Goal: Task Accomplishment & Management: Manage account settings

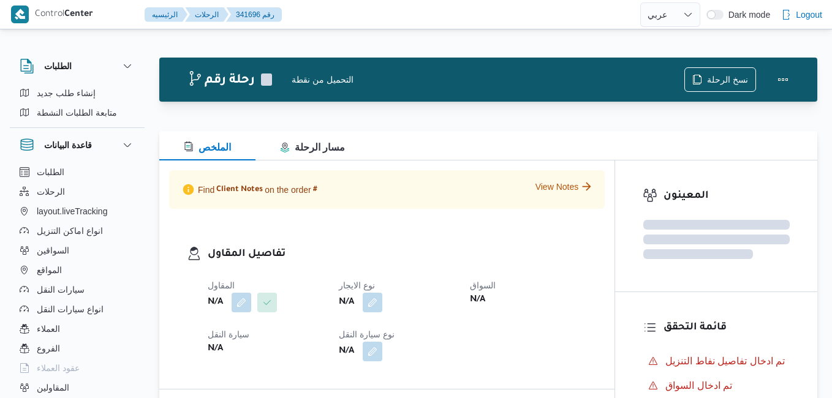
select select "ar"
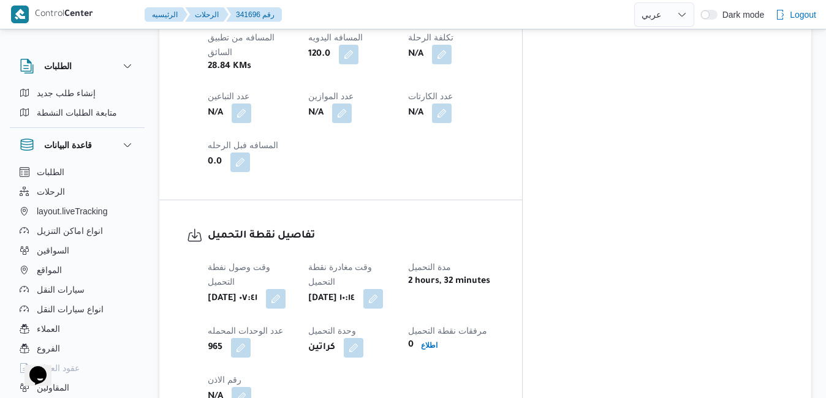
scroll to position [858, 0]
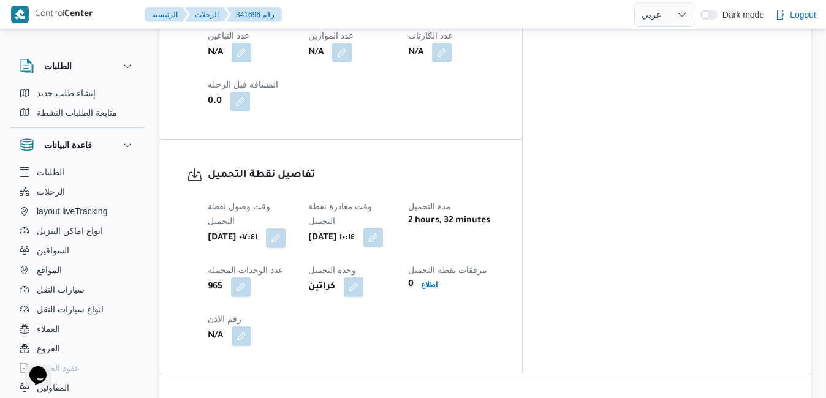
click at [383, 228] on button "button" at bounding box center [373, 238] width 20 height 20
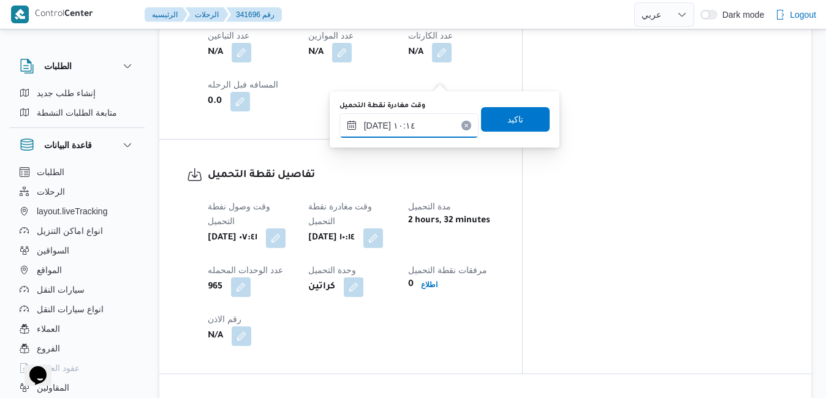
click at [421, 130] on input "٠٨/١٠/٢٠٢٥ ١٠:١٤" at bounding box center [408, 125] width 139 height 25
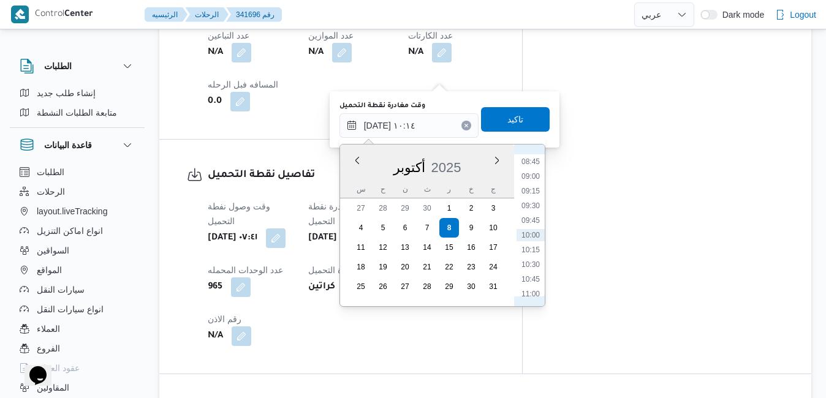
scroll to position [389, 0]
click at [536, 244] on li "08:00" at bounding box center [531, 242] width 28 height 12
type input "٠٨/١٠/٢٠٢٥ ٠٨:٠٠"
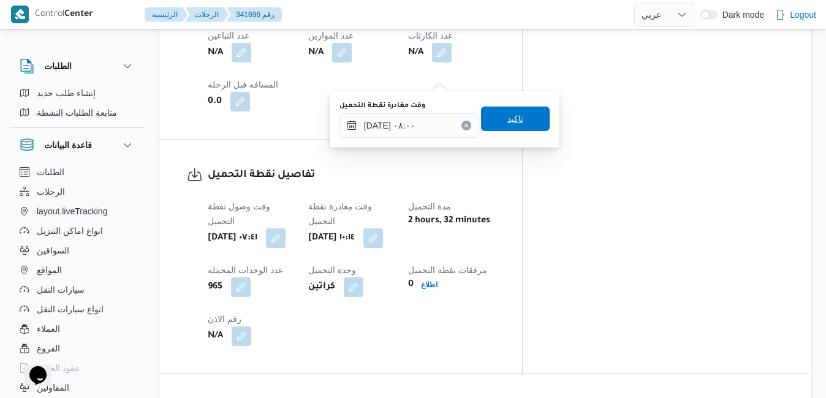
click at [507, 123] on span "تاكيد" at bounding box center [515, 119] width 16 height 15
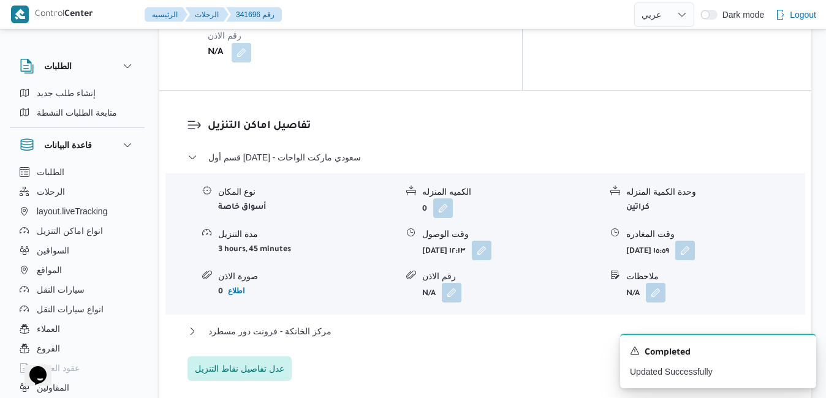
scroll to position [1152, 0]
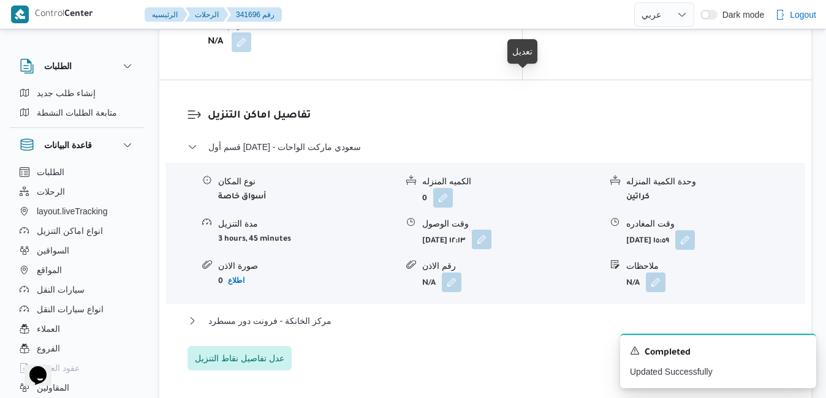
click at [491, 230] on button "button" at bounding box center [482, 240] width 20 height 20
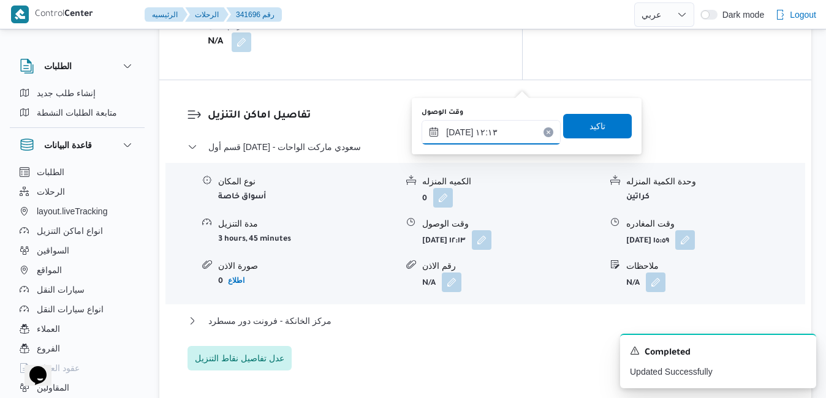
click at [472, 135] on input "٠٨/١٠/٢٠٢٥ ١٢:١٣" at bounding box center [491, 132] width 139 height 25
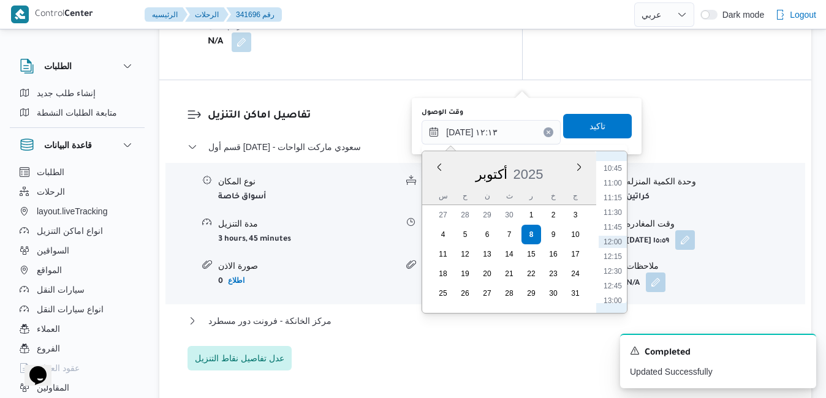
scroll to position [507, 0]
click at [613, 192] on li "09:00" at bounding box center [613, 190] width 28 height 12
type input "٠٨/١٠/٢٠٢٥ ٠٩:٠٠"
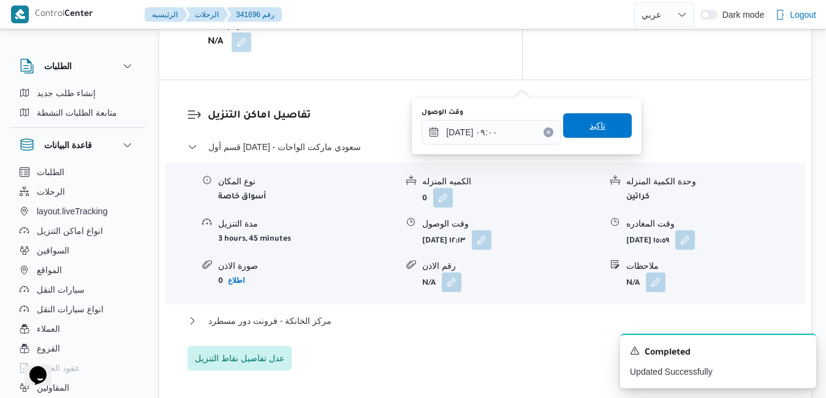
click at [602, 132] on span "تاكيد" at bounding box center [597, 125] width 69 height 25
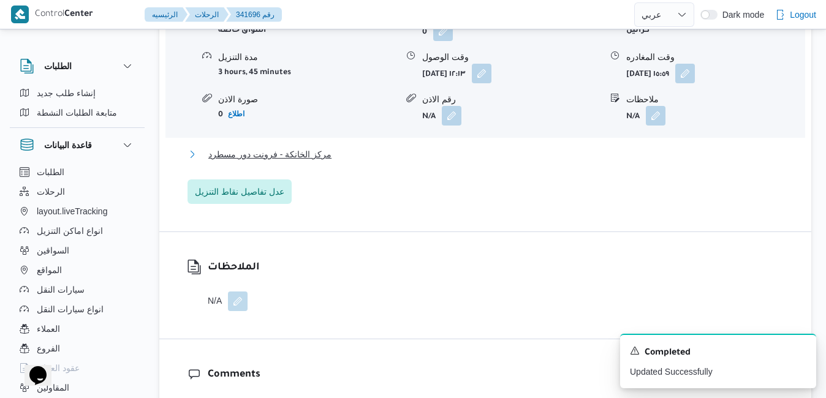
click at [500, 162] on button "مركز الخانكة - فرونت دور مسطرد" at bounding box center [485, 154] width 596 height 15
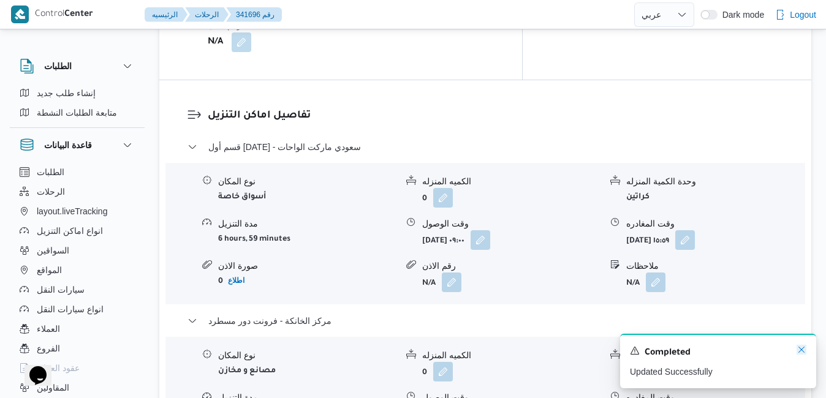
click at [799, 351] on icon "Dismiss toast" at bounding box center [802, 350] width 10 height 10
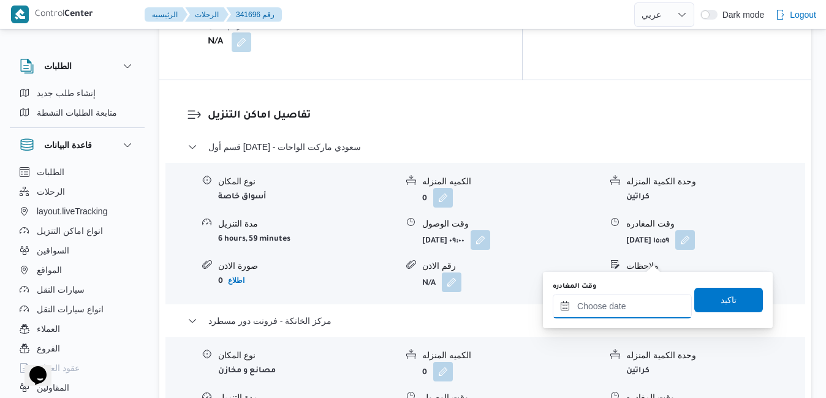
click at [611, 308] on input "وقت المغادره" at bounding box center [622, 306] width 139 height 25
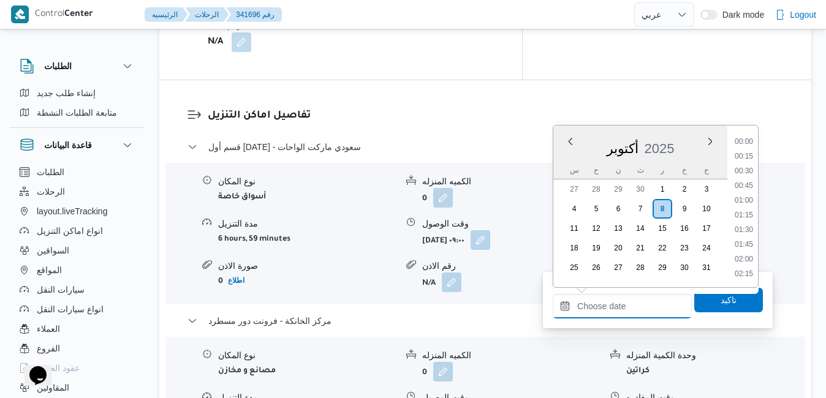
scroll to position [984, 0]
click at [561, 162] on div "س ح ن ث ر خ ج" at bounding box center [640, 170] width 174 height 17
click at [746, 209] on li "15:45" at bounding box center [744, 208] width 28 height 12
type input "٠٨/١٠/٢٠٢٥ ١٥:٤٥"
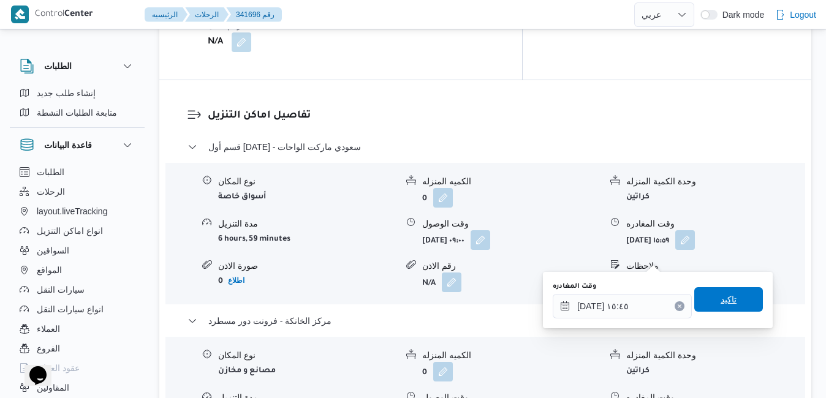
click at [709, 299] on span "تاكيد" at bounding box center [728, 299] width 69 height 25
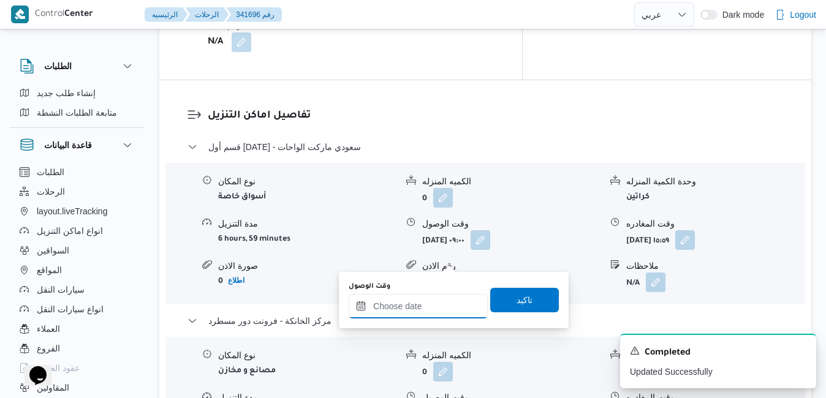
click at [426, 297] on div at bounding box center [418, 306] width 139 height 25
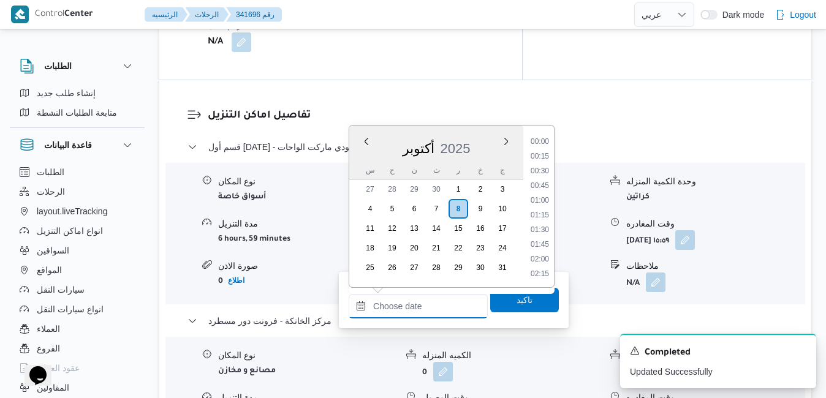
scroll to position [984, 0]
click at [363, 159] on div "أكتوبر 2025" at bounding box center [436, 146] width 174 height 31
click at [542, 197] on li "15:30" at bounding box center [540, 193] width 28 height 12
type input "[DATE] ١٥:٣٠"
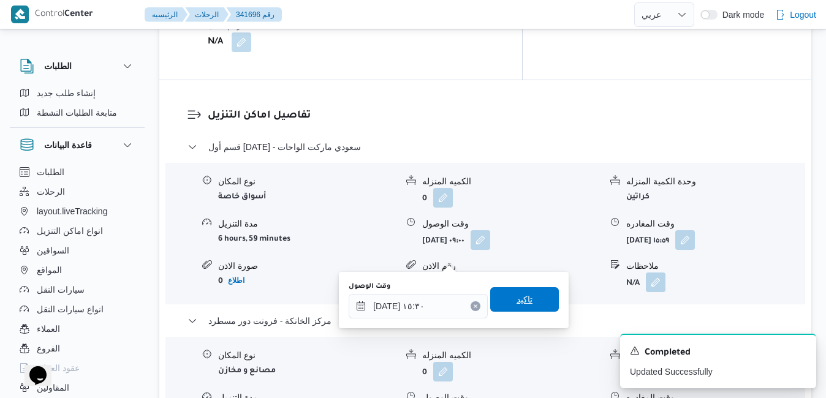
drag, startPoint x: 501, startPoint y: 296, endPoint x: 520, endPoint y: 304, distance: 20.0
click at [520, 304] on span "تاكيد" at bounding box center [525, 299] width 16 height 15
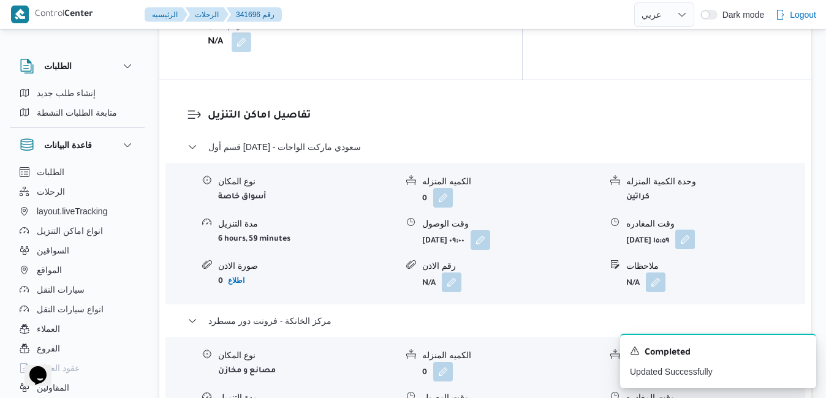
click at [695, 230] on button "button" at bounding box center [685, 240] width 20 height 20
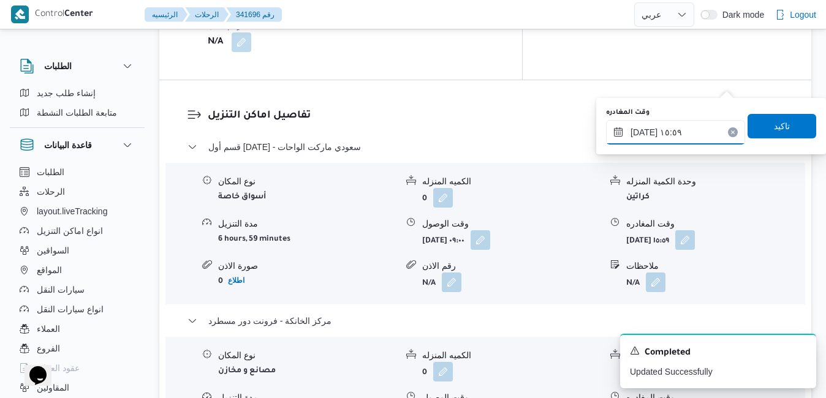
click at [674, 134] on input "٠٨/١٠/٢٠٢٥ ١٥:٥٩" at bounding box center [675, 132] width 139 height 25
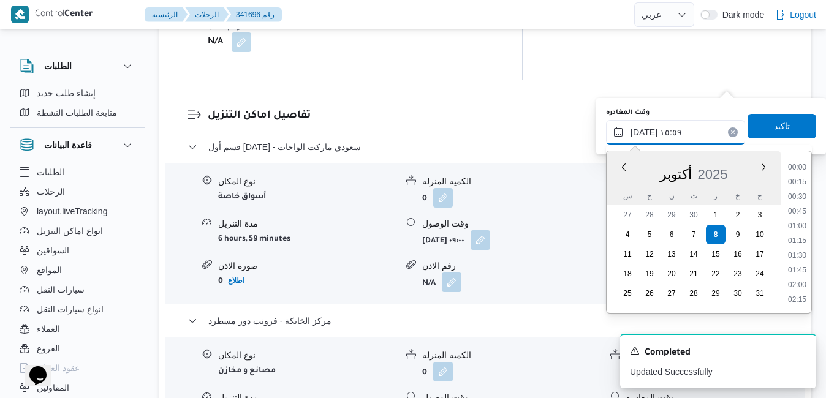
scroll to position [852, 0]
click at [800, 170] on li "14:30" at bounding box center [797, 168] width 28 height 12
type input "[DATE] ١٤:٣٠"
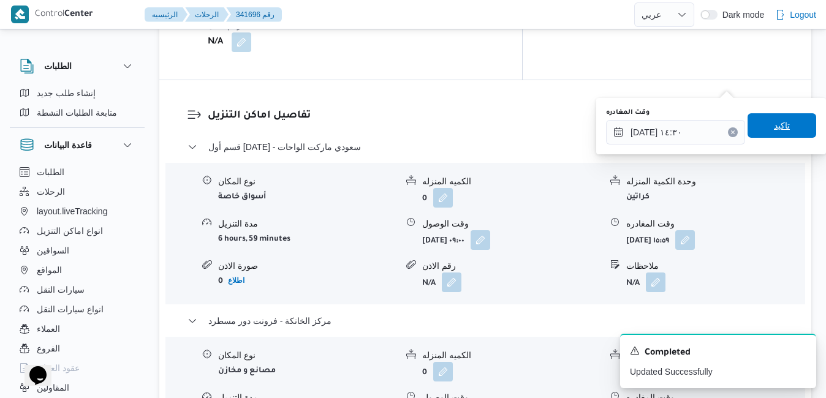
click at [774, 131] on span "تاكيد" at bounding box center [782, 125] width 16 height 15
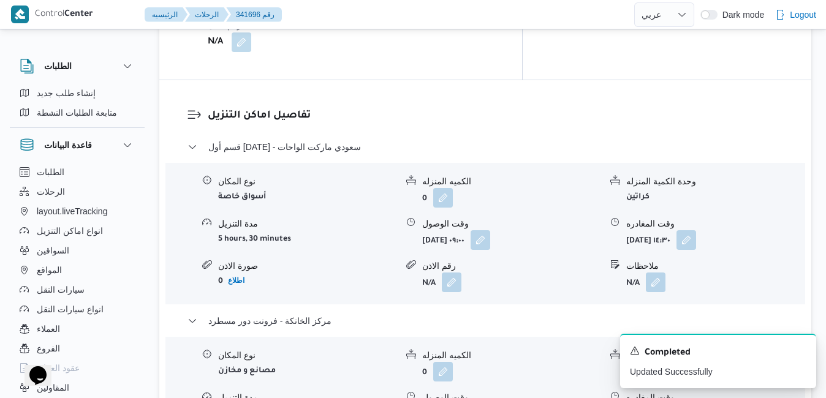
scroll to position [0, 0]
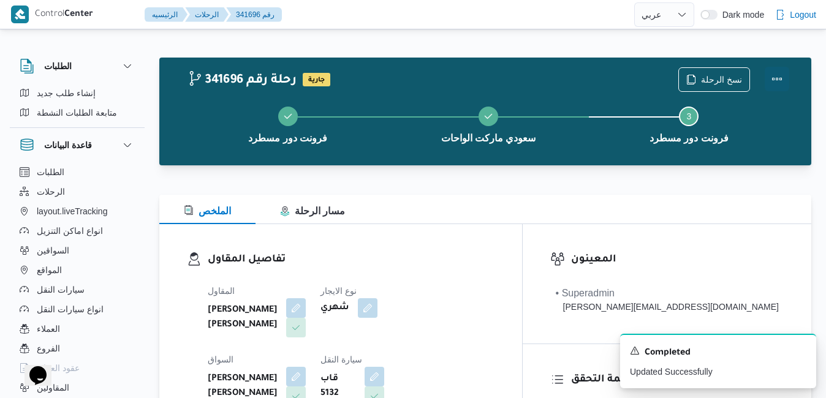
click at [781, 74] on button "Actions" at bounding box center [777, 79] width 25 height 25
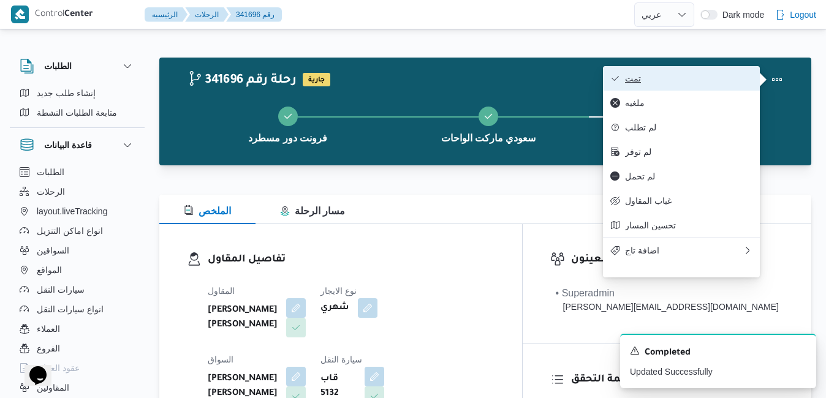
click at [732, 80] on span "تمت" at bounding box center [688, 79] width 127 height 10
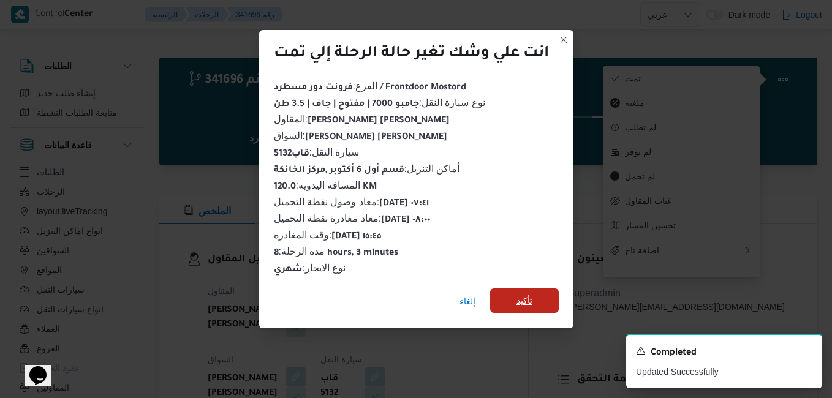
click at [517, 291] on span "تأكيد" at bounding box center [524, 301] width 69 height 25
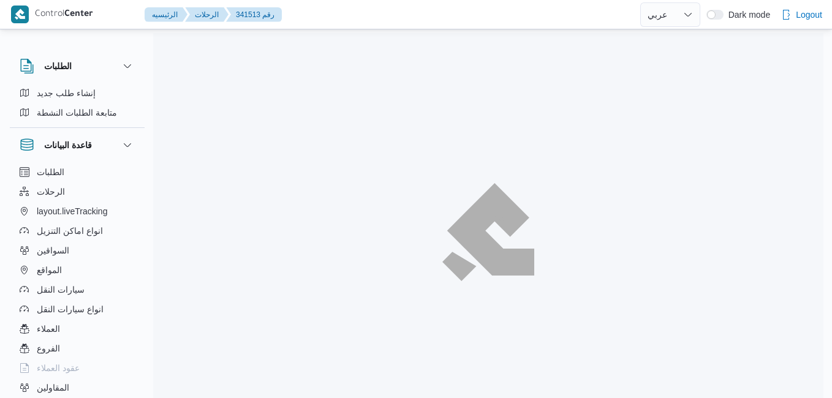
select select "ar"
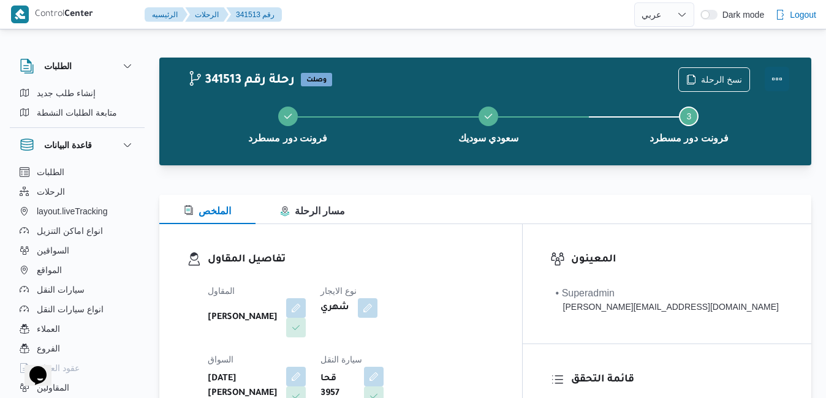
click at [779, 70] on button "Actions" at bounding box center [777, 79] width 25 height 25
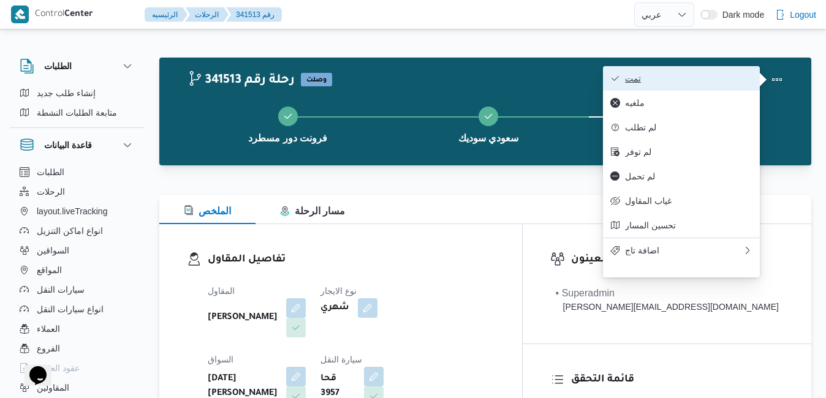
click at [713, 72] on button "تمت" at bounding box center [681, 78] width 157 height 25
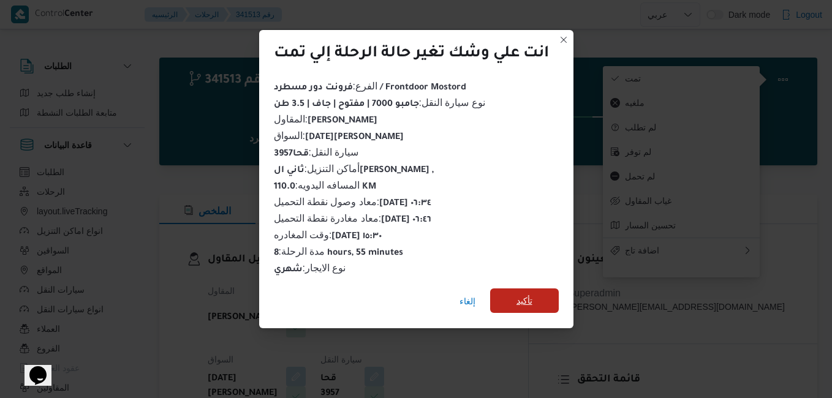
click at [524, 293] on span "تأكيد" at bounding box center [525, 300] width 16 height 15
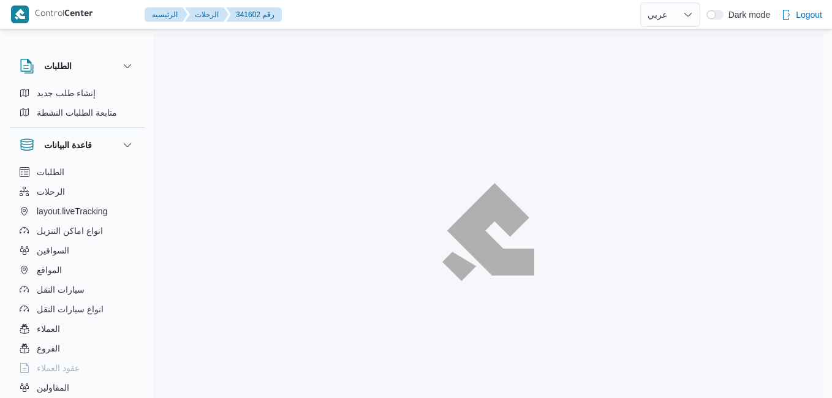
select select "ar"
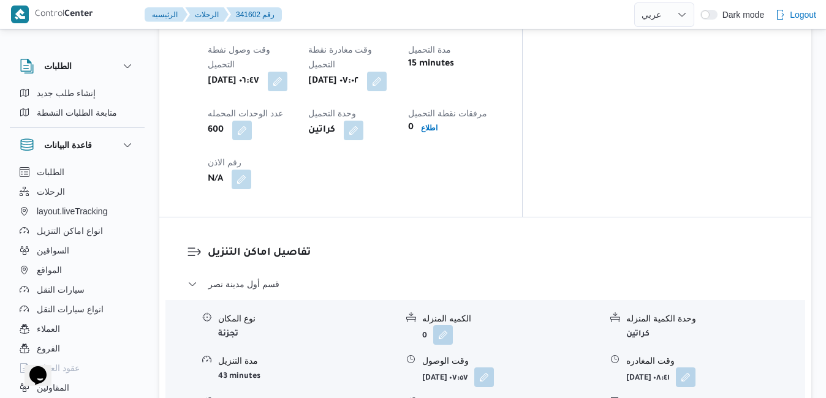
scroll to position [1127, 0]
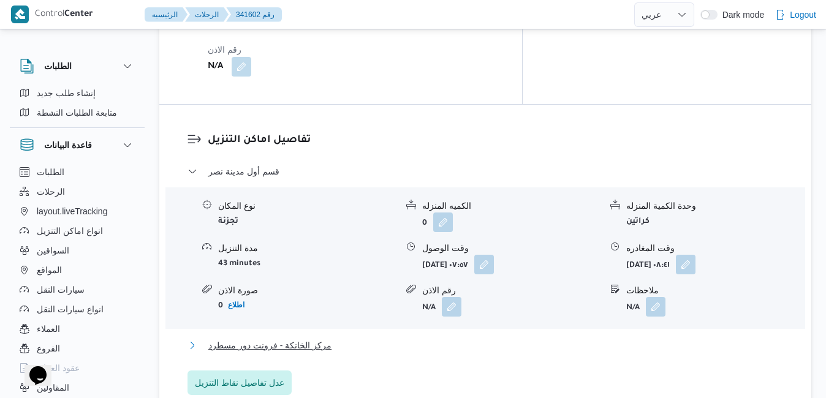
click at [445, 338] on button "مركز الخانكة - فرونت دور مسطرد" at bounding box center [485, 345] width 596 height 15
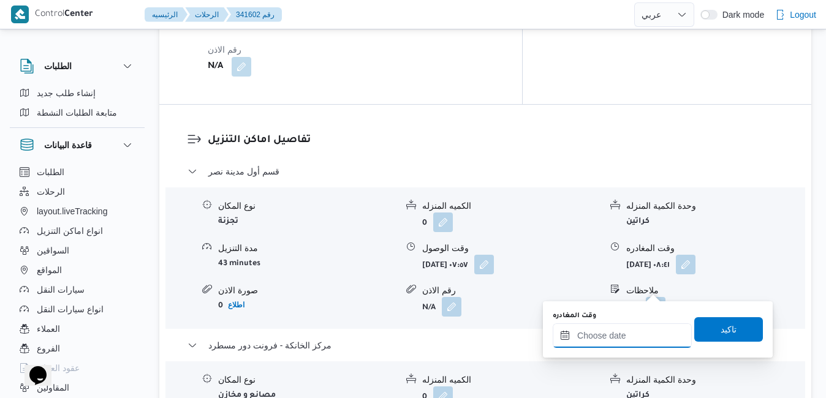
click at [599, 343] on input "وقت المغادره" at bounding box center [622, 336] width 139 height 25
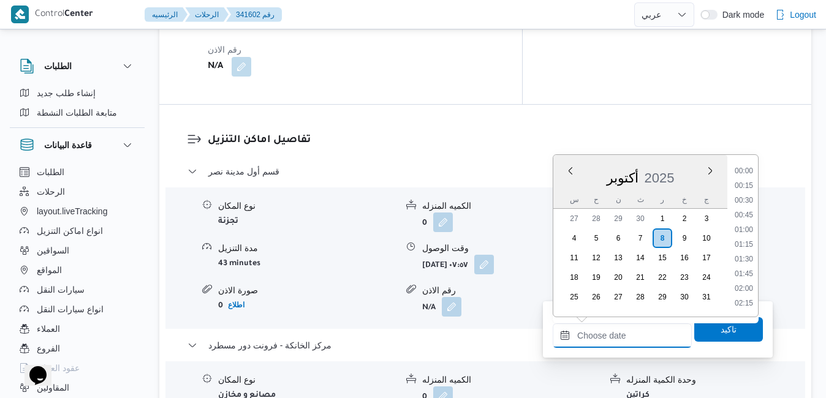
scroll to position [984, 0]
click at [562, 187] on div "أكتوبر 2025" at bounding box center [640, 175] width 174 height 31
click at [745, 221] on li "15:30" at bounding box center [744, 223] width 28 height 12
type input "٠٨/١٠/٢٠٢٥ ١٥:٣٠"
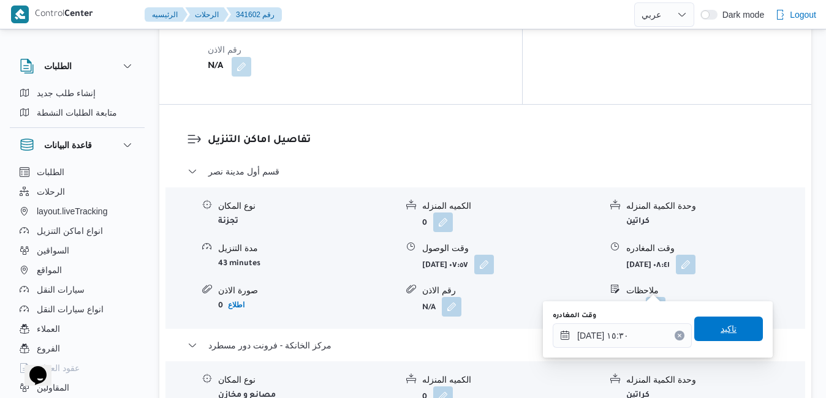
click at [706, 329] on span "تاكيد" at bounding box center [728, 329] width 69 height 25
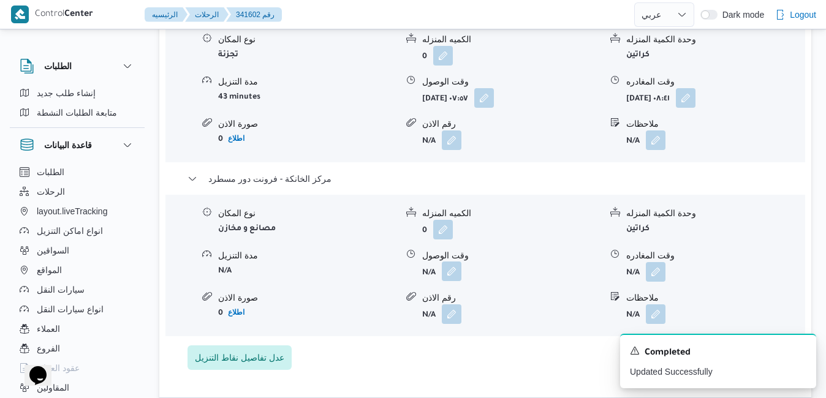
click at [452, 281] on button "button" at bounding box center [452, 272] width 20 height 20
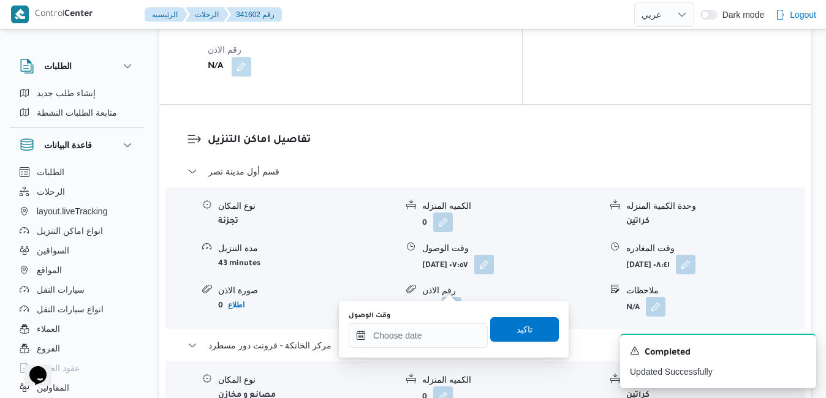
click at [412, 350] on div "You are in a dialog. To close this dialog, hit escape. وقت الوصول تاكيد" at bounding box center [454, 329] width 230 height 56
click at [421, 338] on input "وقت الوصول" at bounding box center [418, 336] width 139 height 25
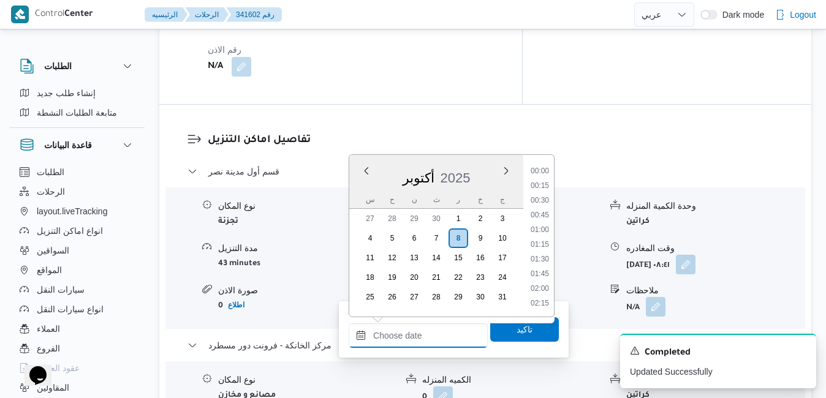
scroll to position [984, 0]
click at [355, 184] on div "أكتوبر 2025" at bounding box center [436, 175] width 174 height 31
click at [545, 209] on li "15:15" at bounding box center [540, 208] width 28 height 12
type input "٠٨/١٠/٢٠٢٥ ١٥:١٥"
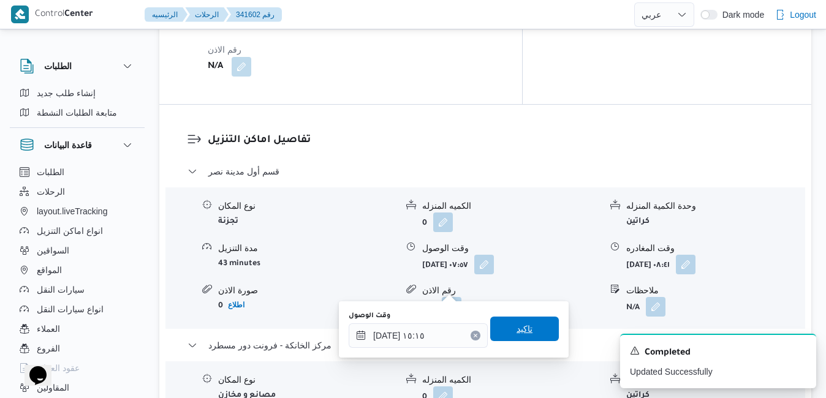
click at [517, 328] on span "تاكيد" at bounding box center [525, 329] width 16 height 15
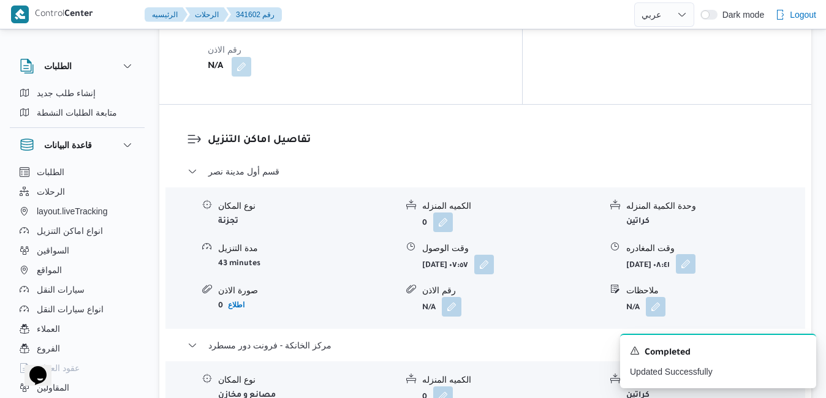
click at [695, 254] on button "button" at bounding box center [686, 264] width 20 height 20
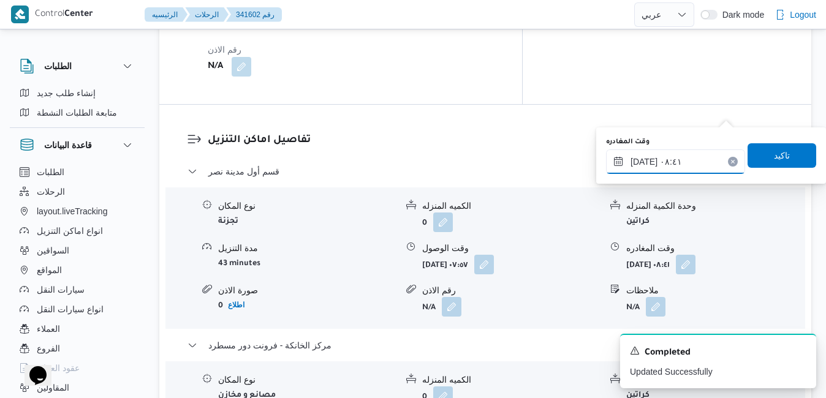
click at [679, 162] on input "٠٨/١٠/٢٠٢٥ ٠٨:٤١" at bounding box center [675, 162] width 139 height 25
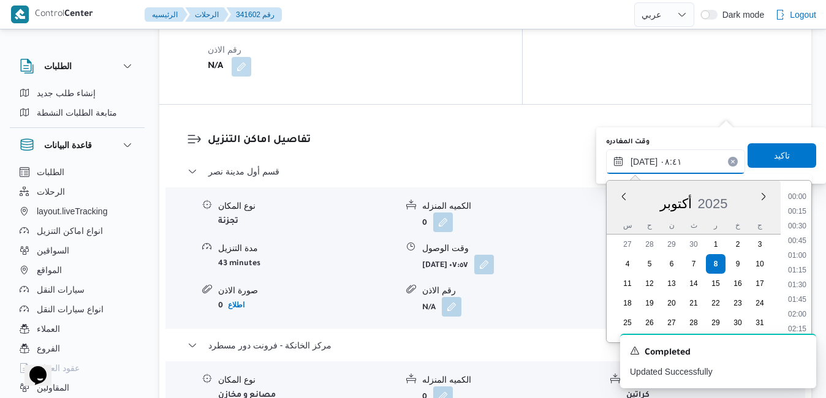
scroll to position [425, 0]
click at [556, 297] on form "N/A" at bounding box center [511, 307] width 178 height 20
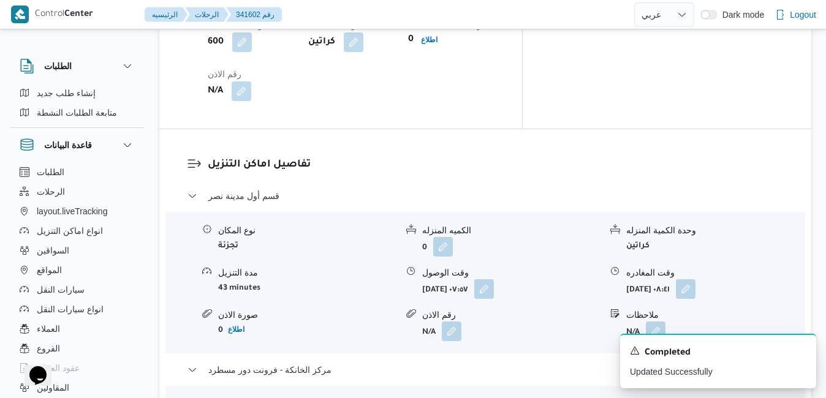
scroll to position [1127, 0]
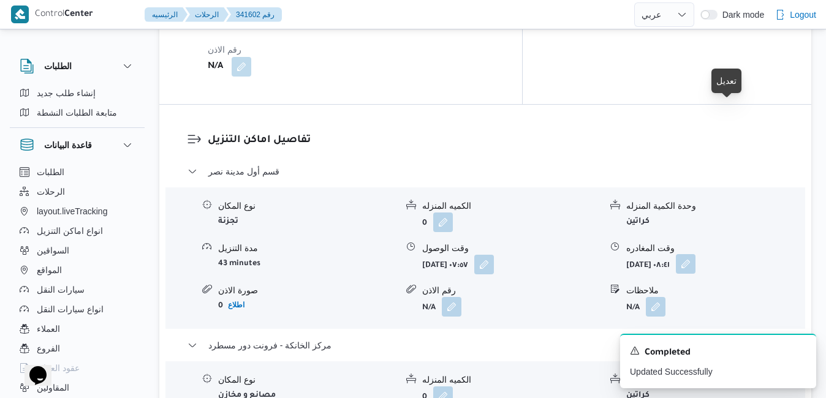
click at [695, 254] on button "button" at bounding box center [686, 264] width 20 height 20
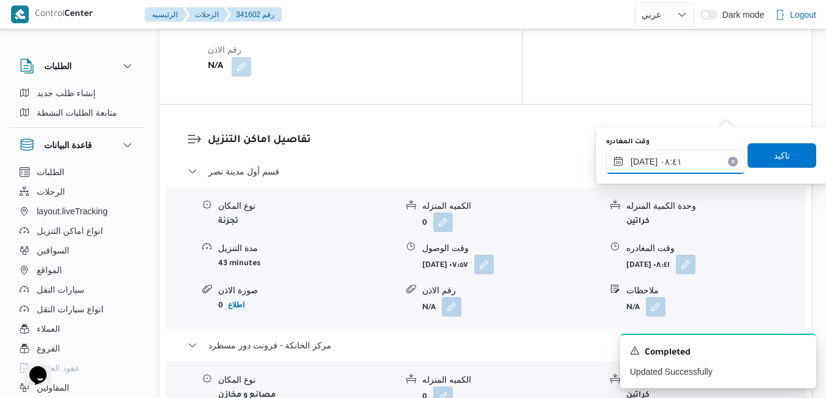
click at [661, 166] on input "٠٨/١٠/٢٠٢٥ ٠٨:٤١" at bounding box center [675, 162] width 139 height 25
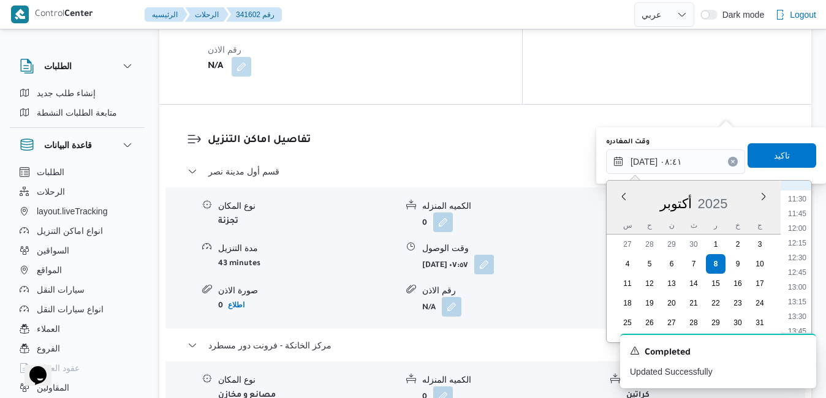
scroll to position [798, 0]
click at [803, 265] on li "14:45" at bounding box center [797, 266] width 28 height 12
type input "٠٨/١٠/٢٠٢٥ ١٤:٤٥"
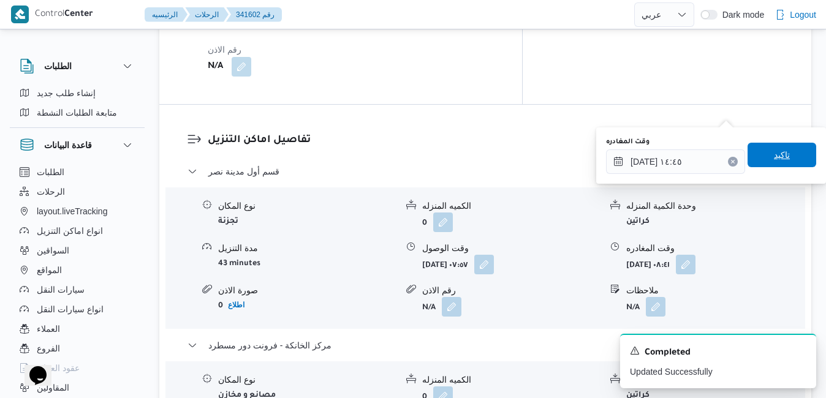
click at [774, 154] on span "تاكيد" at bounding box center [782, 155] width 16 height 15
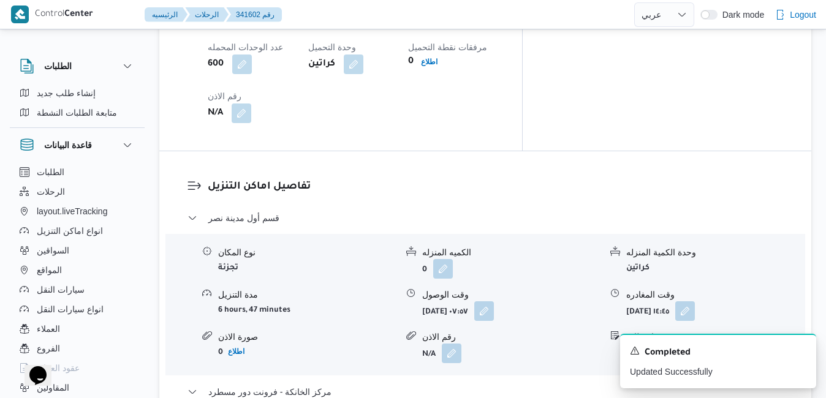
scroll to position [0, 0]
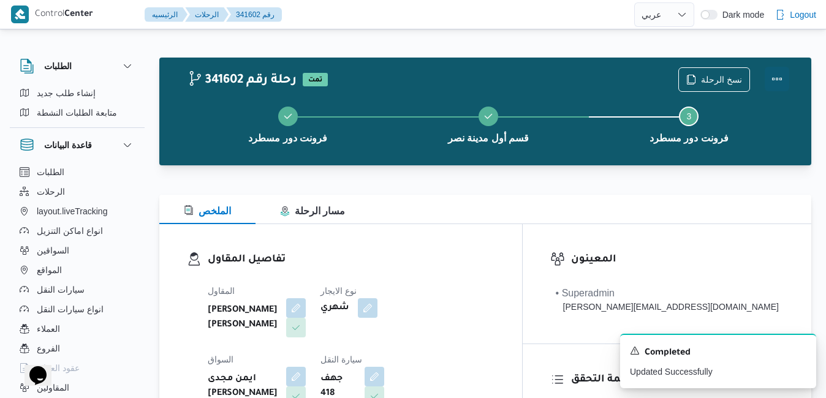
click at [776, 78] on button "Actions" at bounding box center [777, 79] width 25 height 25
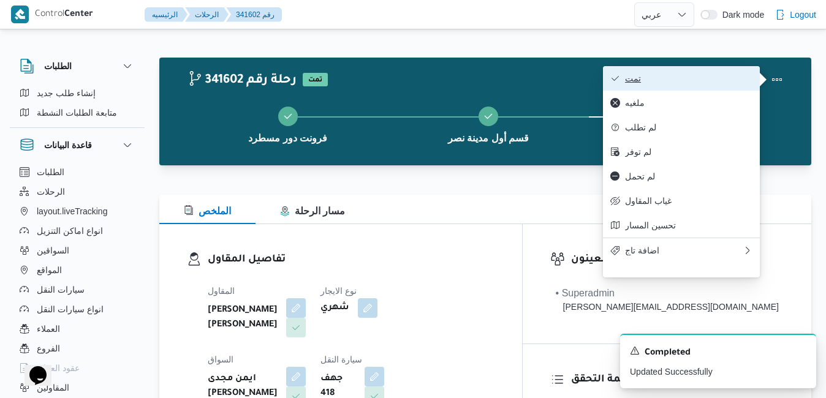
click at [713, 85] on button "تمت" at bounding box center [681, 78] width 157 height 25
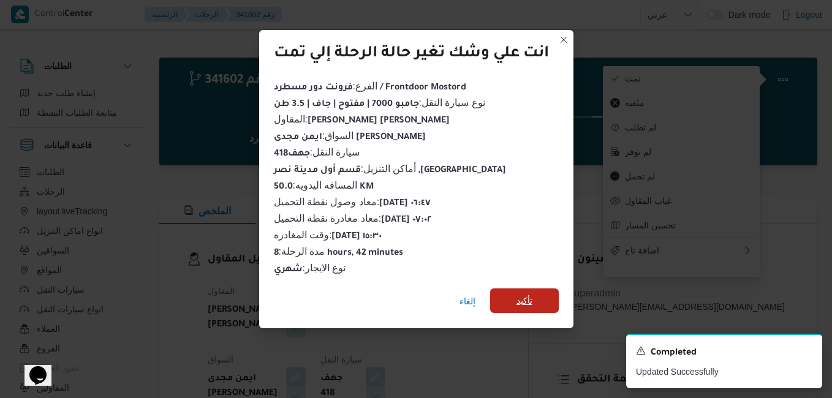
click at [510, 299] on span "تأكيد" at bounding box center [524, 301] width 69 height 25
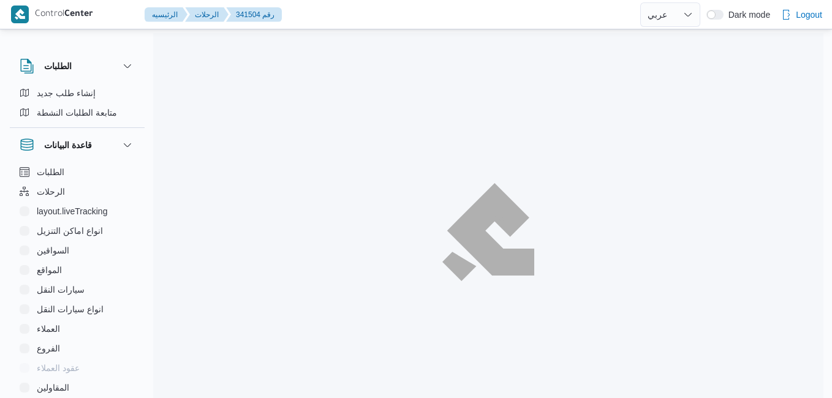
select select "ar"
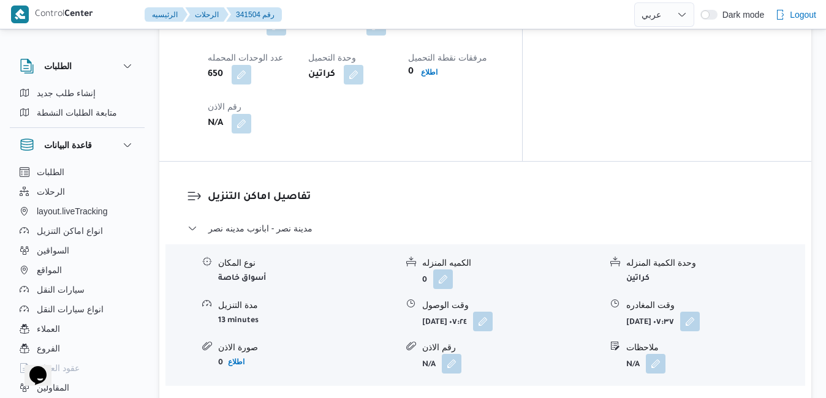
scroll to position [1078, 0]
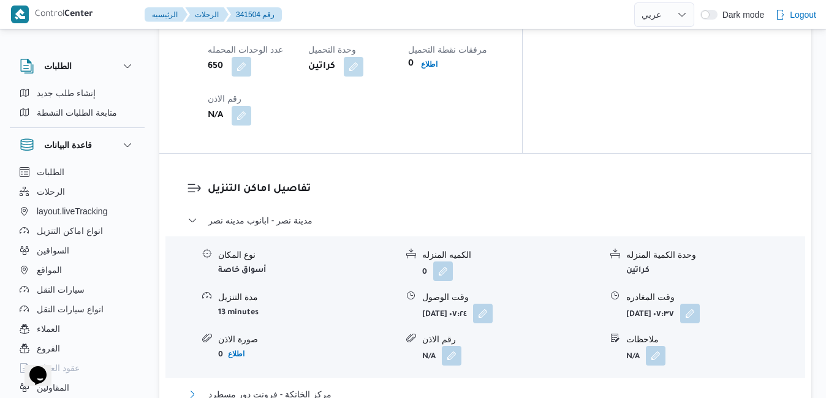
click at [429, 387] on button "مركز الخانكة - فرونت دور مسطرد" at bounding box center [485, 394] width 596 height 15
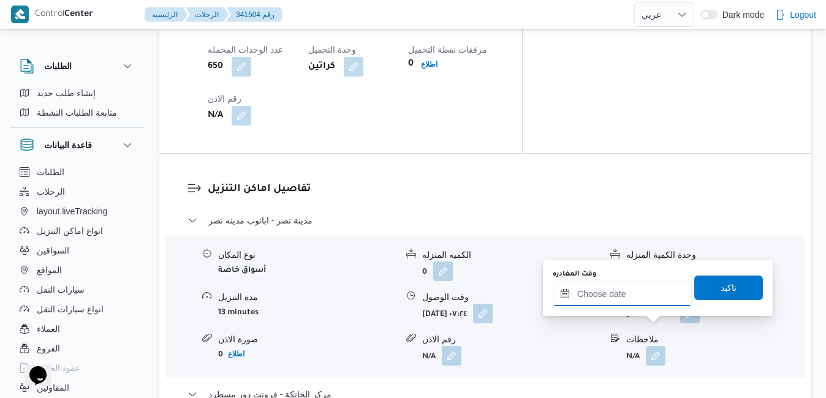
click at [598, 293] on input "وقت المغادره" at bounding box center [622, 294] width 139 height 25
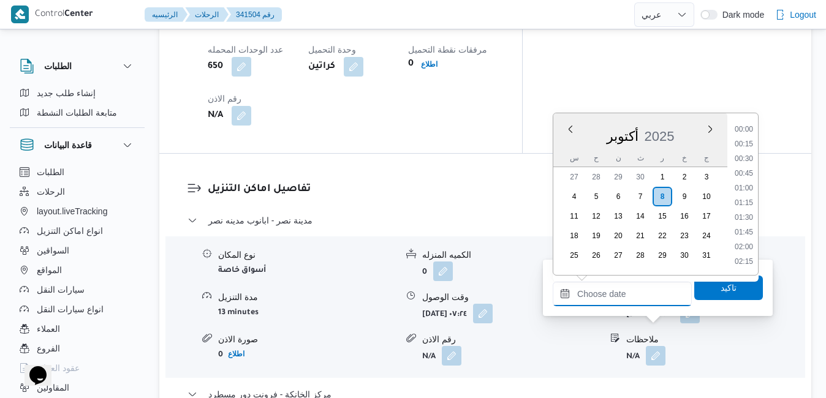
scroll to position [984, 0]
click at [556, 140] on div "أكتوبر 2025" at bounding box center [640, 133] width 174 height 31
drag, startPoint x: 751, startPoint y: 167, endPoint x: 748, endPoint y: 184, distance: 18.0
click at [751, 170] on li "15:15" at bounding box center [744, 167] width 28 height 12
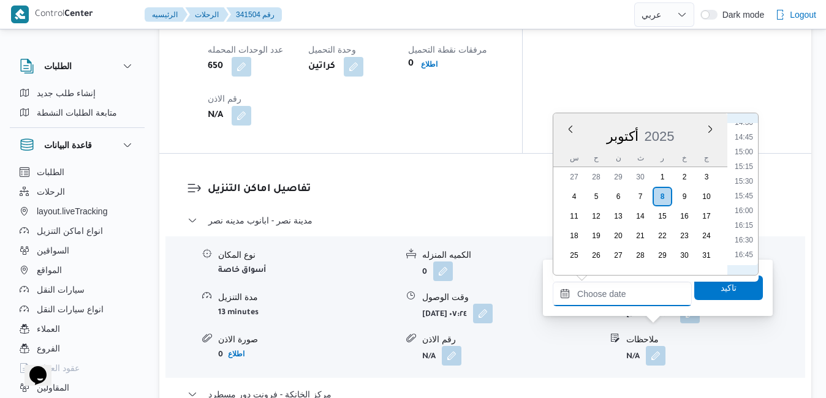
type input "٠٨/١٠/٢٠٢٥ ١٥:١٥"
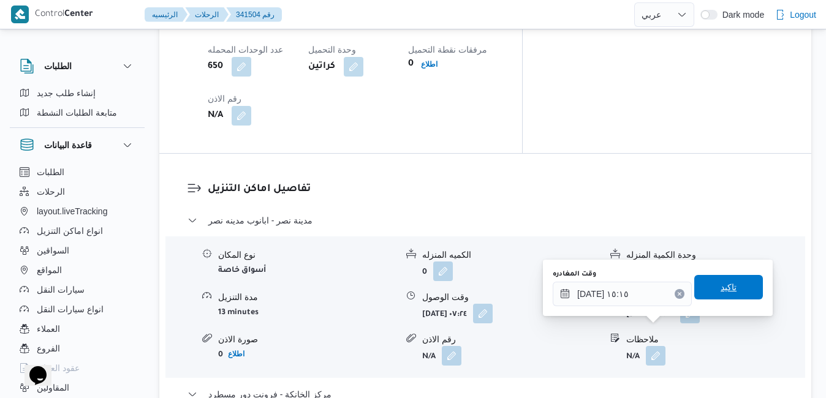
click at [721, 284] on span "تاكيد" at bounding box center [729, 287] width 16 height 15
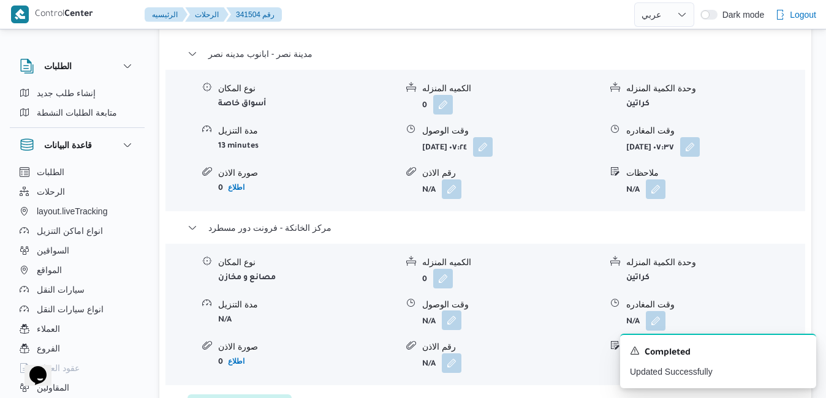
click at [452, 330] on button "button" at bounding box center [452, 321] width 20 height 20
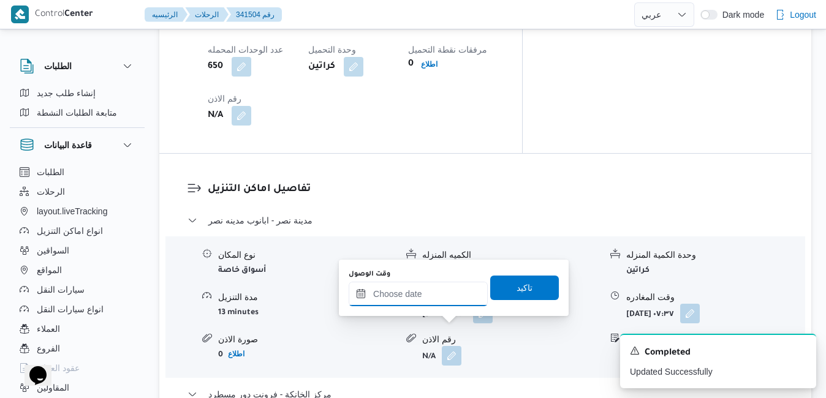
click at [437, 293] on input "وقت الوصول" at bounding box center [418, 294] width 139 height 25
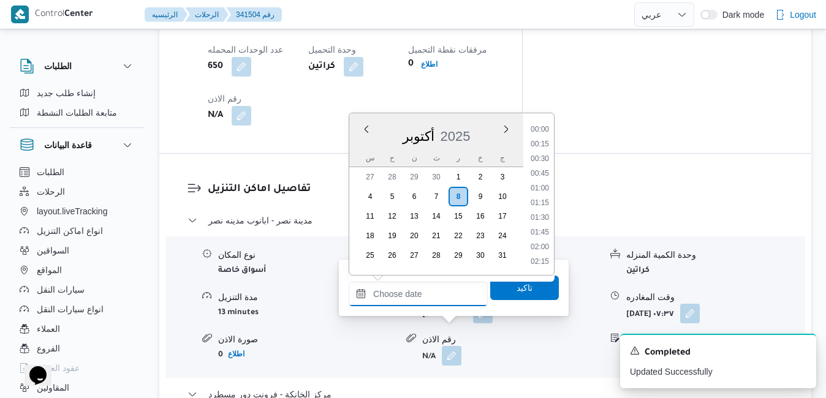
scroll to position [984, 0]
click at [354, 153] on div "س ح ن ث ر خ ج" at bounding box center [436, 158] width 174 height 17
click at [543, 151] on li "15:00" at bounding box center [540, 152] width 28 height 12
type input "٠٨/١٠/٢٠٢٥ ١٥:٠٠"
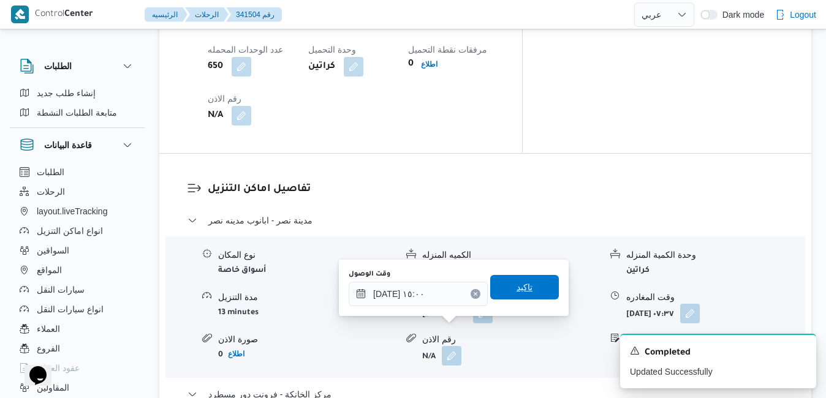
click at [517, 292] on span "تاكيد" at bounding box center [525, 287] width 16 height 15
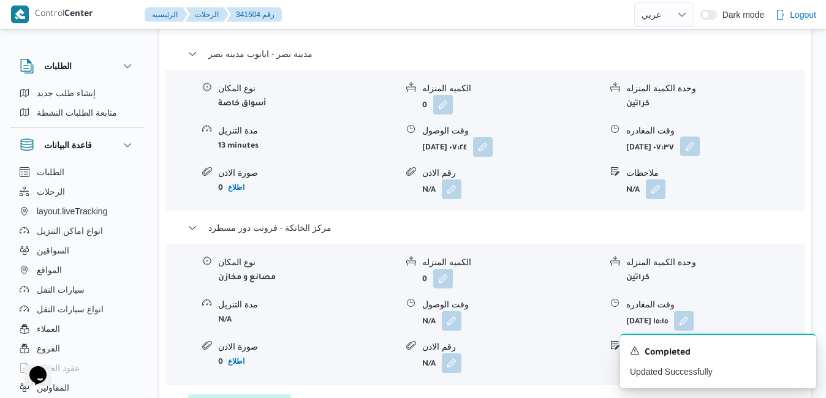
click at [700, 156] on button "button" at bounding box center [690, 147] width 20 height 20
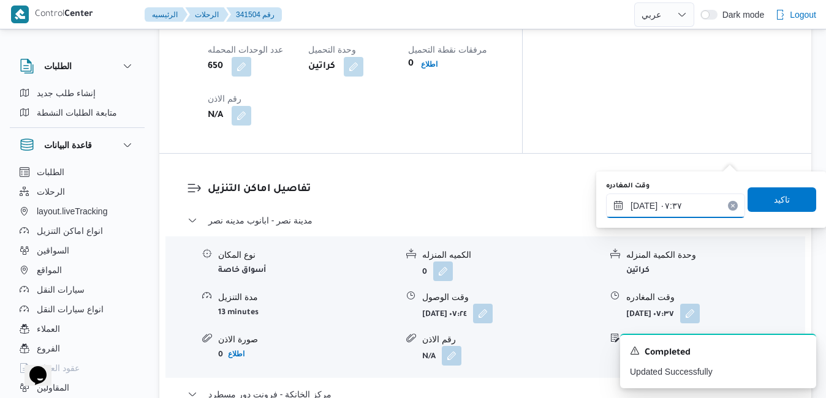
click at [682, 206] on input "٠٨/١٠/٢٠٢٥ ٠٧:٣٧" at bounding box center [675, 206] width 139 height 25
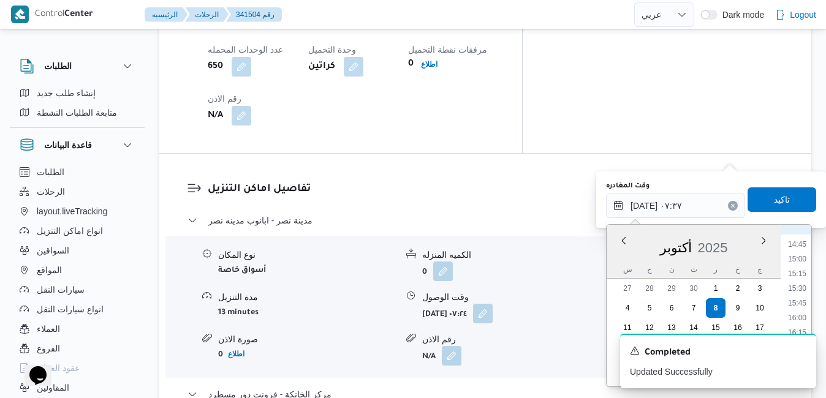
scroll to position [740, 0]
click at [801, 321] on li "14:00" at bounding box center [797, 325] width 28 height 12
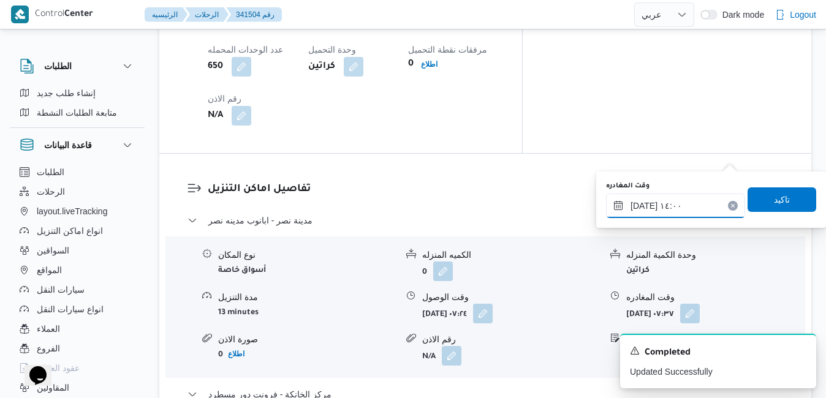
click at [642, 210] on input "٠٨/١٠/٢٠٢٥ ١٤:٠٠" at bounding box center [675, 206] width 139 height 25
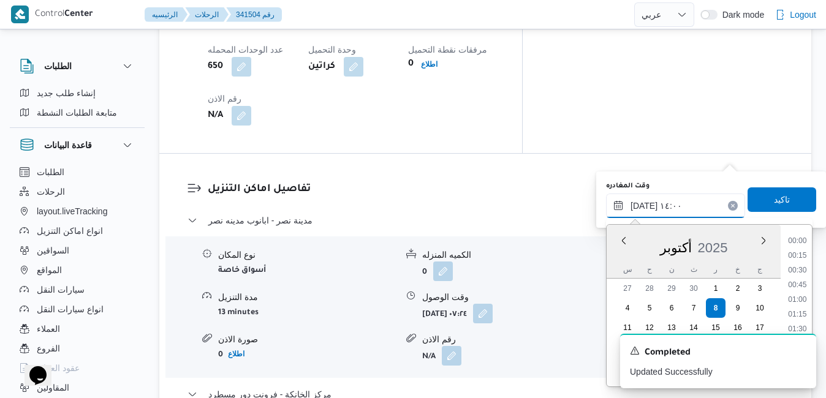
click at [642, 210] on input "٠٨/١٠/٢٠٢٥ ١٤:٠٠" at bounding box center [675, 206] width 139 height 25
type input "٠٨/١٠/٢٠٢٥ ١٤:30"
click at [753, 194] on span "تاكيد" at bounding box center [782, 199] width 69 height 25
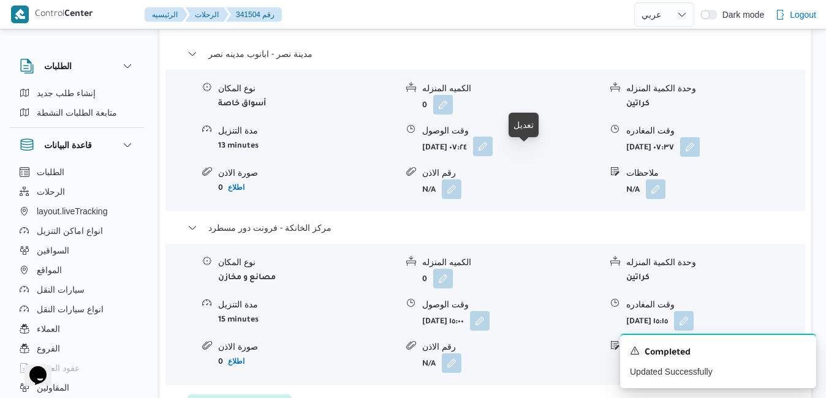
click at [493, 154] on button "button" at bounding box center [483, 147] width 20 height 20
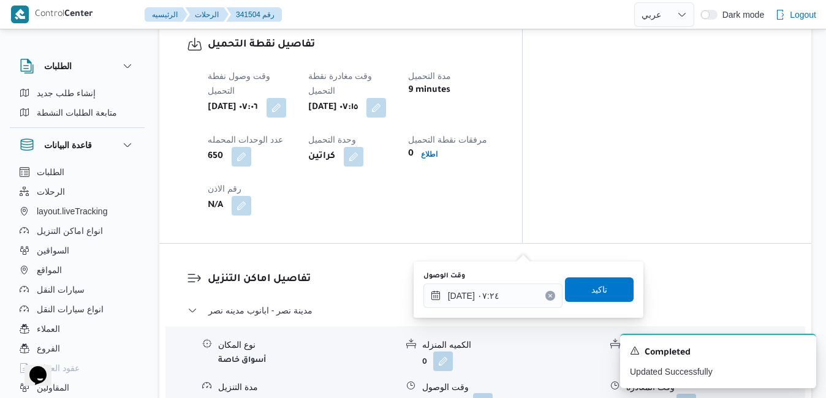
scroll to position [1054, 0]
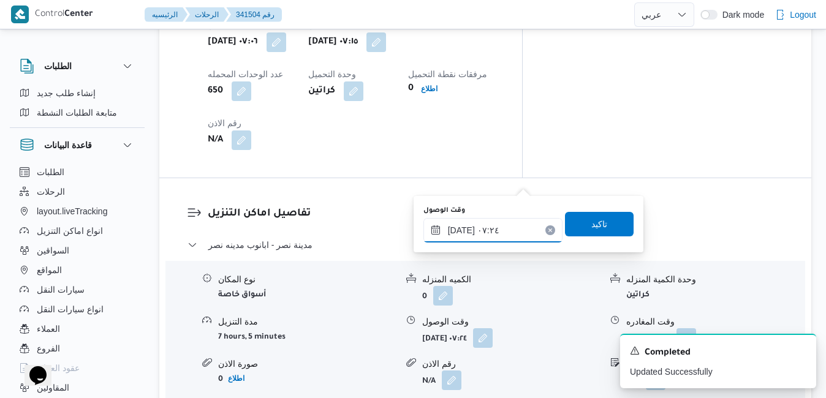
click at [469, 229] on input "٠٨/١٠/٢٠٢٥ ٠٧:٢٤" at bounding box center [492, 230] width 139 height 25
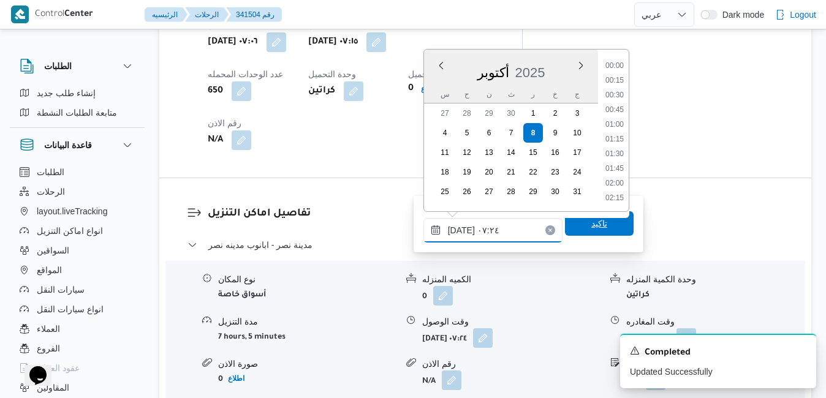
scroll to position [352, 0]
click at [615, 164] on li "07:45" at bounding box center [614, 170] width 28 height 12
type input "[DATE] ٠٧:٤٥"
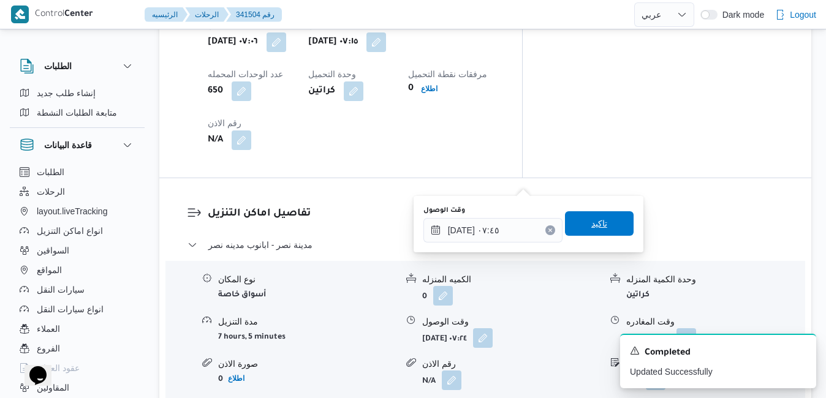
click at [591, 225] on span "تاكيد" at bounding box center [599, 223] width 16 height 15
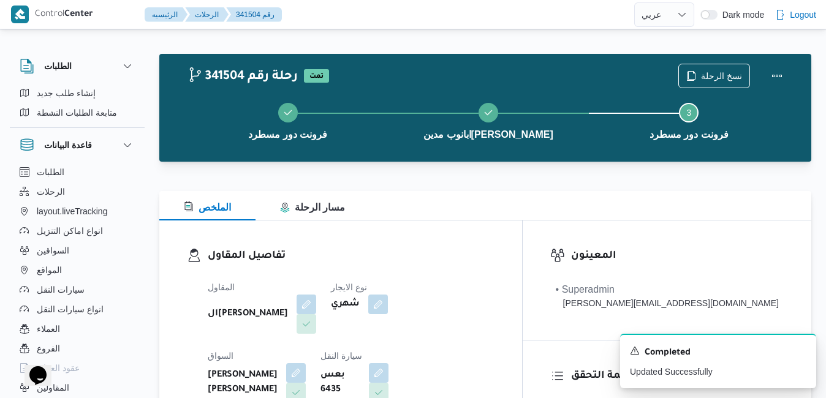
scroll to position [0, 0]
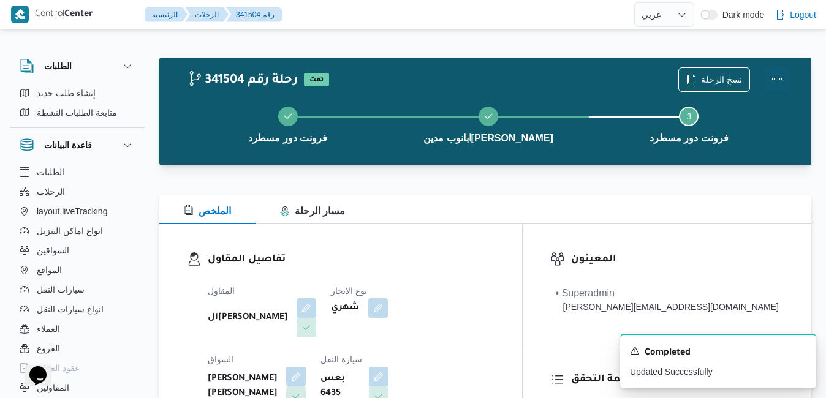
click at [779, 75] on button "Actions" at bounding box center [777, 79] width 25 height 25
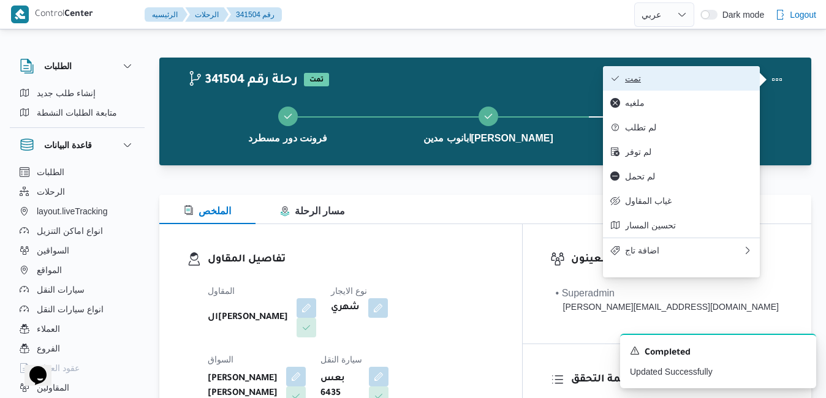
click at [740, 78] on span "تمت" at bounding box center [688, 79] width 127 height 10
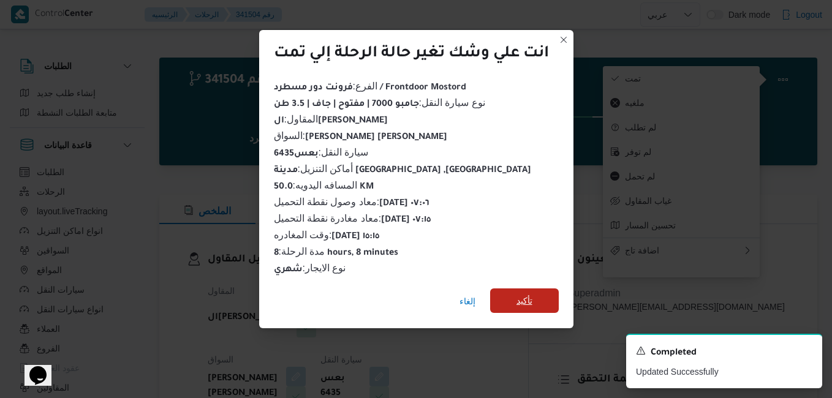
click at [521, 300] on span "تأكيد" at bounding box center [525, 300] width 16 height 15
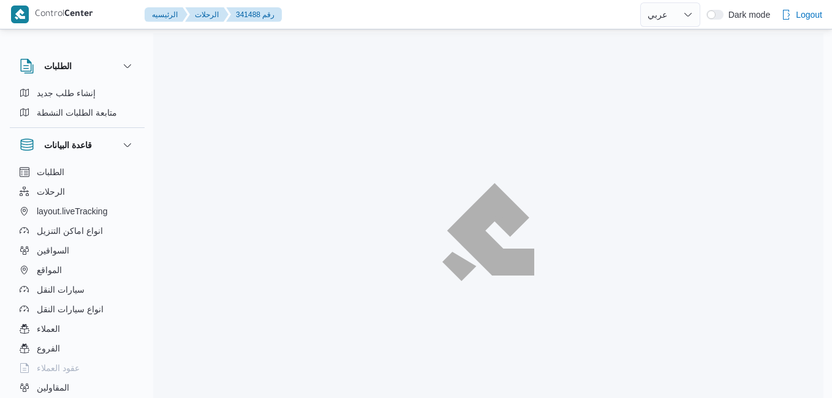
select select "ar"
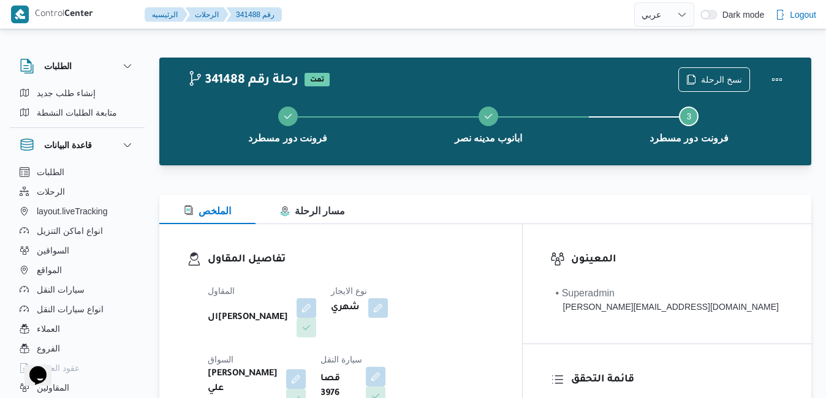
click at [551, 181] on div at bounding box center [485, 187] width 652 height 15
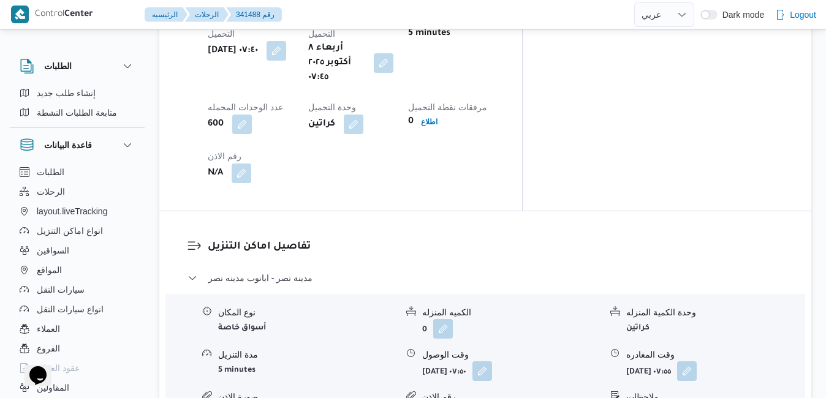
scroll to position [1054, 0]
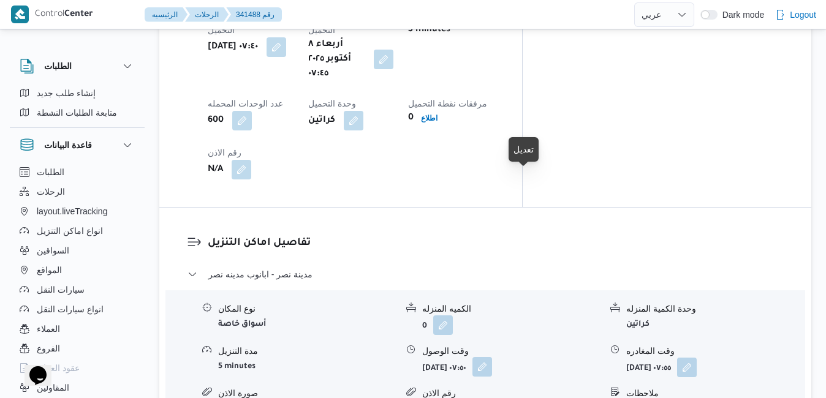
click at [492, 357] on button "button" at bounding box center [482, 367] width 20 height 20
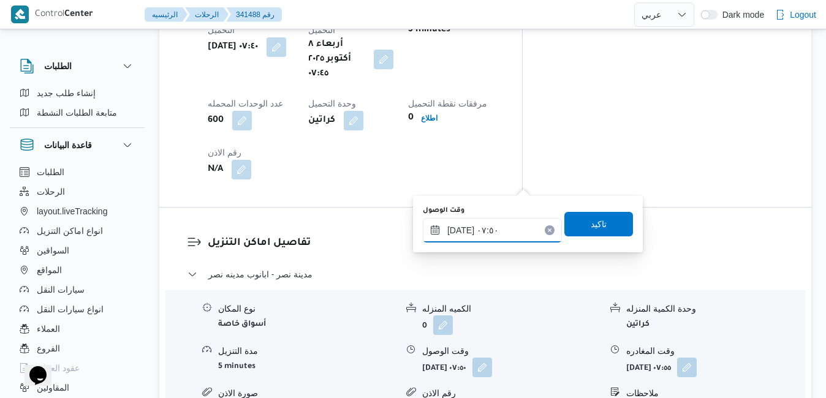
click at [471, 236] on input "[DATE] ٠٧:٥٠" at bounding box center [492, 230] width 139 height 25
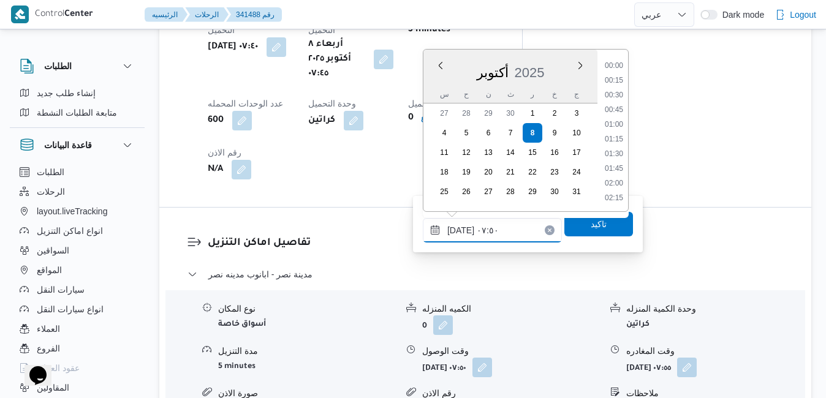
scroll to position [381, 0]
click at [615, 170] on li "08:15" at bounding box center [614, 170] width 28 height 12
type input "[DATE] ٠٨:١٥"
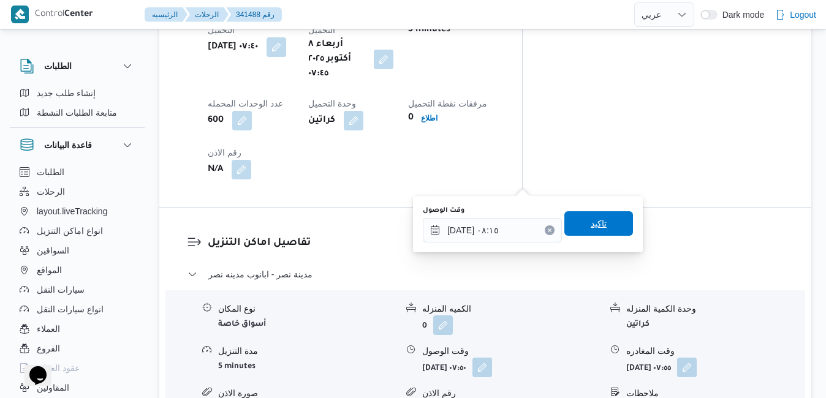
click at [594, 222] on span "تاكيد" at bounding box center [599, 223] width 16 height 15
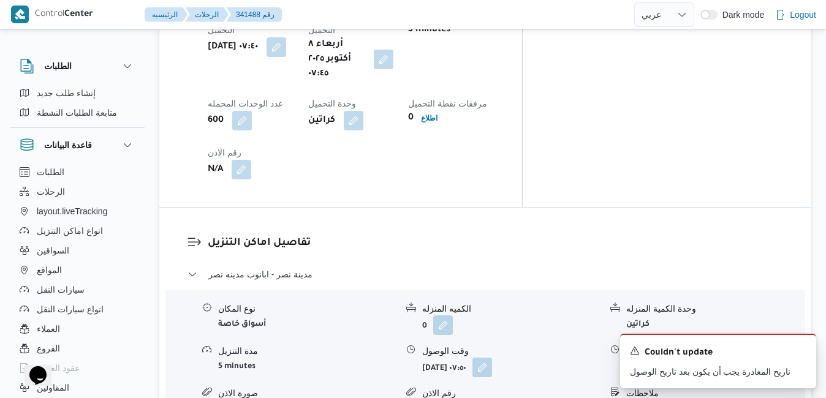
click at [801, 352] on icon "Dismiss toast" at bounding box center [802, 350] width 10 height 10
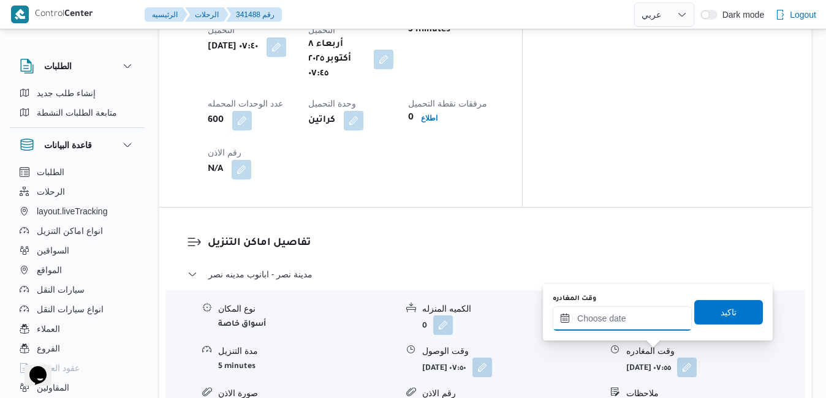
click at [643, 323] on input "وقت المغادره" at bounding box center [622, 318] width 139 height 25
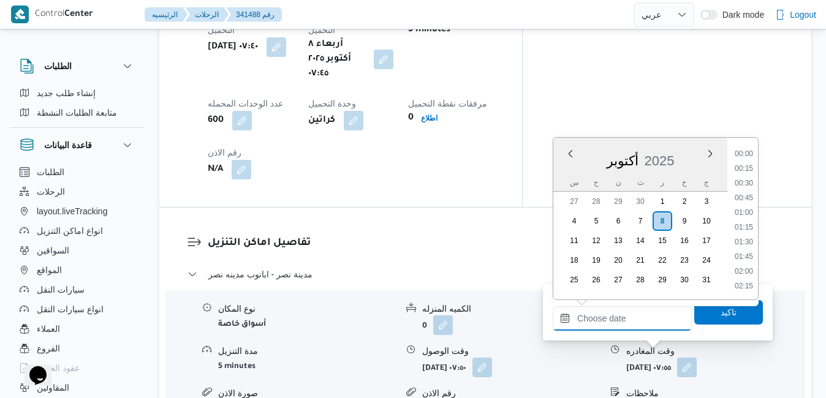
scroll to position [984, 0]
click at [568, 165] on div "أكتوبر 2025" at bounding box center [640, 158] width 174 height 31
click at [746, 203] on li "15:30" at bounding box center [744, 206] width 28 height 12
type input "[DATE] ١٥:٣٠"
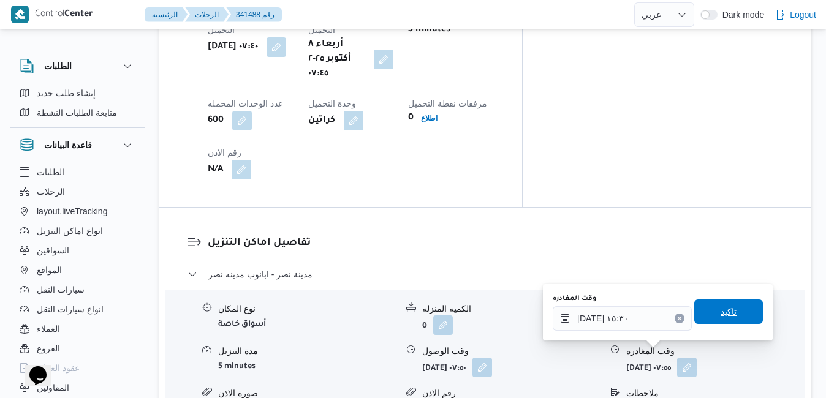
click at [705, 315] on span "تاكيد" at bounding box center [728, 312] width 69 height 25
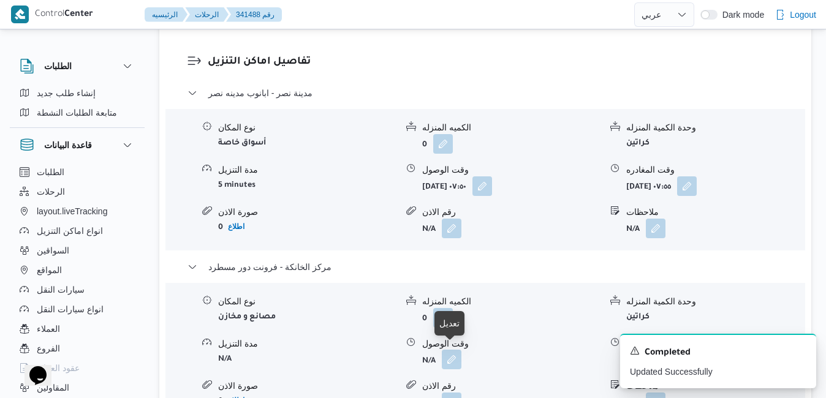
click at [449, 354] on button "button" at bounding box center [452, 360] width 20 height 20
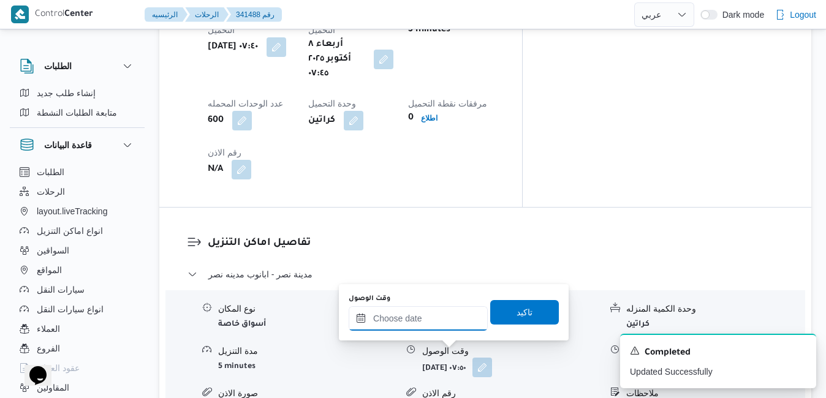
click at [428, 319] on input "وقت الوصول" at bounding box center [418, 318] width 139 height 25
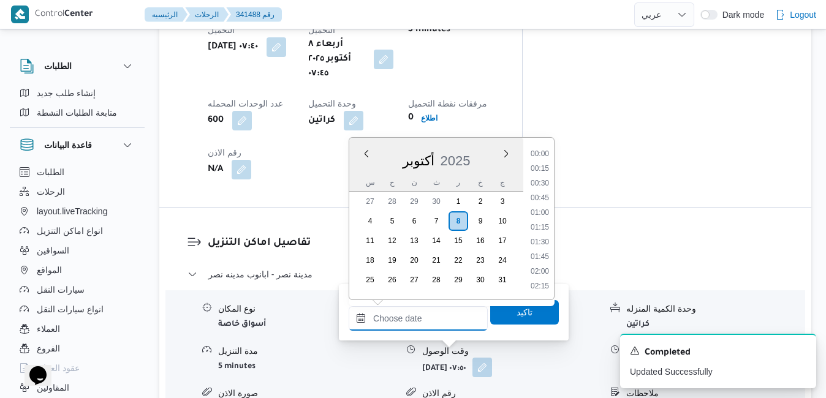
scroll to position [984, 0]
click at [356, 162] on div "أكتوبر 2025" at bounding box center [436, 158] width 174 height 31
click at [542, 190] on li "15:15" at bounding box center [540, 191] width 28 height 12
type input "٠٨/١٠/٢٠٢٥ ١٥:١٥"
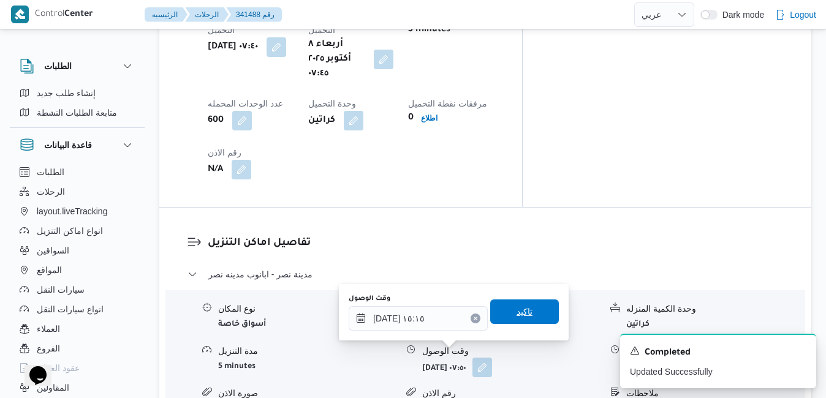
click at [517, 307] on span "تاكيد" at bounding box center [525, 312] width 16 height 15
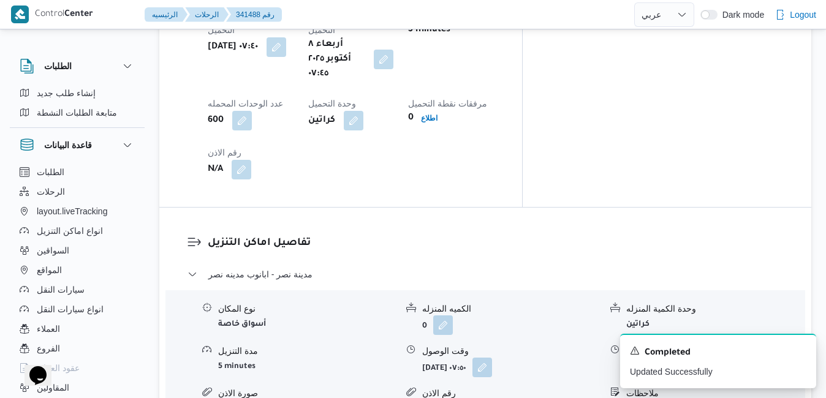
click at [697, 357] on button "button" at bounding box center [687, 367] width 20 height 20
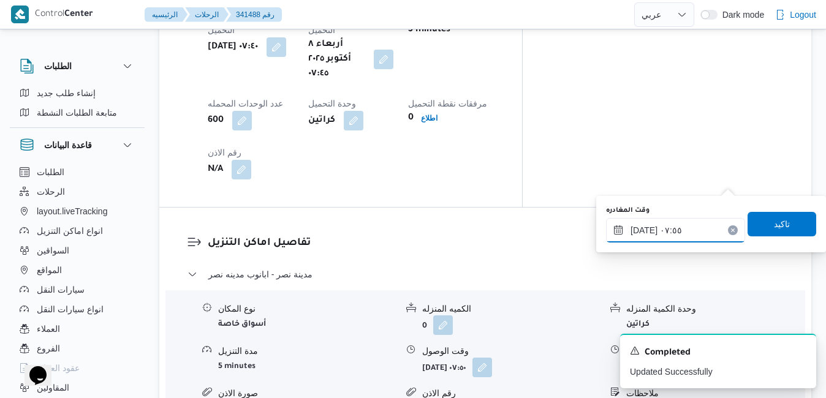
click at [691, 227] on input "٠٨/١٠/٢٠٢٥ ٠٧:٥٥" at bounding box center [675, 230] width 139 height 25
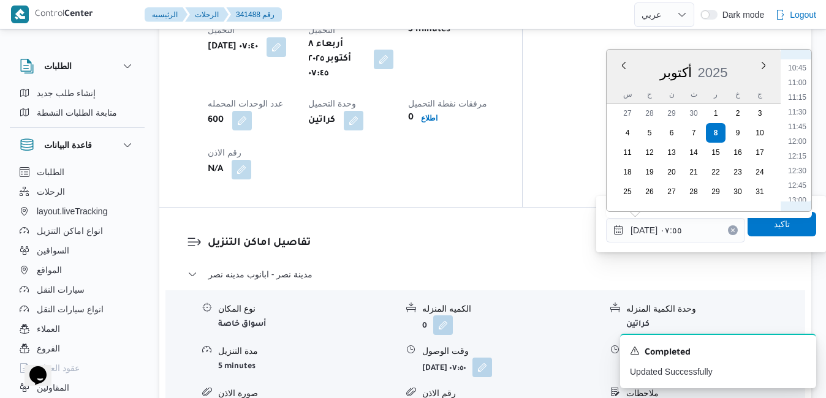
scroll to position [754, 0]
click at [796, 167] on li "14:30" at bounding box center [797, 164] width 28 height 12
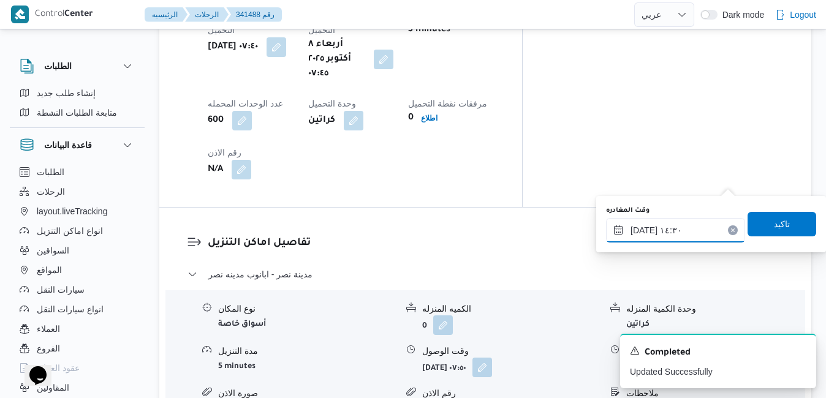
click at [643, 229] on input "٠٨/١٠/٢٠٢٥ ١٤:٣٠" at bounding box center [675, 230] width 139 height 25
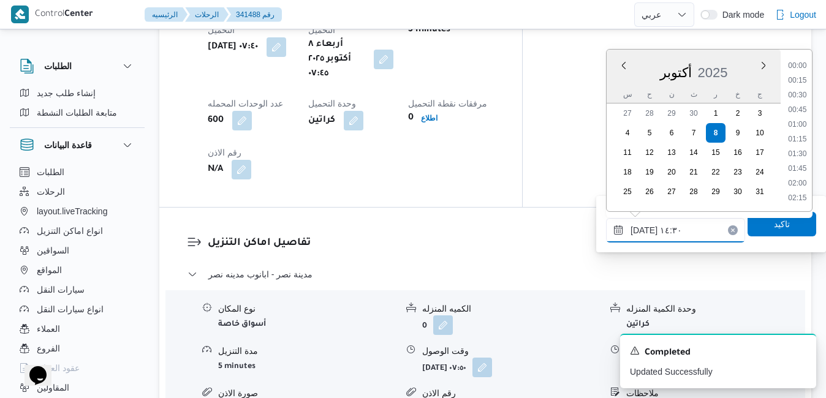
click at [643, 229] on input "٠٨/١٠/٢٠٢٥ ١٤:٣٠" at bounding box center [675, 230] width 139 height 25
type input "٠٨/١٠/٢٠٢٥ ١٤:40"
click at [774, 229] on span "تاكيد" at bounding box center [782, 223] width 16 height 15
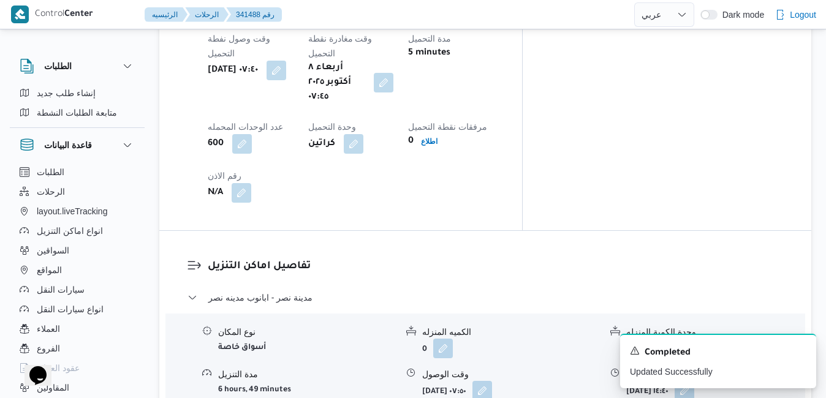
scroll to position [1054, 0]
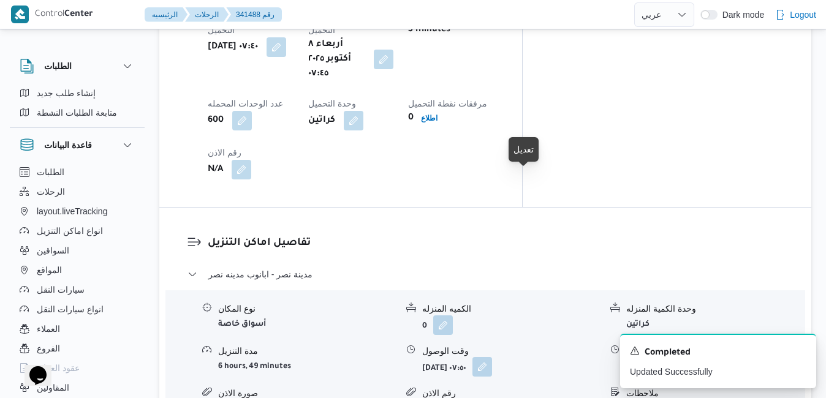
click at [492, 357] on button "button" at bounding box center [482, 367] width 20 height 20
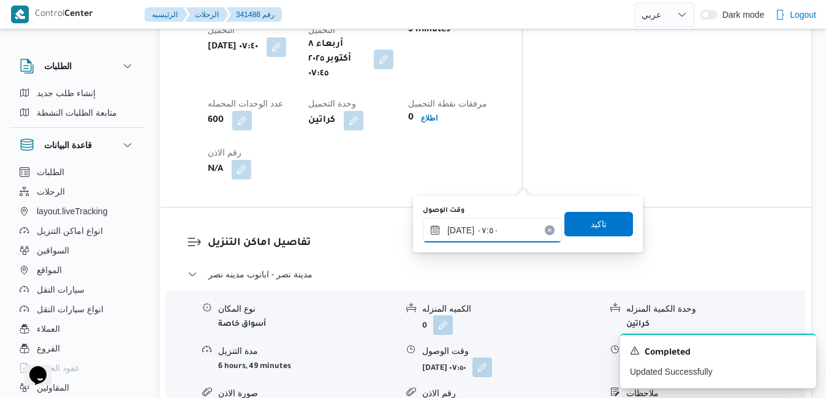
click at [483, 227] on input "٠٨/١٠/٢٠٢٥ ٠٧:٥٠" at bounding box center [492, 230] width 139 height 25
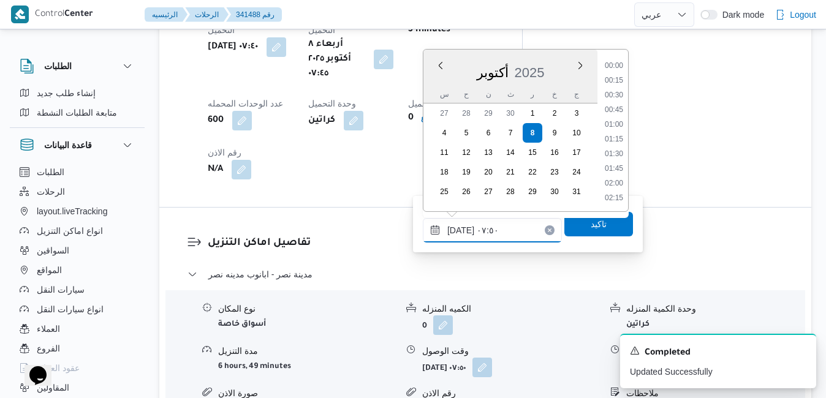
scroll to position [381, 0]
click at [611, 173] on li "08:15" at bounding box center [614, 170] width 28 height 12
type input "٠٨/١٠/٢٠٢٥ ٠٨:١٥"
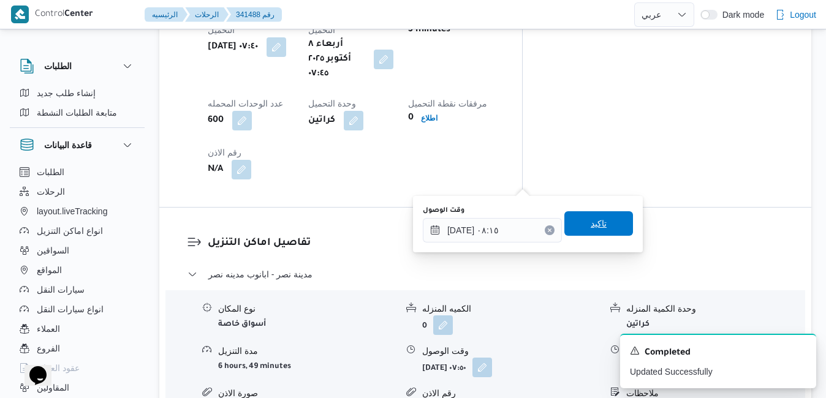
click at [604, 221] on span "تاكيد" at bounding box center [598, 223] width 69 height 25
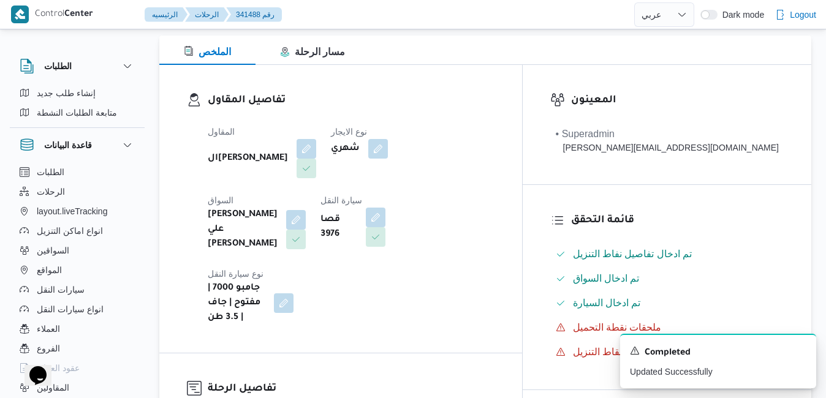
scroll to position [0, 0]
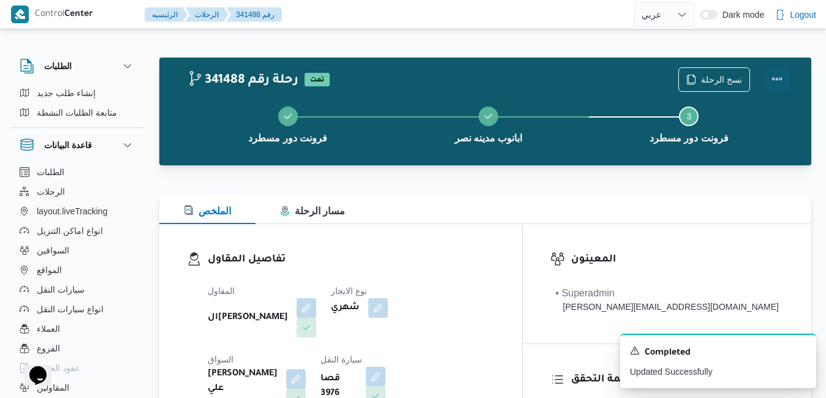
click at [778, 79] on button "Actions" at bounding box center [777, 79] width 25 height 25
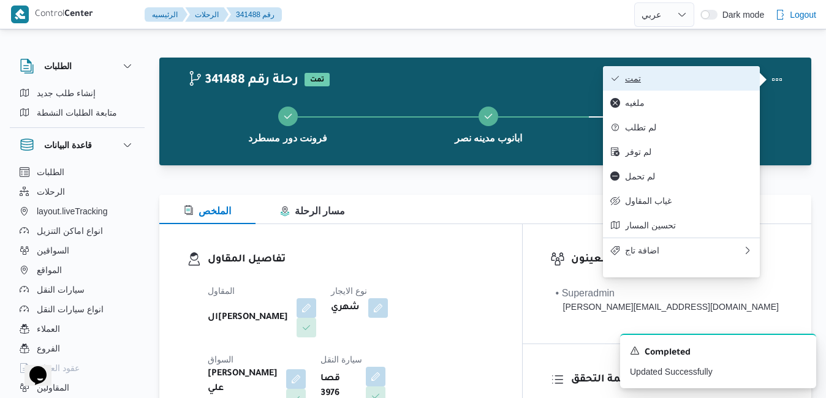
click at [718, 83] on span "تمت" at bounding box center [688, 79] width 127 height 10
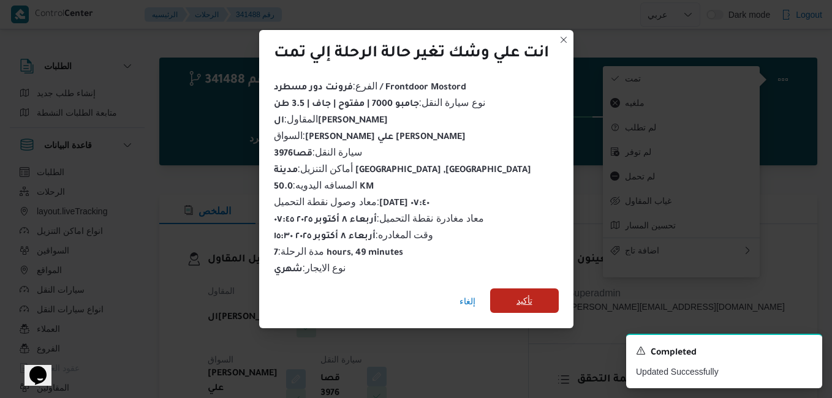
click at [542, 298] on span "تأكيد" at bounding box center [524, 301] width 69 height 25
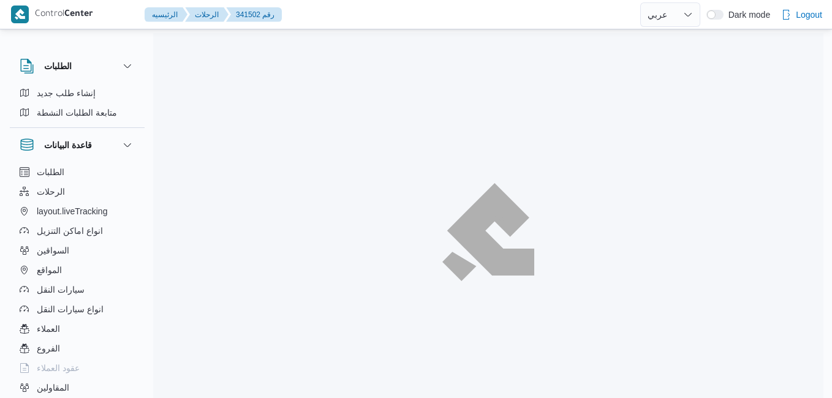
select select "ar"
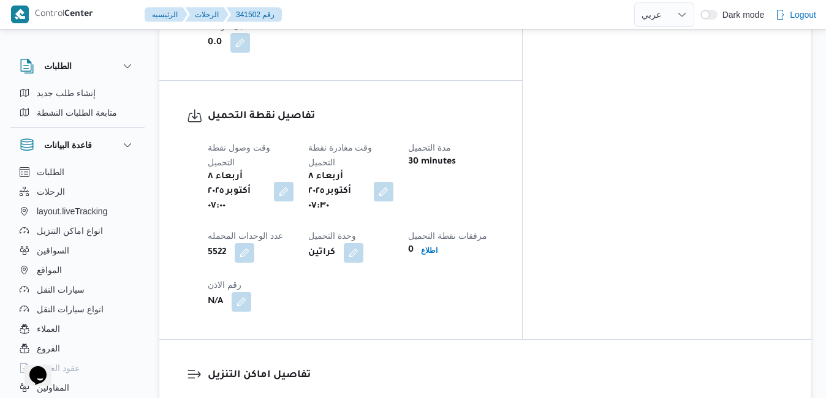
scroll to position [1078, 0]
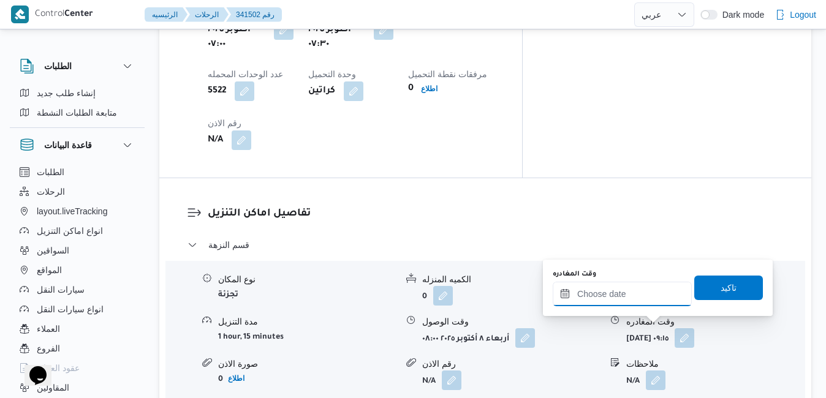
click at [608, 287] on div at bounding box center [622, 294] width 139 height 25
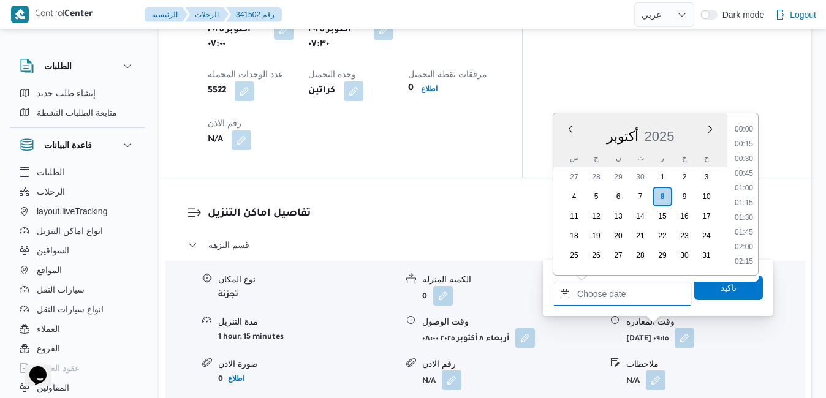
scroll to position [984, 0]
click at [558, 146] on div "أكتوبر 2025" at bounding box center [640, 133] width 174 height 31
click at [746, 181] on li "15:30" at bounding box center [744, 181] width 28 height 12
type input "[DATE] ١٥:٣٠"
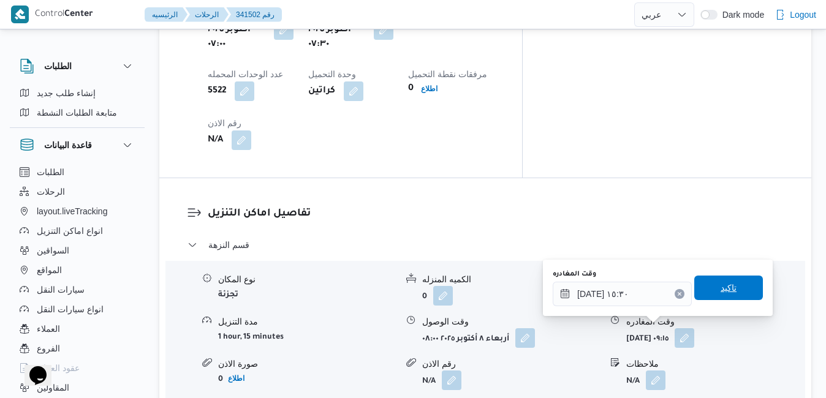
click at [706, 291] on span "تاكيد" at bounding box center [728, 288] width 69 height 25
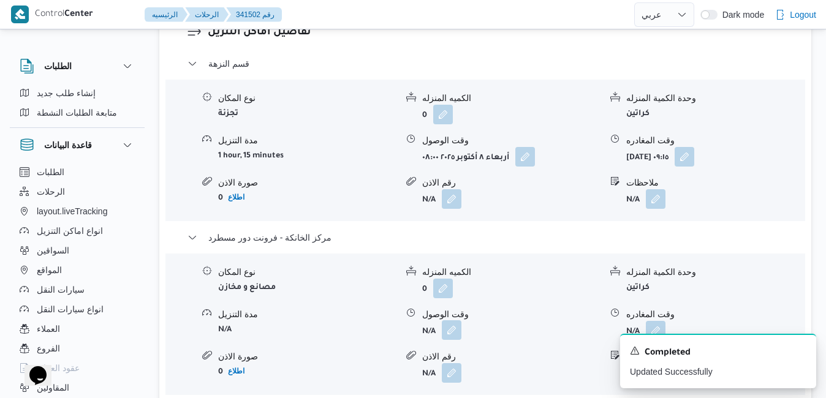
click at [456, 335] on button "button" at bounding box center [452, 330] width 20 height 20
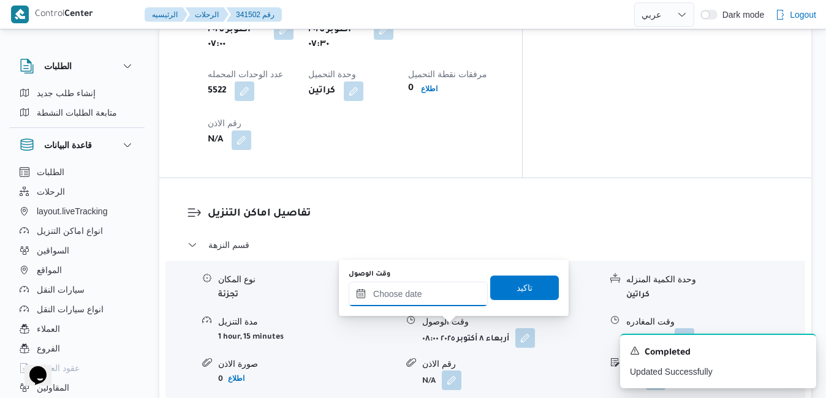
click at [445, 300] on input "وقت الوصول" at bounding box center [418, 294] width 139 height 25
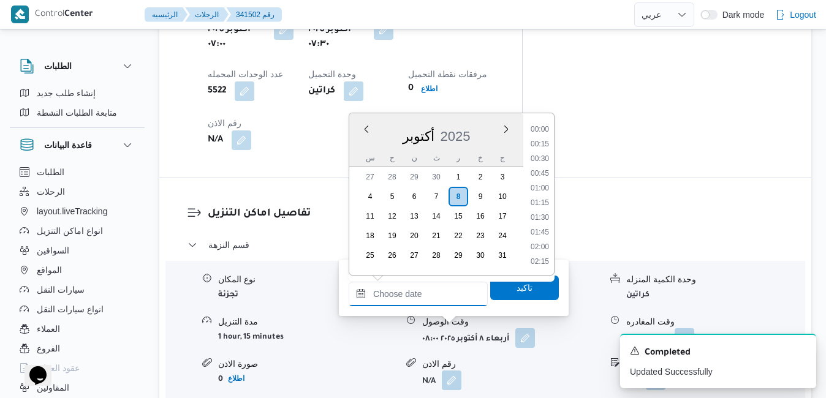
scroll to position [984, 0]
click at [356, 142] on div "أكتوبر 2025" at bounding box center [436, 133] width 174 height 31
click at [541, 165] on li "15:15" at bounding box center [540, 167] width 28 height 12
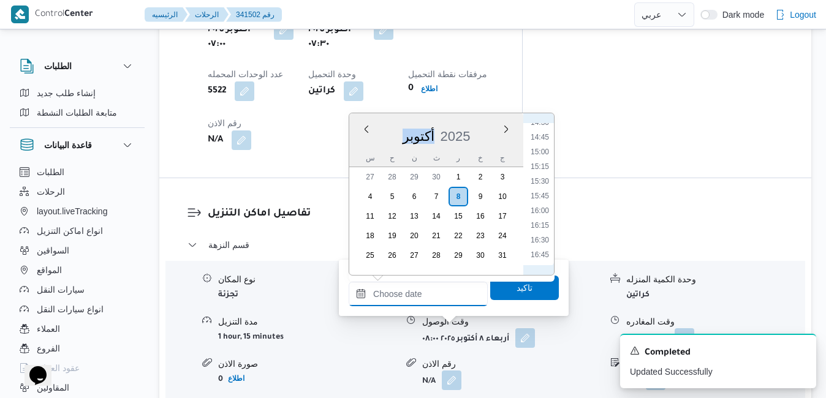
type input "[DATE] ١٥:١٥"
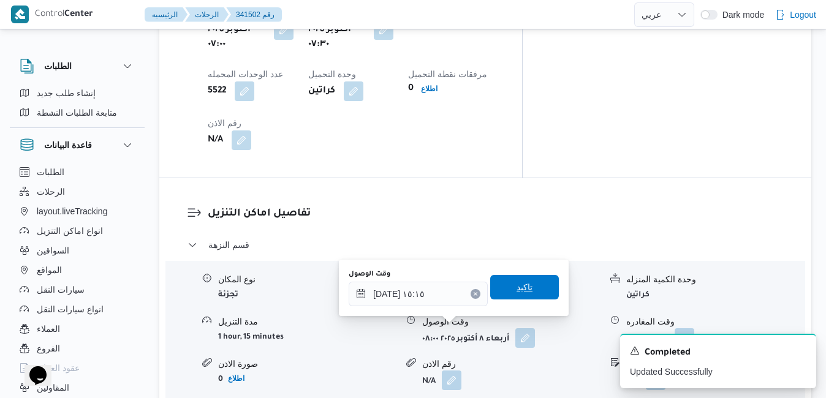
click at [517, 289] on span "تاكيد" at bounding box center [525, 287] width 16 height 15
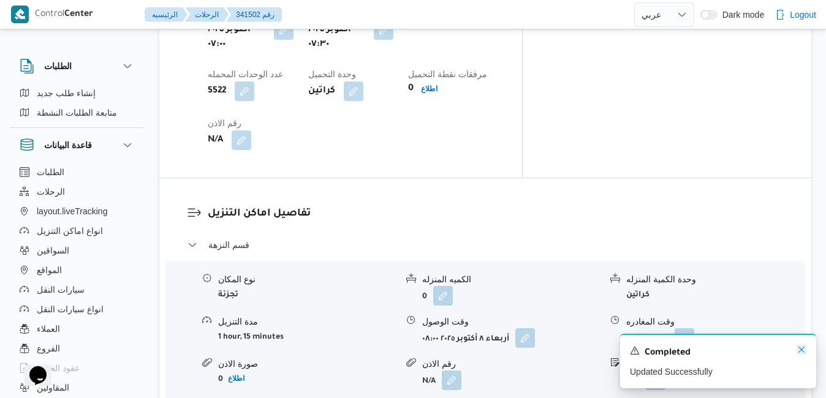
click at [801, 352] on icon "Dismiss toast" at bounding box center [801, 350] width 6 height 6
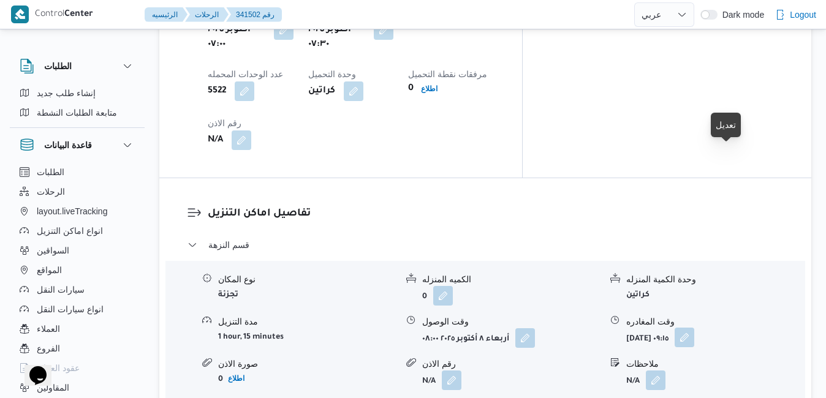
click at [694, 328] on button "button" at bounding box center [685, 338] width 20 height 20
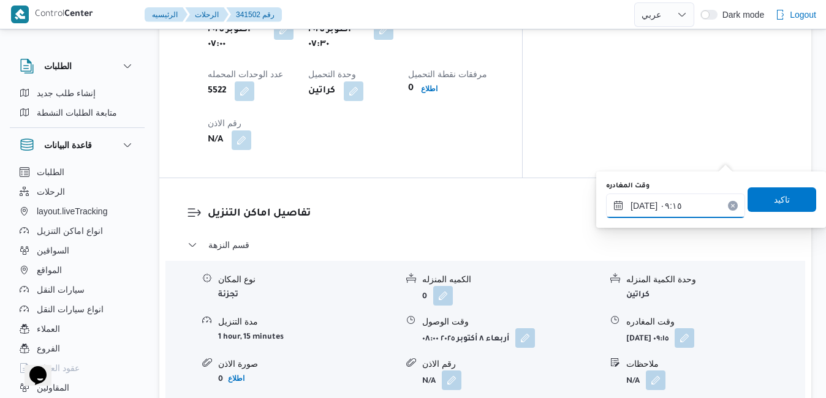
click at [688, 196] on input "٠٨/١٠/٢٠٢٥ ٠٩:١٥" at bounding box center [675, 206] width 139 height 25
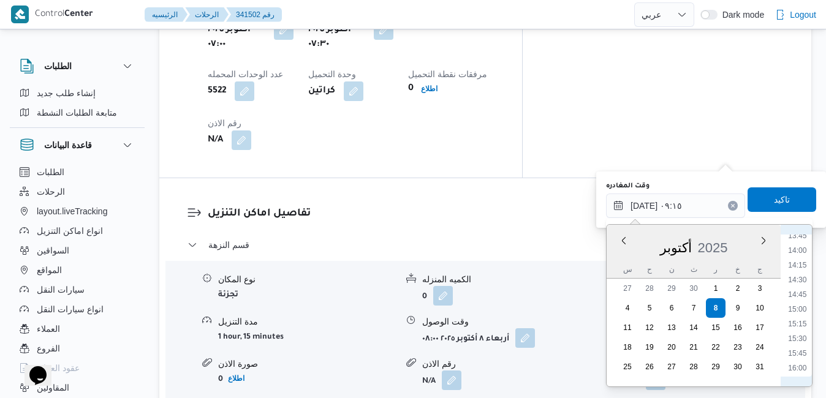
scroll to position [842, 0]
click at [795, 268] on li "14:45" at bounding box center [797, 266] width 28 height 12
type input "[DATE] ١٤:٤٥"
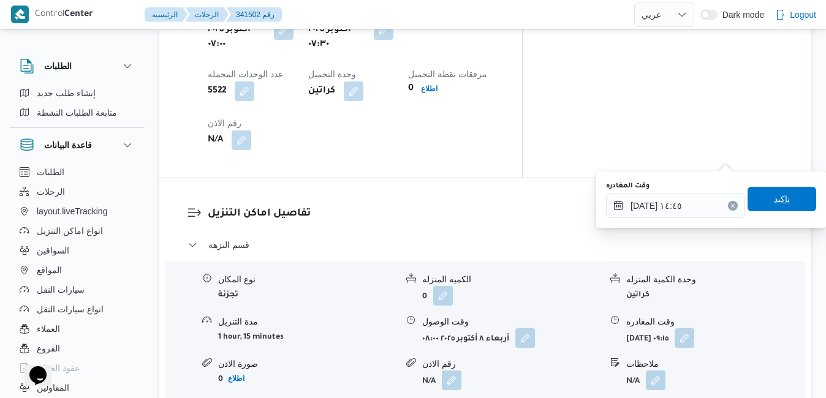
click at [774, 205] on span "تاكيد" at bounding box center [782, 199] width 16 height 15
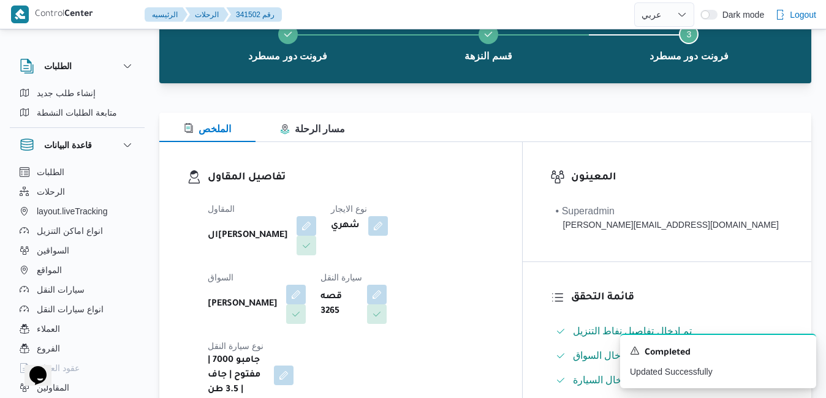
scroll to position [0, 0]
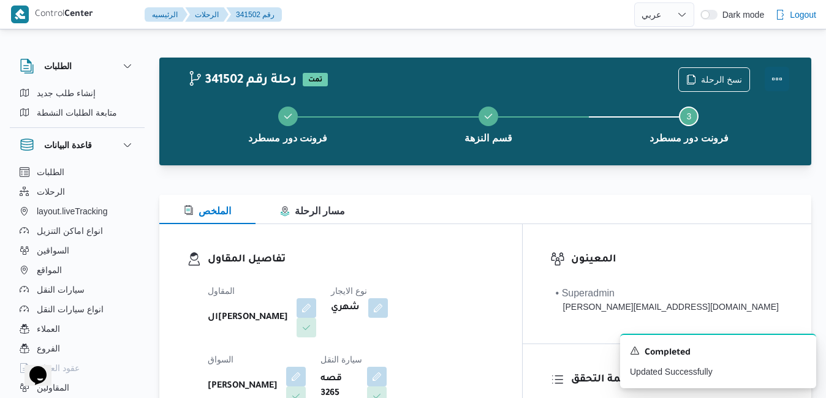
click at [779, 74] on button "Actions" at bounding box center [777, 79] width 25 height 25
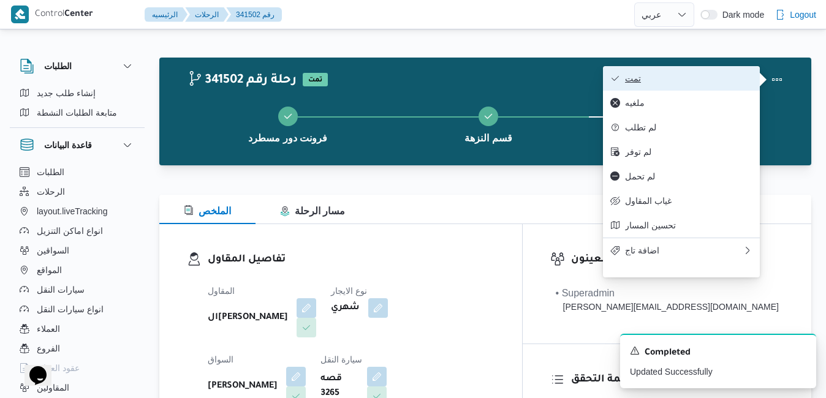
click at [725, 75] on span "تمت" at bounding box center [688, 79] width 127 height 10
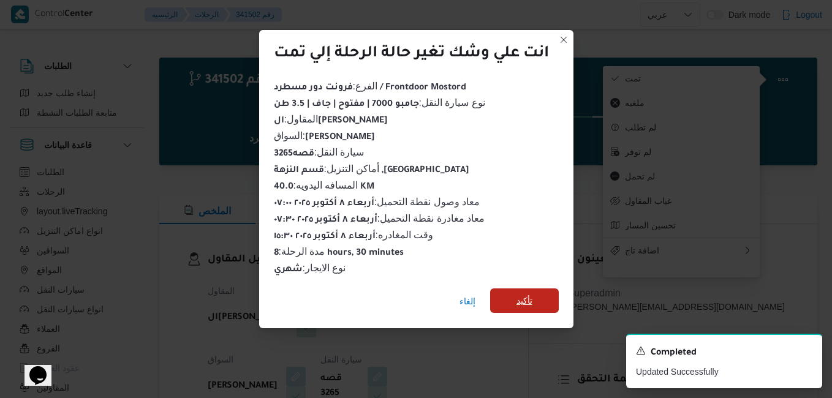
click at [536, 292] on span "تأكيد" at bounding box center [524, 301] width 69 height 25
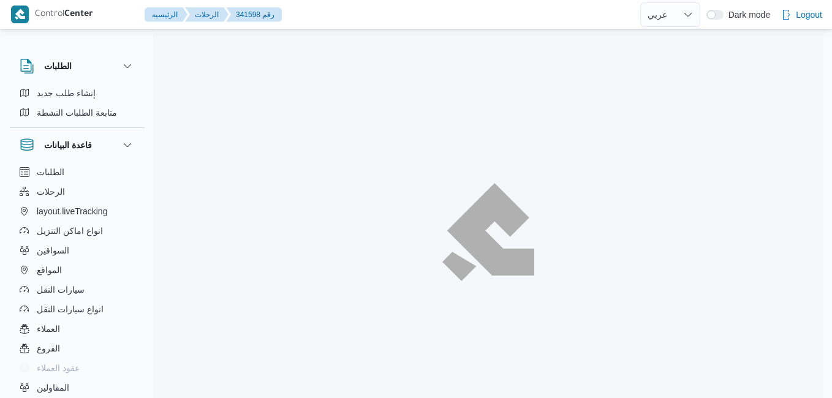
select select "ar"
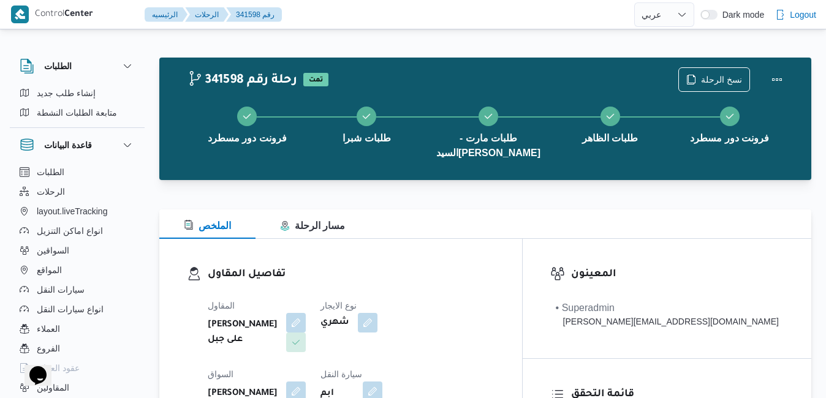
click at [455, 270] on h3 "تفاصيل المقاول" at bounding box center [351, 275] width 287 height 17
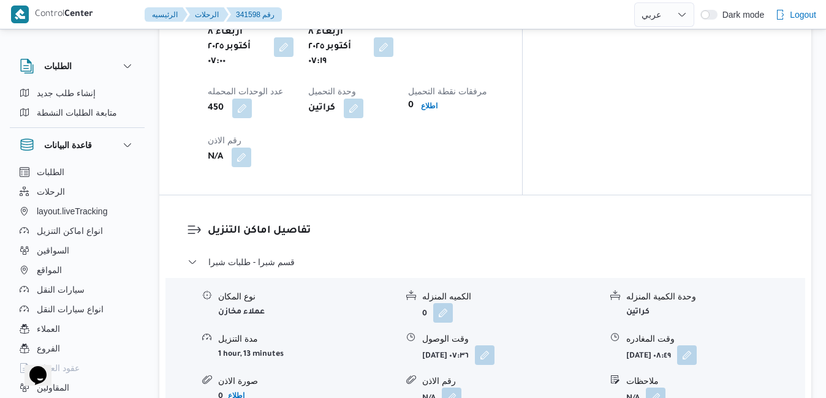
scroll to position [1078, 0]
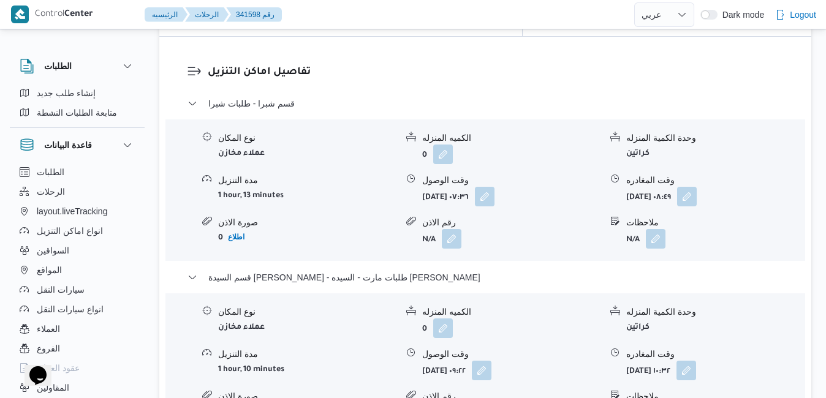
scroll to position [1323, 0]
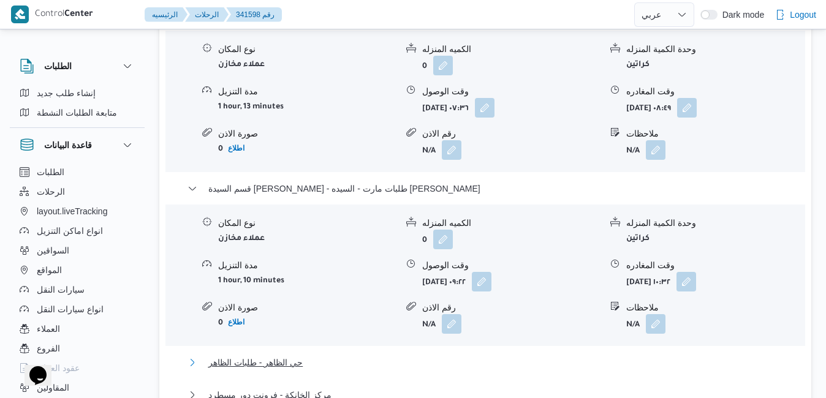
click at [507, 355] on button "حي الظاهر - طلبات الظاهر" at bounding box center [485, 362] width 596 height 15
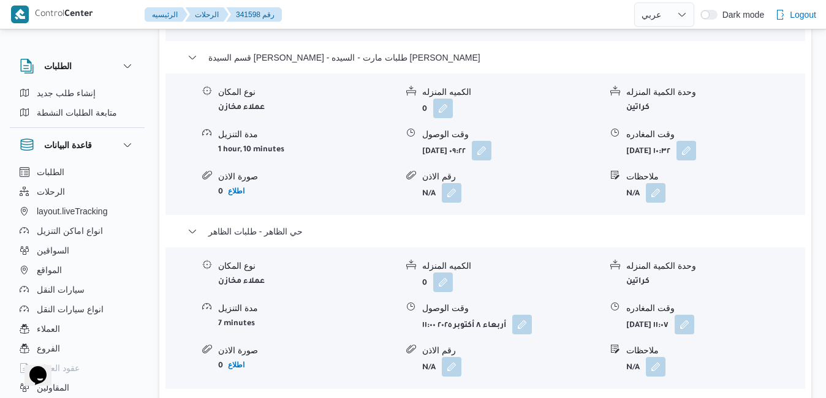
scroll to position [1544, 0]
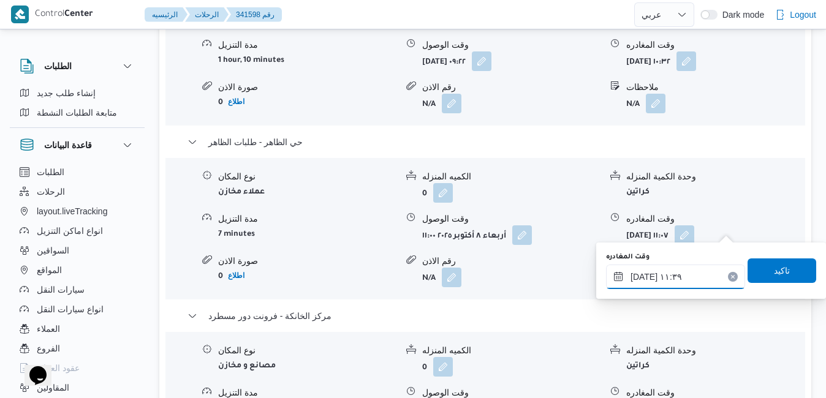
click at [674, 279] on input "٠٨/١٠/٢٠٢٥ ١١:٣٩" at bounding box center [675, 277] width 139 height 25
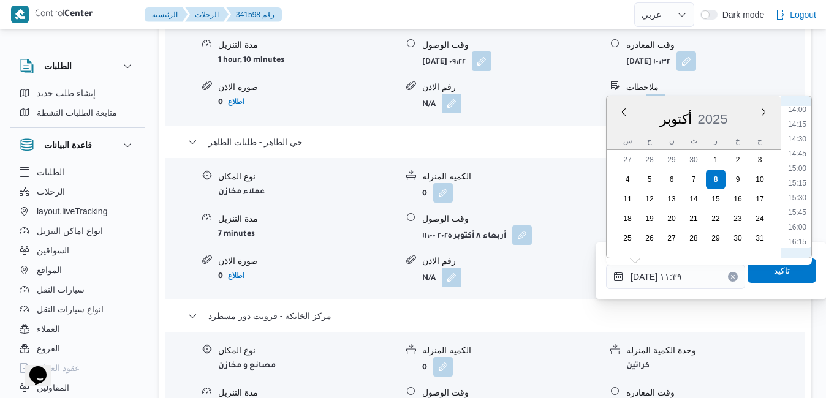
scroll to position [850, 0]
click at [799, 187] on li "15:45" at bounding box center [797, 188] width 28 height 12
type input "٠٨/١٠/٢٠٢٥ ١٥:٤٥"
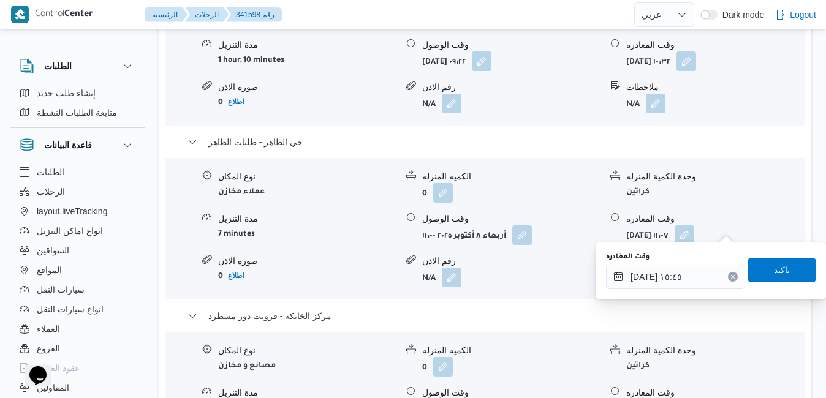
click at [769, 263] on span "تاكيد" at bounding box center [782, 270] width 69 height 25
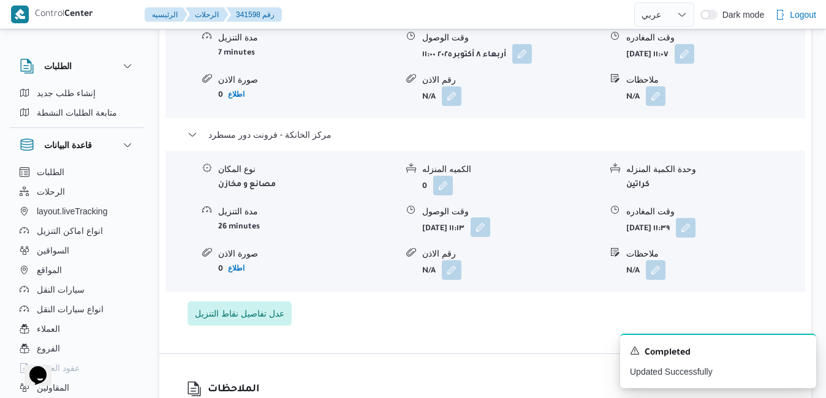
click at [490, 231] on button "button" at bounding box center [481, 228] width 20 height 20
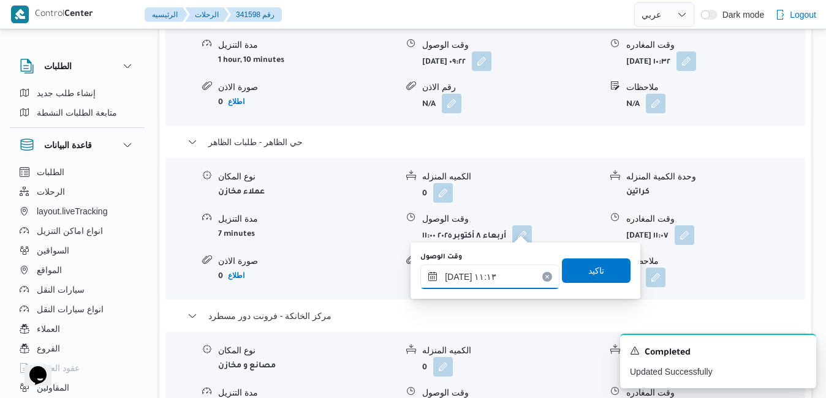
click at [480, 276] on input "٠٨/١٠/٢٠٢٥ ١١:١٣" at bounding box center [489, 277] width 139 height 25
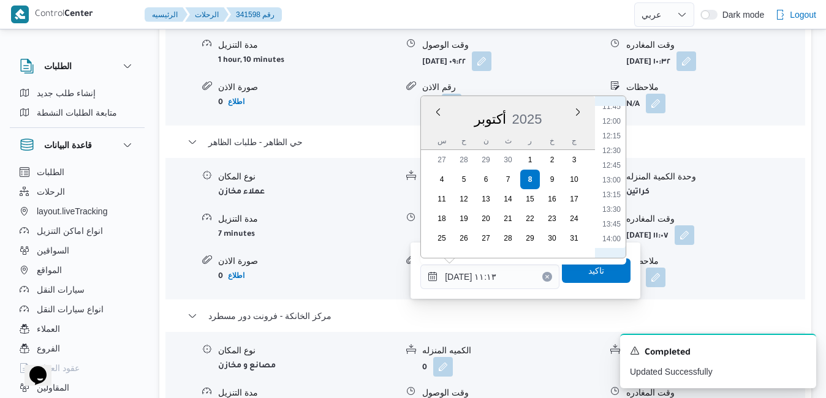
scroll to position [821, 0]
click at [619, 203] on li "15:30" at bounding box center [611, 203] width 28 height 12
type input "٠٨/١٠/٢٠٢٥ ١٥:٣٠"
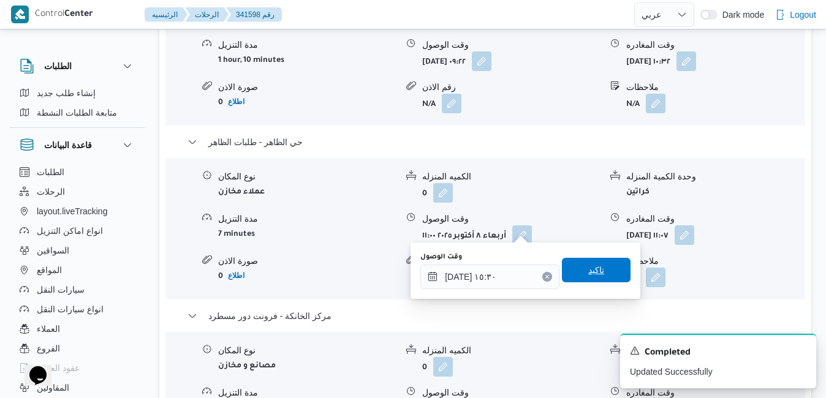
click at [588, 273] on span "تاكيد" at bounding box center [596, 270] width 16 height 15
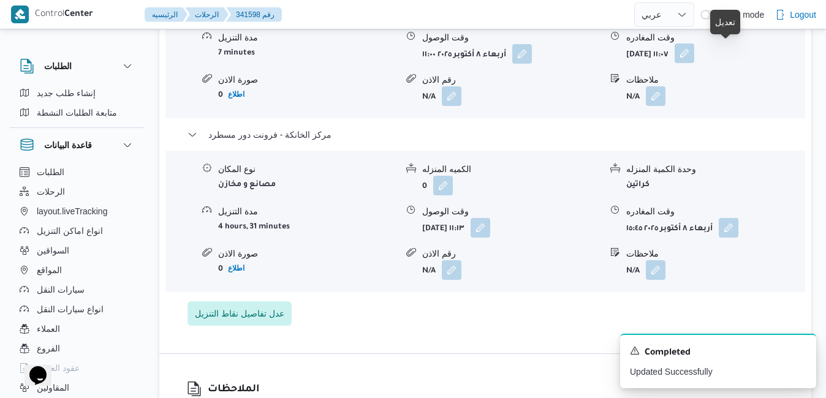
click at [694, 56] on button "button" at bounding box center [685, 54] width 20 height 20
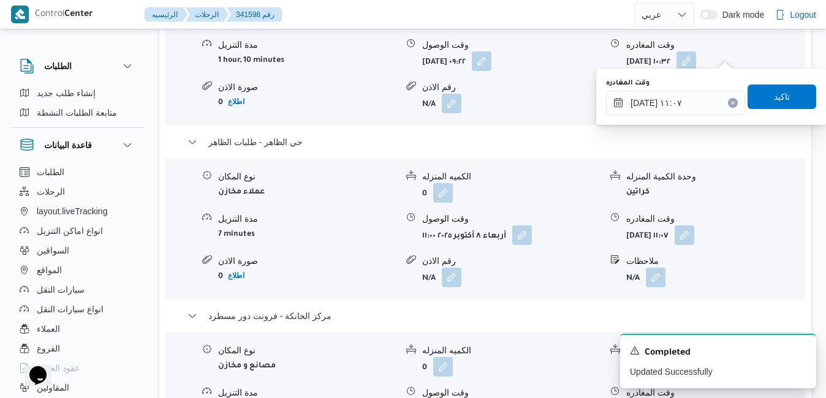
click at [730, 101] on icon "Clear input" at bounding box center [732, 102] width 5 height 5
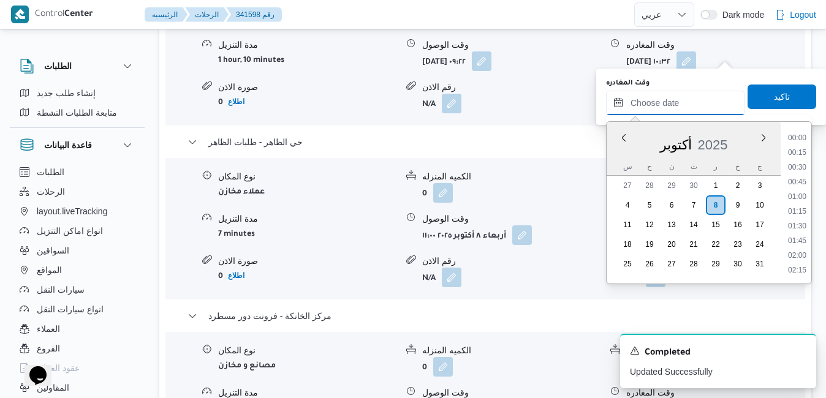
scroll to position [984, 0]
click at [755, 100] on span "تاكيد" at bounding box center [782, 96] width 69 height 25
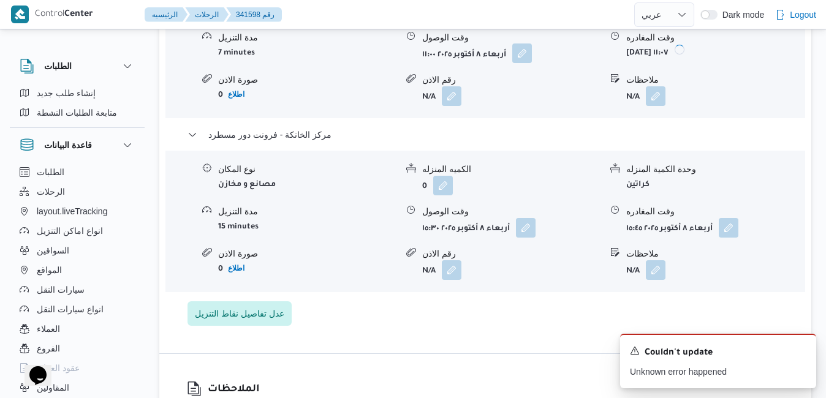
click at [525, 54] on button "button" at bounding box center [522, 54] width 20 height 20
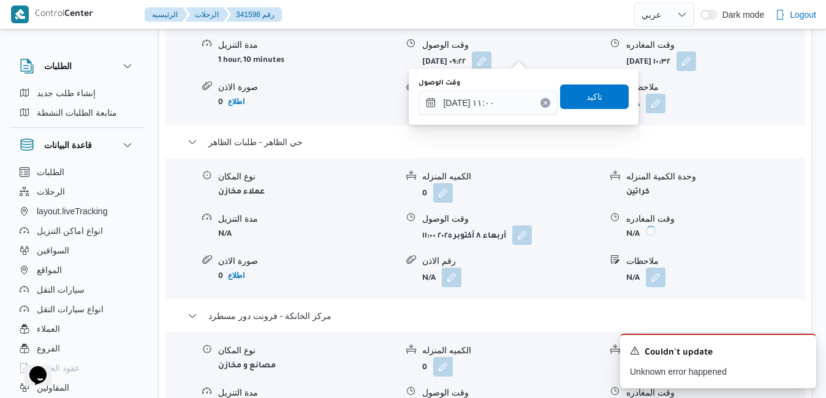
click at [543, 103] on icon "Clear input" at bounding box center [545, 102] width 5 height 5
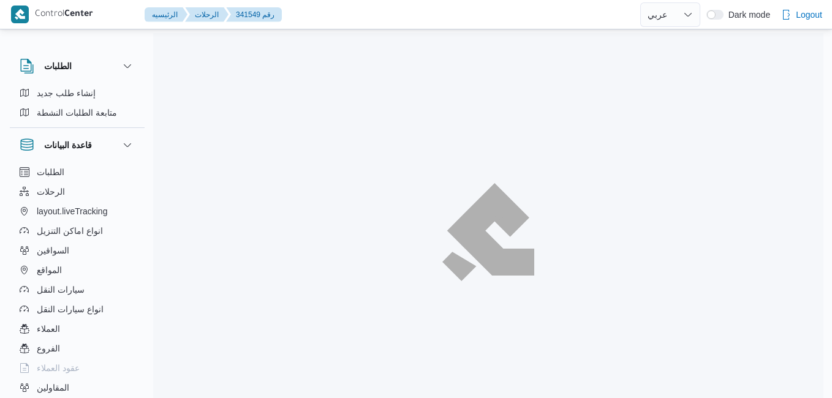
select select "ar"
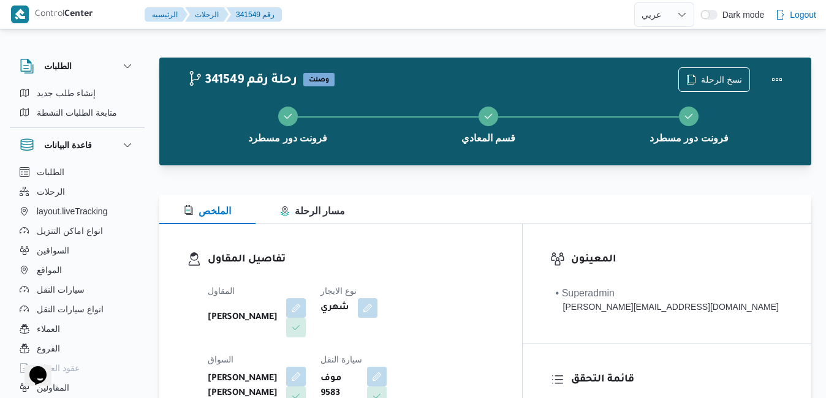
scroll to position [25, 0]
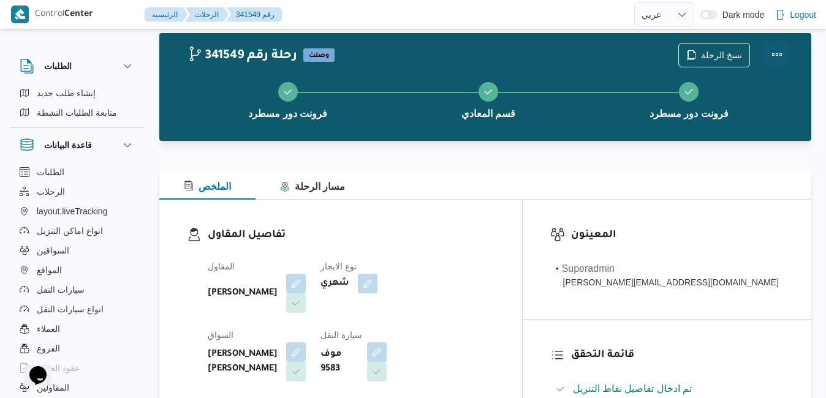
click at [776, 55] on button "Actions" at bounding box center [777, 54] width 25 height 25
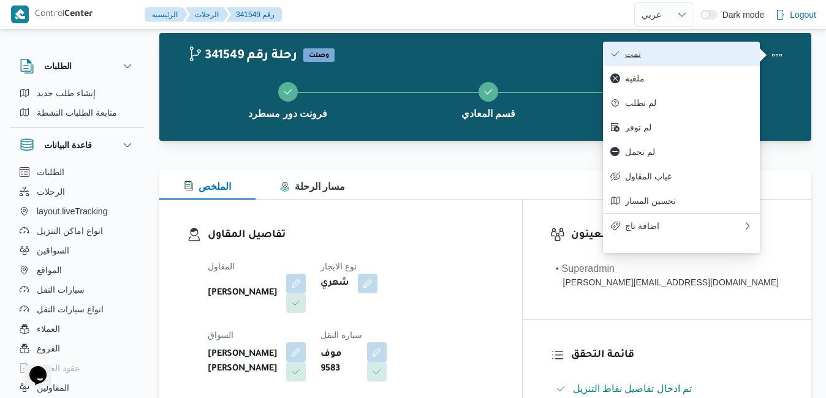
click at [712, 56] on span "تمت" at bounding box center [688, 54] width 127 height 10
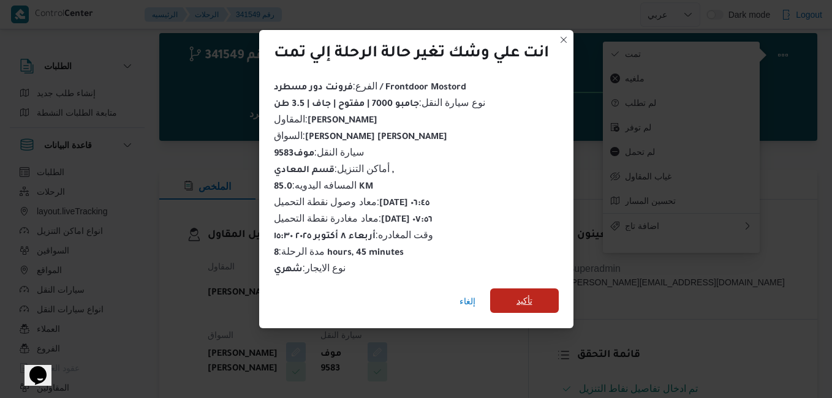
click at [506, 291] on span "تأكيد" at bounding box center [524, 301] width 69 height 25
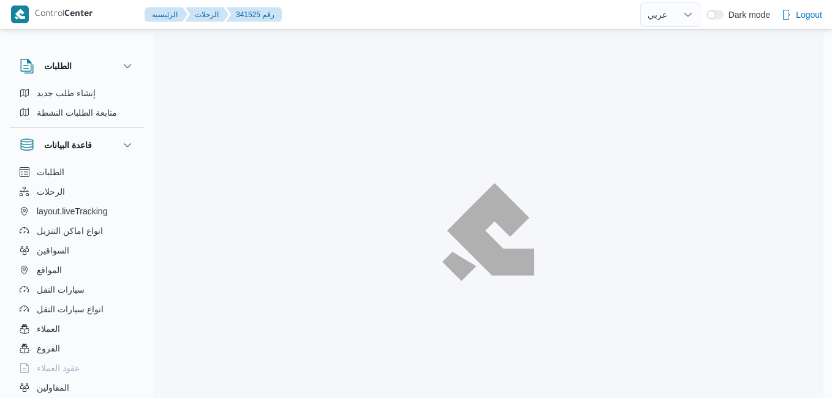
select select "ar"
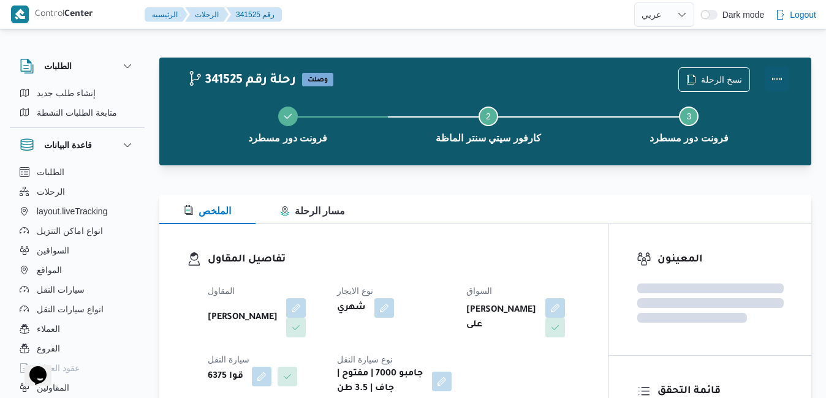
click at [778, 75] on button "Actions" at bounding box center [777, 79] width 25 height 25
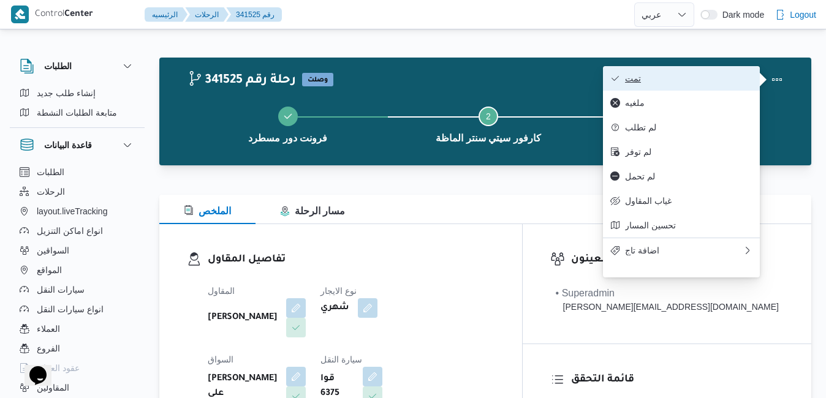
click at [740, 77] on span "تمت" at bounding box center [688, 79] width 127 height 10
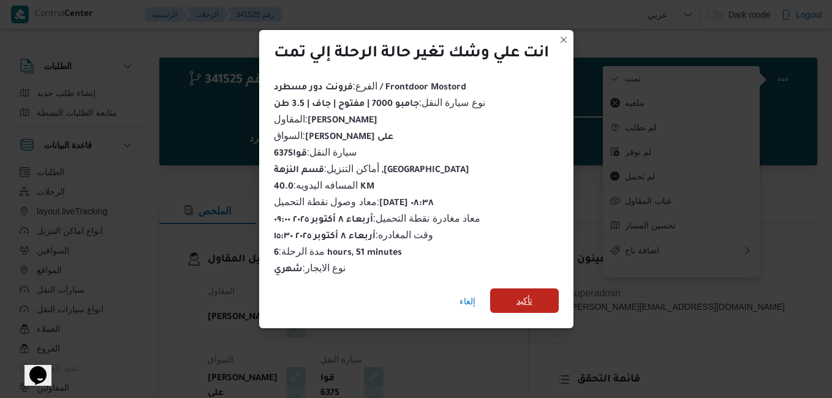
click at [523, 298] on span "تأكيد" at bounding box center [525, 300] width 16 height 15
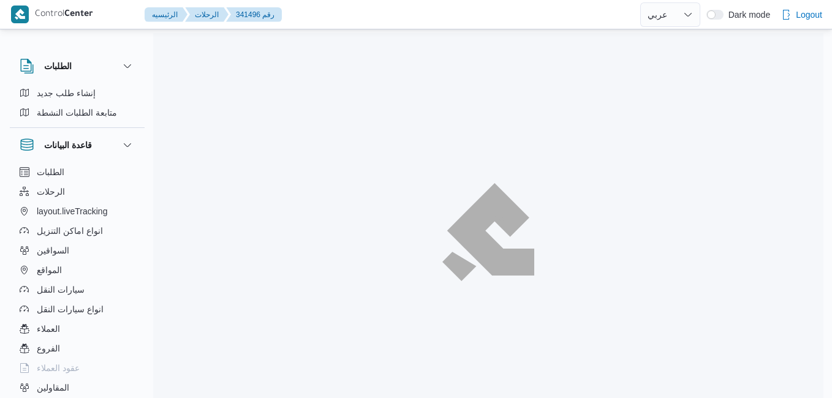
select select "ar"
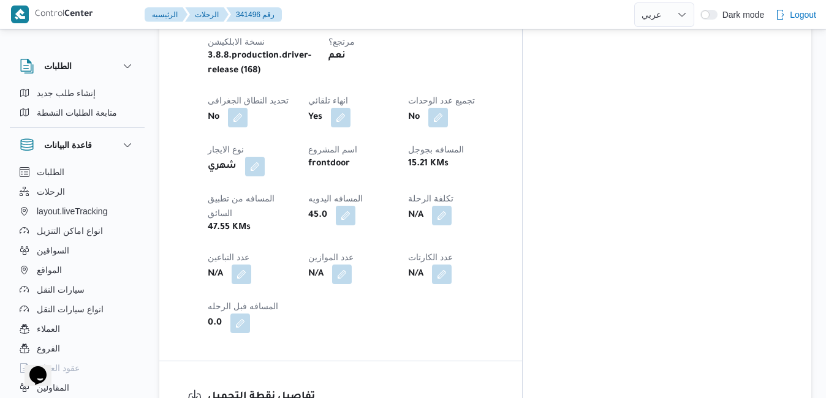
scroll to position [686, 0]
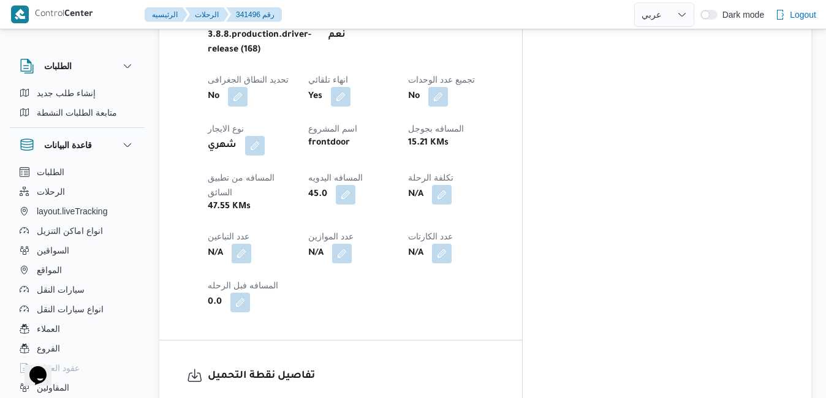
click at [522, 169] on div "تفاصيل الرحلة العميل Frontdoor الفرع فرونت دور مسطرد نوع الرحله أسواق خاصة/عملا…" at bounding box center [340, 88] width 363 height 504
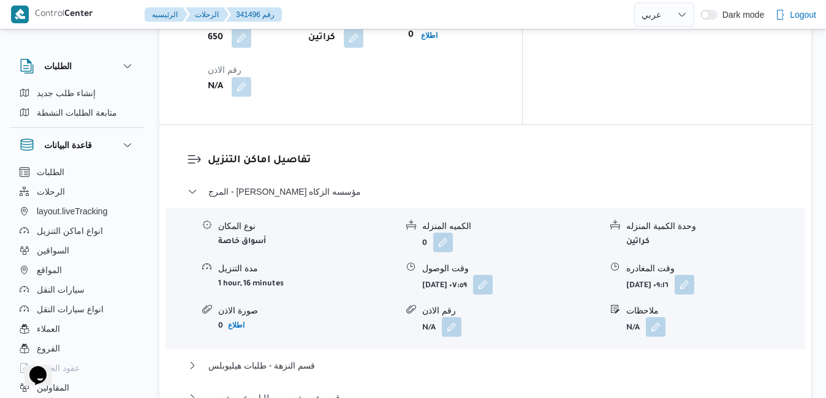
scroll to position [1201, 0]
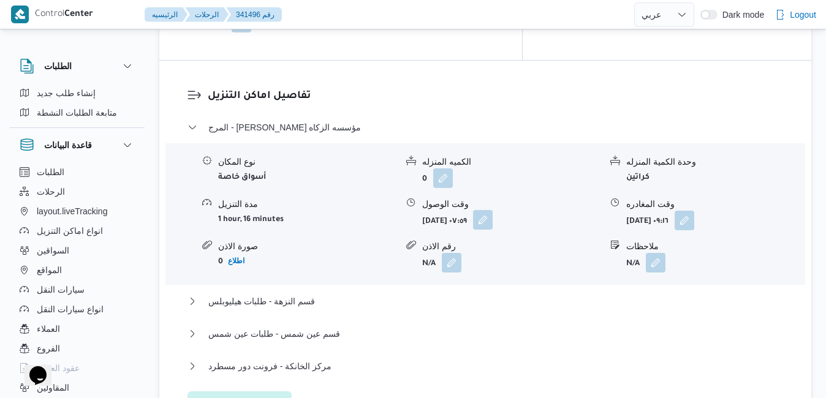
click at [493, 210] on button "button" at bounding box center [483, 220] width 20 height 20
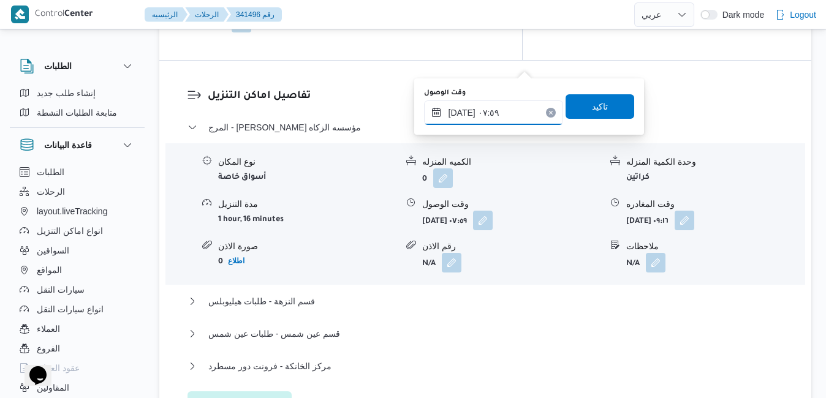
click at [509, 116] on input "٠٨/١٠/٢٠٢٥ ٠٧:٥٩" at bounding box center [493, 112] width 139 height 25
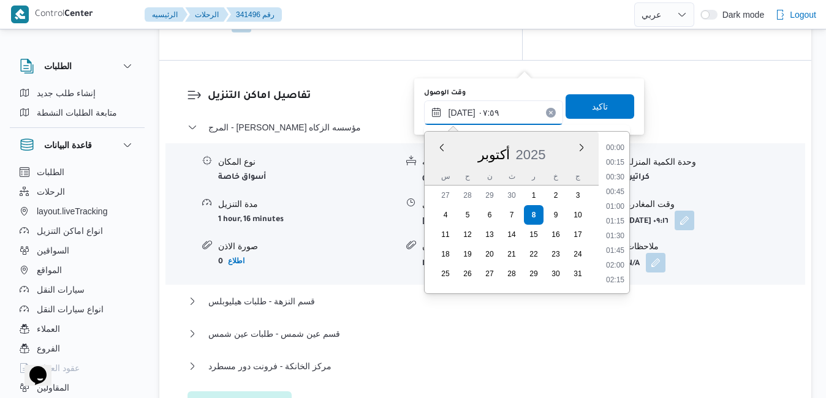
scroll to position [381, 0]
click at [616, 193] on li "07:15" at bounding box center [615, 193] width 28 height 12
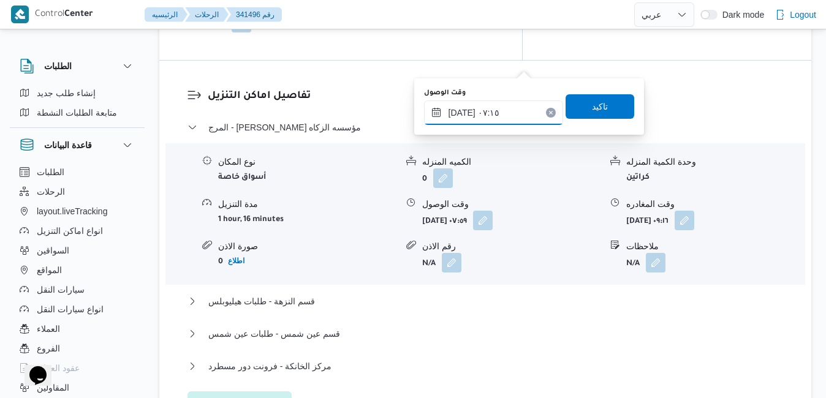
click at [464, 112] on input "٠٨/١٠/٢٠٢٥ ٠٧:١٥" at bounding box center [493, 112] width 139 height 25
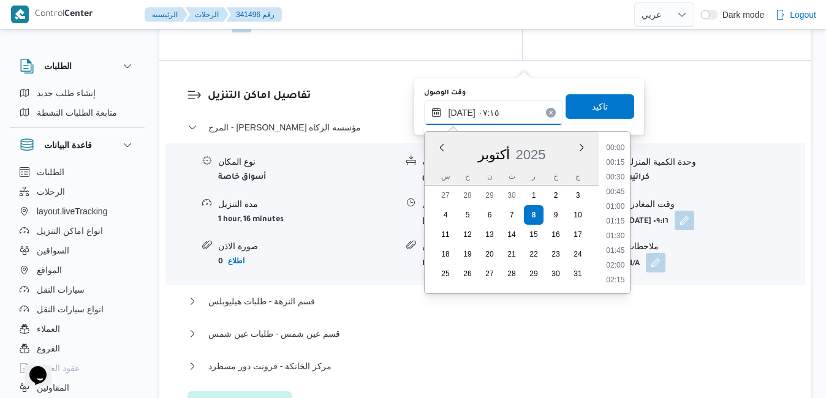
click at [464, 111] on input "٠٨/١٠/٢٠٢٥ ٠٧:١٥" at bounding box center [493, 112] width 139 height 25
type input "٠٨/١٠/٢٠٢٥ ٠٧:05"
click at [592, 108] on span "تاكيد" at bounding box center [600, 106] width 16 height 15
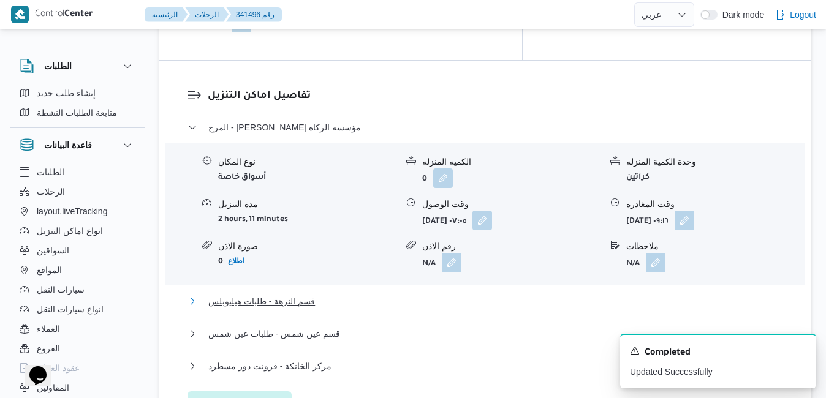
click at [534, 294] on button "قسم النزهة - طلبات هيليوبلس" at bounding box center [485, 301] width 596 height 15
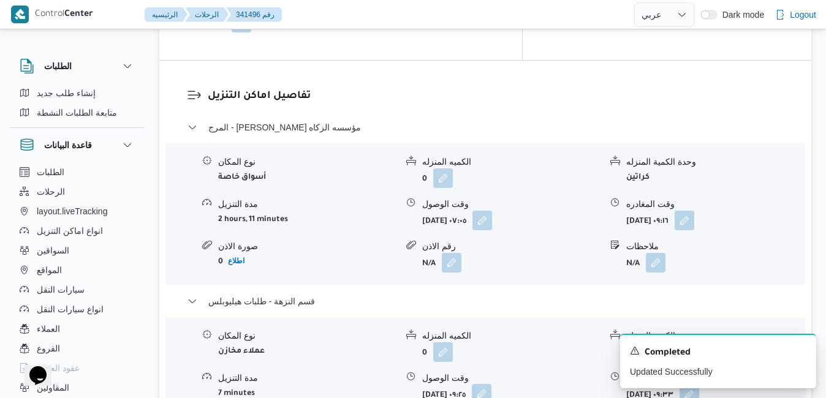
click at [491, 384] on button "button" at bounding box center [482, 394] width 20 height 20
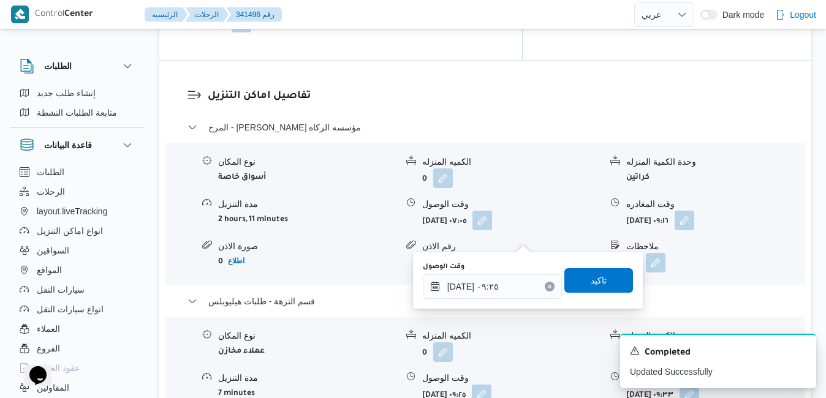
click at [545, 289] on button "Clear input" at bounding box center [550, 287] width 10 height 10
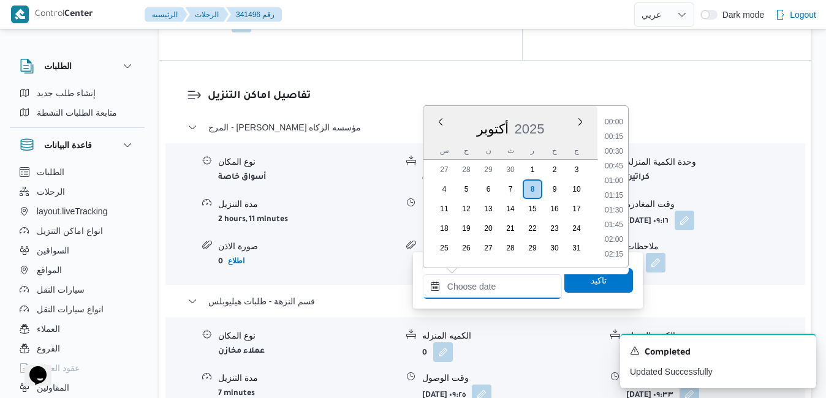
scroll to position [999, 0]
click at [578, 282] on span "تاكيد" at bounding box center [598, 280] width 69 height 25
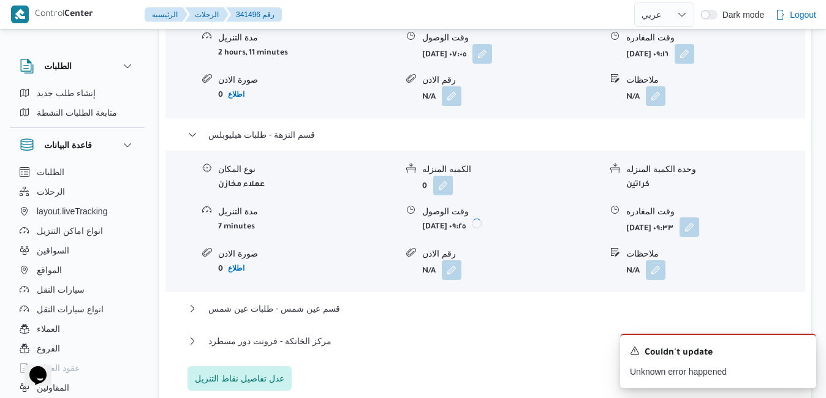
click at [699, 235] on button "button" at bounding box center [689, 228] width 20 height 20
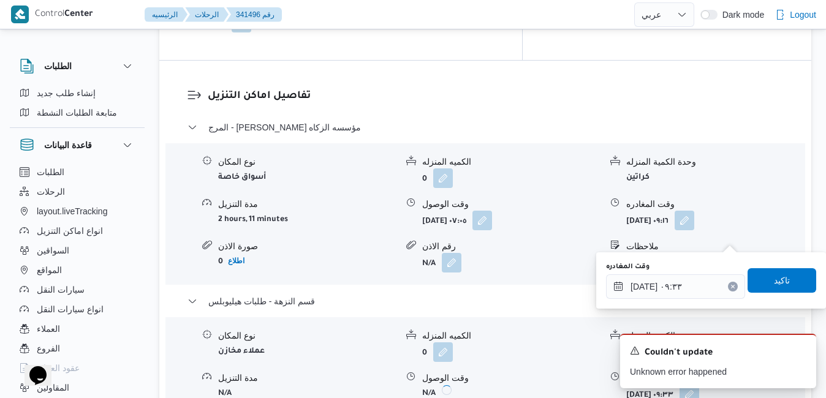
click at [731, 287] on icon "Clear input" at bounding box center [732, 286] width 3 height 3
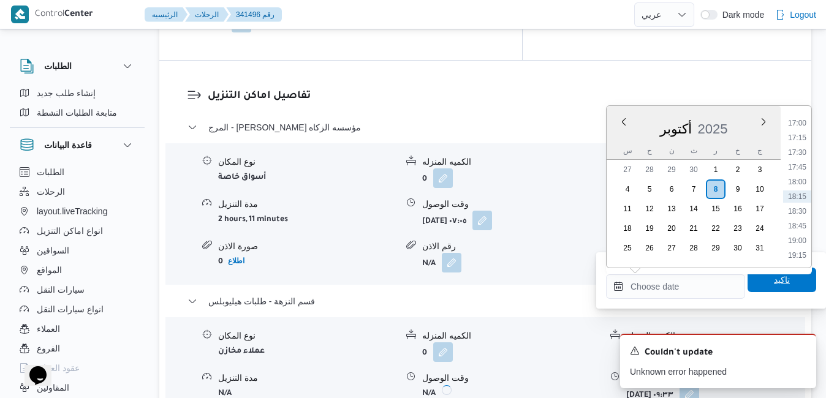
click at [750, 282] on span "تاكيد" at bounding box center [782, 280] width 69 height 25
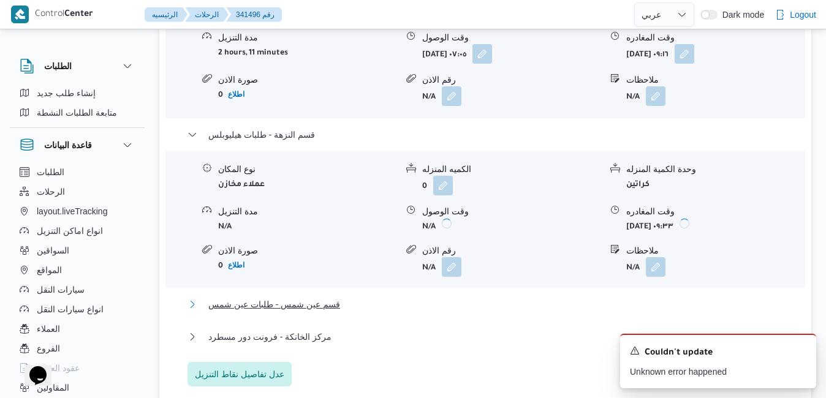
click at [483, 312] on button "قسم عين شمس - طلبات عين شمس" at bounding box center [485, 304] width 596 height 15
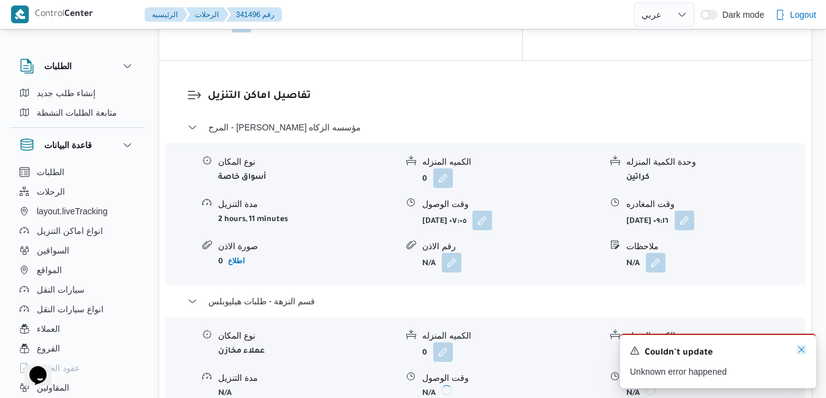
click at [802, 351] on icon "Dismiss toast" at bounding box center [802, 350] width 10 height 10
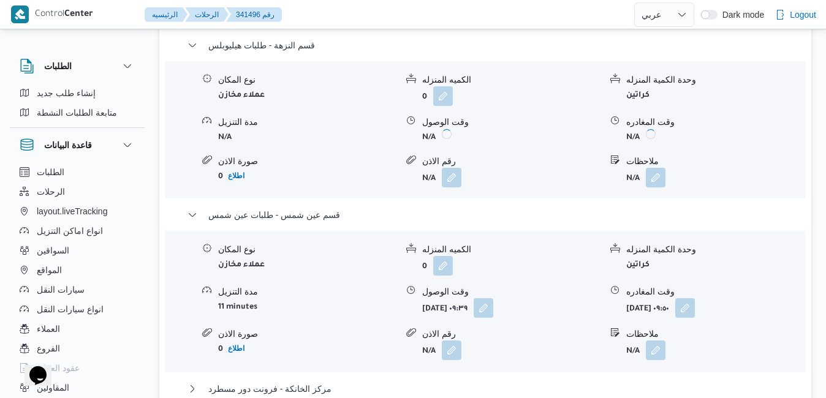
scroll to position [1495, 0]
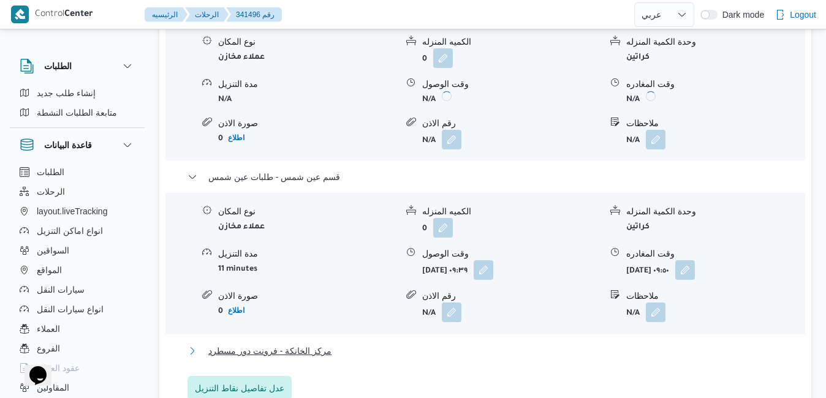
click at [585, 344] on button "مركز الخانكة - فرونت دور مسطرد" at bounding box center [485, 351] width 596 height 15
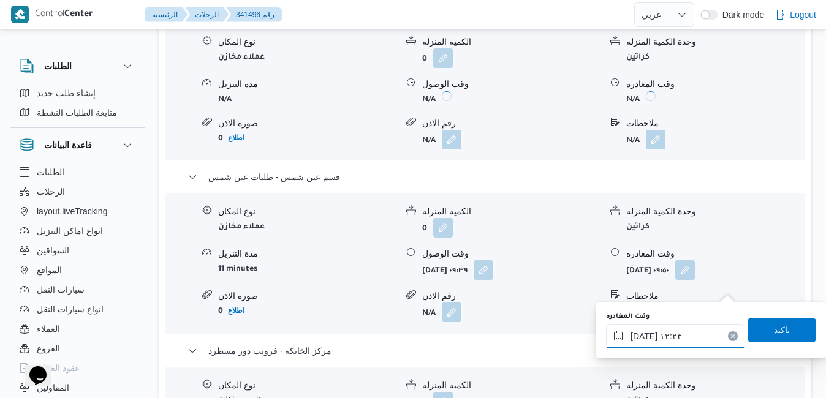
click at [672, 336] on input "٠٨/١٠/٢٠٢٥ ١٢:٢٣" at bounding box center [675, 336] width 139 height 25
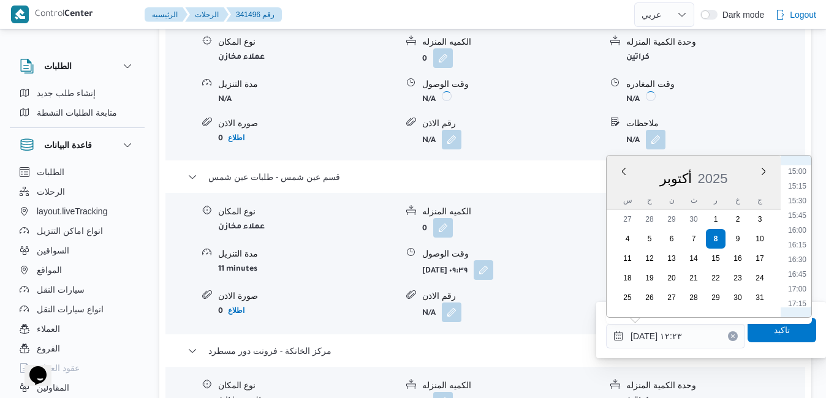
scroll to position [895, 0]
click at [797, 187] on li "15:30" at bounding box center [797, 189] width 28 height 12
type input "٠٨/١٠/٢٠٢٥ ١٥:٣٠"
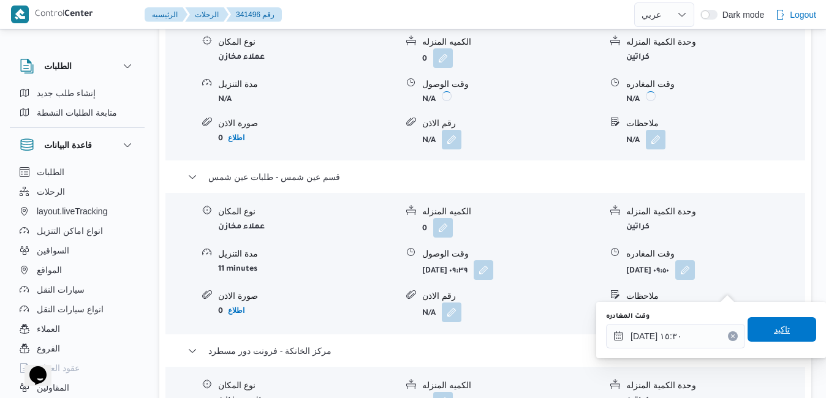
click at [774, 329] on span "تاكيد" at bounding box center [782, 329] width 16 height 15
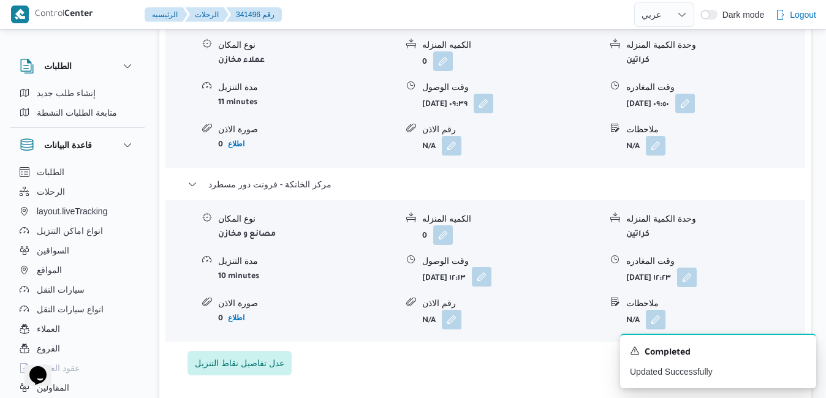
click at [491, 287] on button "button" at bounding box center [482, 277] width 20 height 20
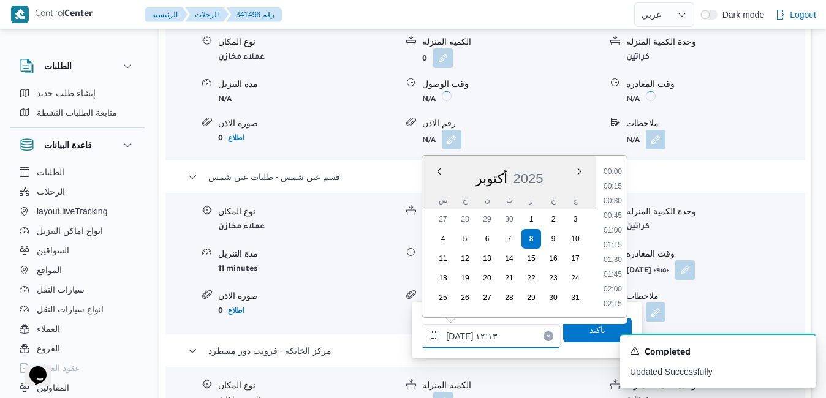
click at [512, 330] on input "٠٨/١٠/٢٠٢٥ ١٢:١٣" at bounding box center [491, 336] width 139 height 25
click at [613, 192] on li "15:15" at bounding box center [613, 189] width 28 height 12
type input "٠٨/١٠/٢٠٢٥ ١٥:١٥"
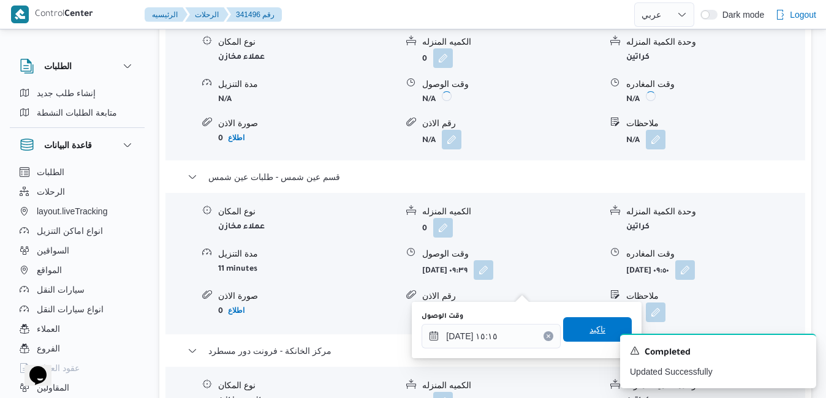
click at [573, 334] on span "تاكيد" at bounding box center [597, 329] width 69 height 25
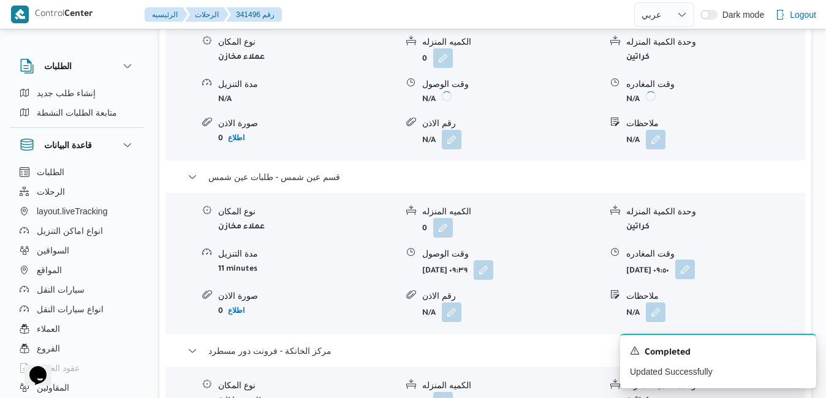
click at [695, 260] on button "button" at bounding box center [685, 270] width 20 height 20
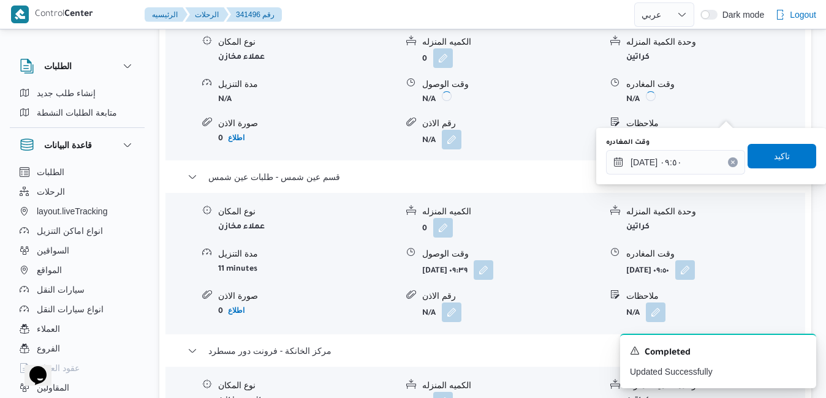
click at [730, 162] on icon "Clear input" at bounding box center [732, 162] width 5 height 5
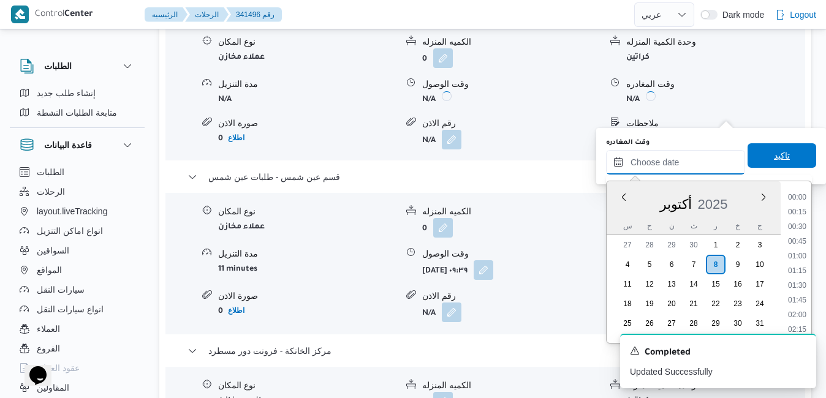
scroll to position [999, 0]
click at [774, 154] on span "تاكيد" at bounding box center [782, 155] width 16 height 15
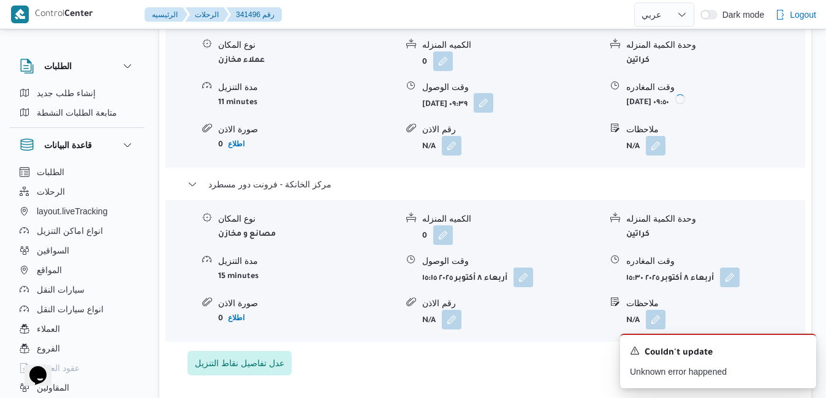
click at [493, 113] on button "button" at bounding box center [484, 103] width 20 height 20
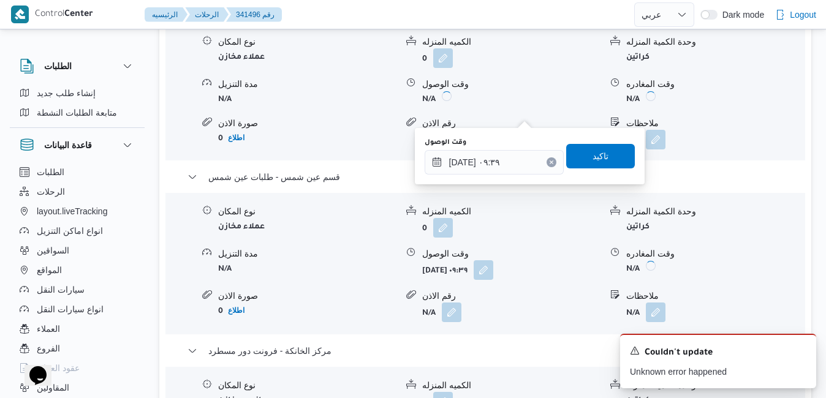
click at [549, 161] on icon "Clear input" at bounding box center [551, 162] width 5 height 5
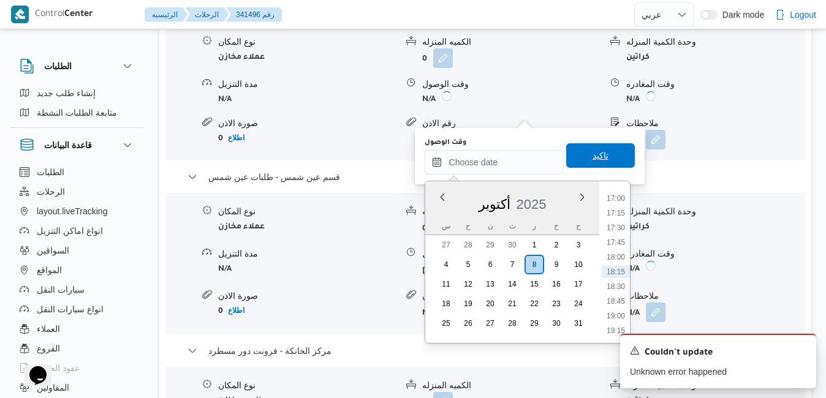
click at [572, 158] on span "تاكيد" at bounding box center [600, 155] width 69 height 25
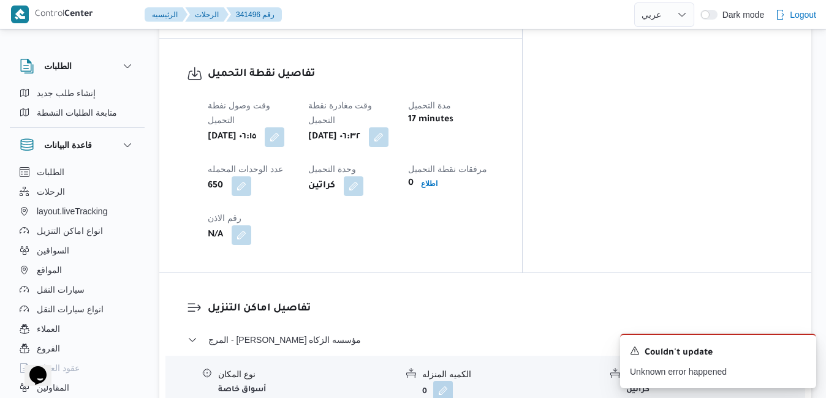
scroll to position [1078, 0]
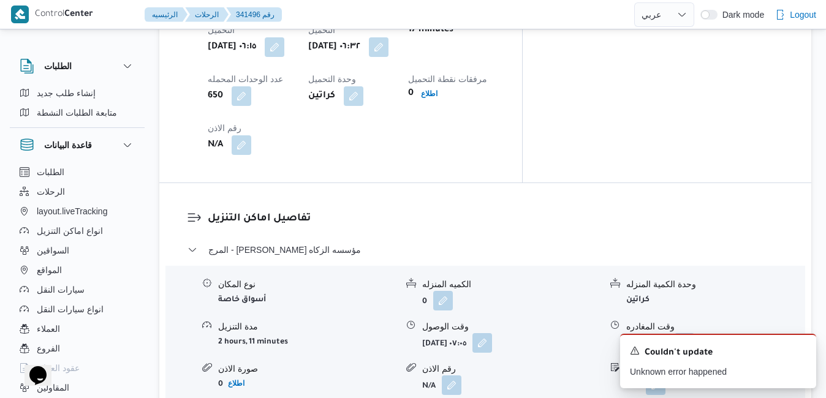
click at [740, 333] on form "أربعاء ٨ أكتوبر ٢٠٢٥ ٠٩:١٦" at bounding box center [715, 343] width 178 height 20
click at [694, 333] on button "button" at bounding box center [685, 343] width 20 height 20
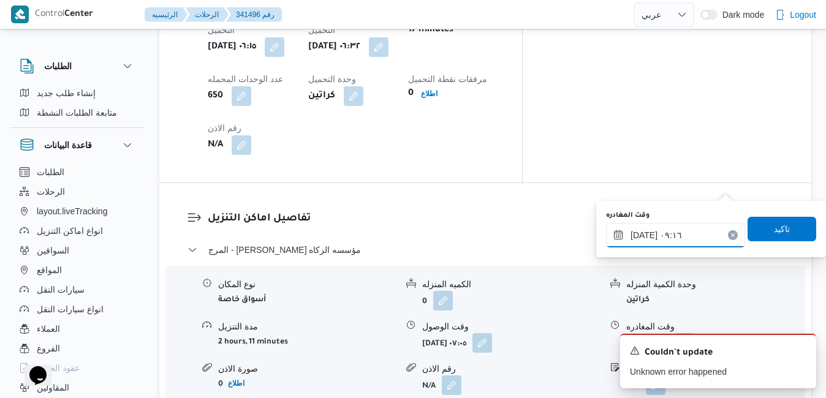
click at [675, 235] on input "٠٨/١٠/٢٠٢٥ ٠٩:١٦" at bounding box center [675, 235] width 139 height 25
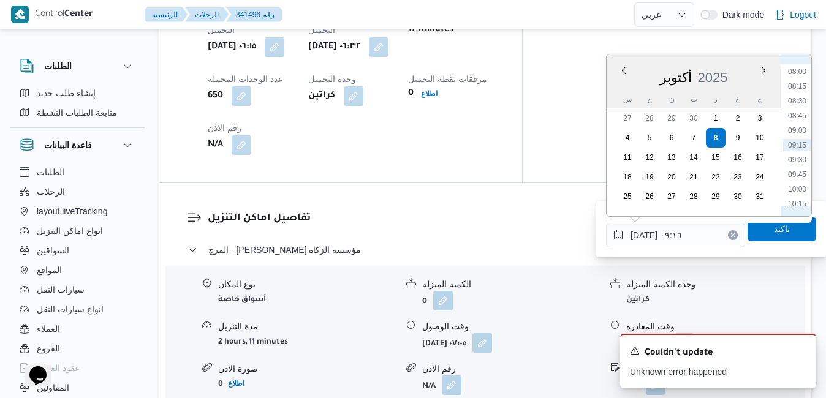
scroll to position [594, 0]
click at [806, 165] on li "11:45" at bounding box center [797, 168] width 28 height 12
type input "٠٨/١٠/٢٠٢٥ ١١:٤٥"
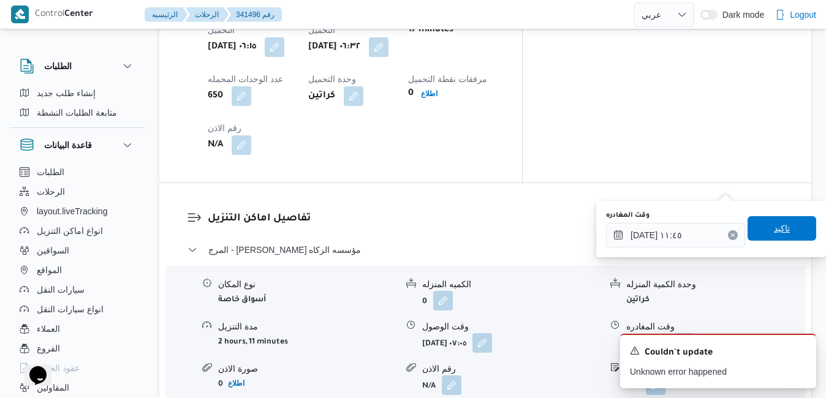
click at [776, 224] on span "تاكيد" at bounding box center [782, 228] width 16 height 15
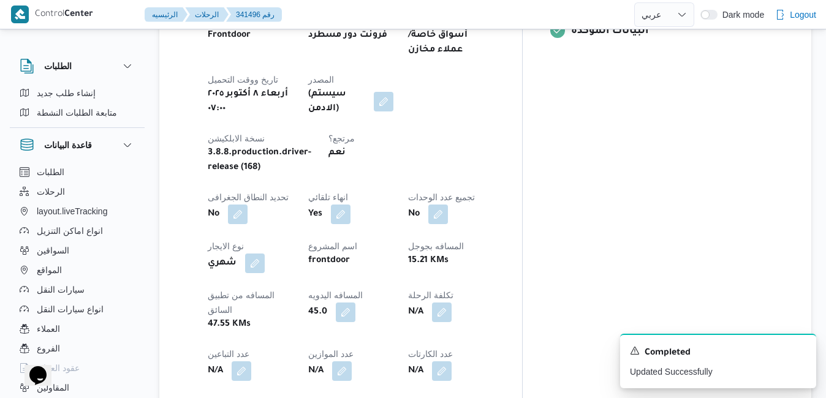
scroll to position [0, 0]
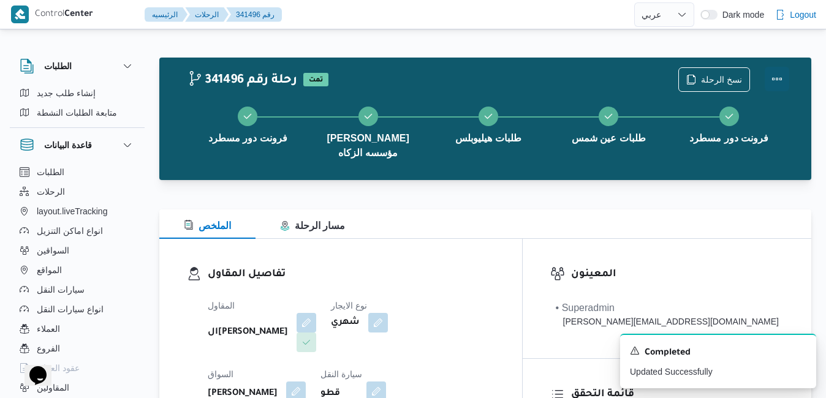
click at [779, 74] on button "Actions" at bounding box center [777, 79] width 25 height 25
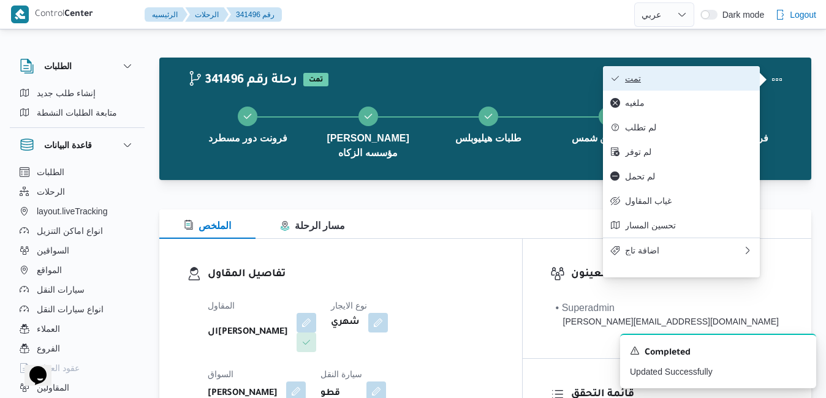
click at [729, 80] on span "تمت" at bounding box center [688, 79] width 127 height 10
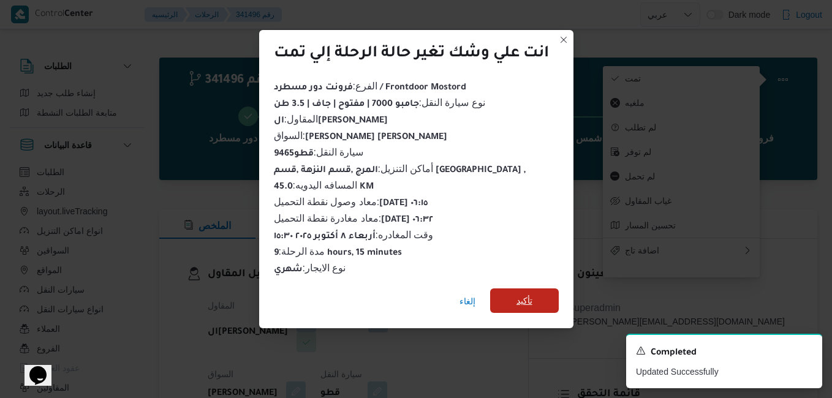
click at [536, 295] on span "تأكيد" at bounding box center [524, 301] width 69 height 25
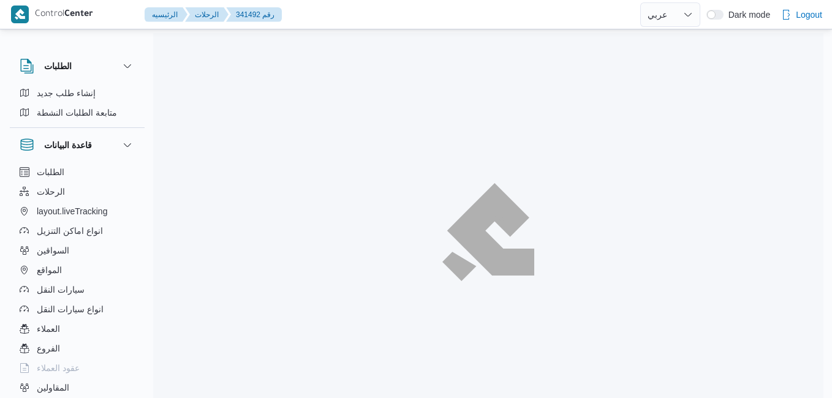
select select "ar"
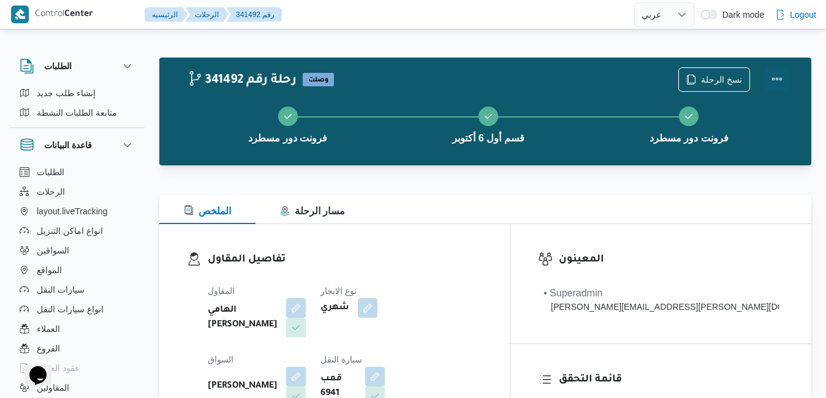
click at [778, 74] on button "Actions" at bounding box center [777, 79] width 25 height 25
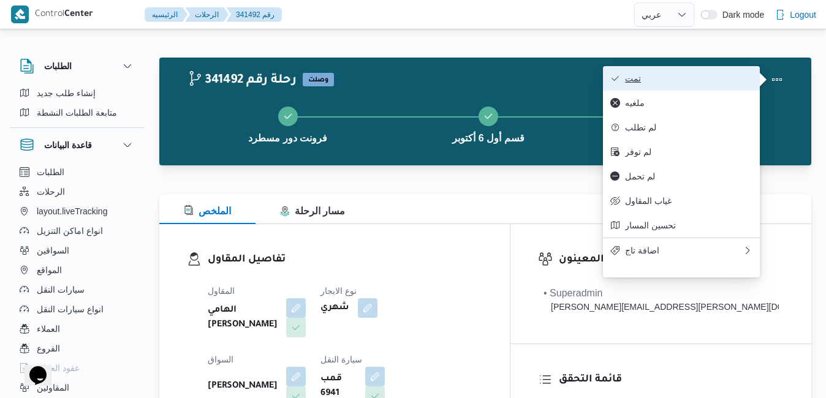
click at [711, 74] on span "تمت" at bounding box center [688, 79] width 127 height 10
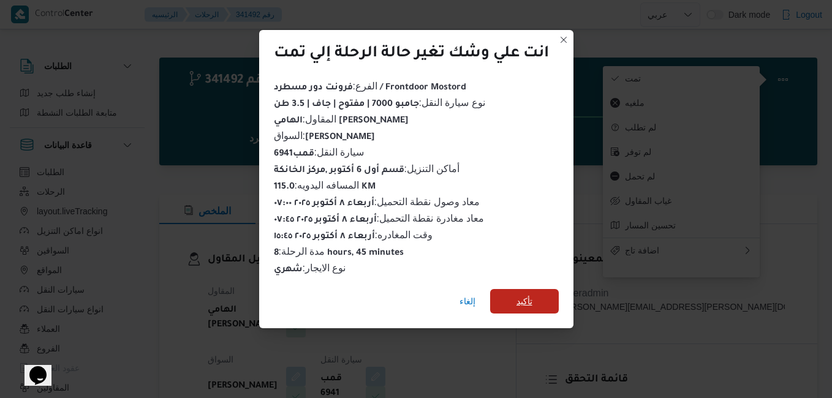
click at [532, 300] on span "تأكيد" at bounding box center [525, 301] width 16 height 15
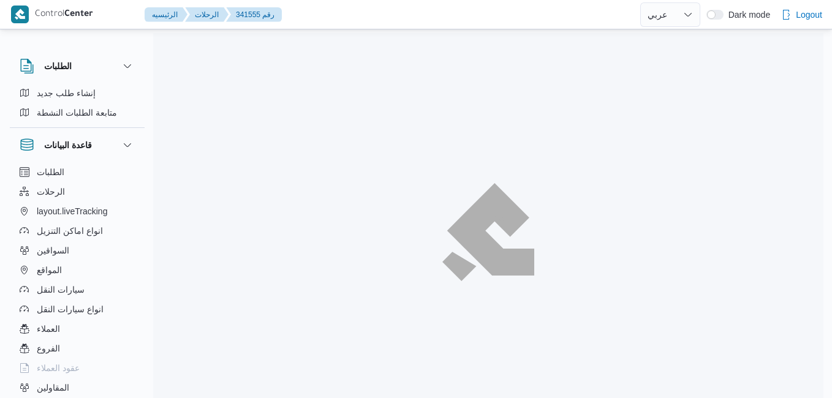
select select "ar"
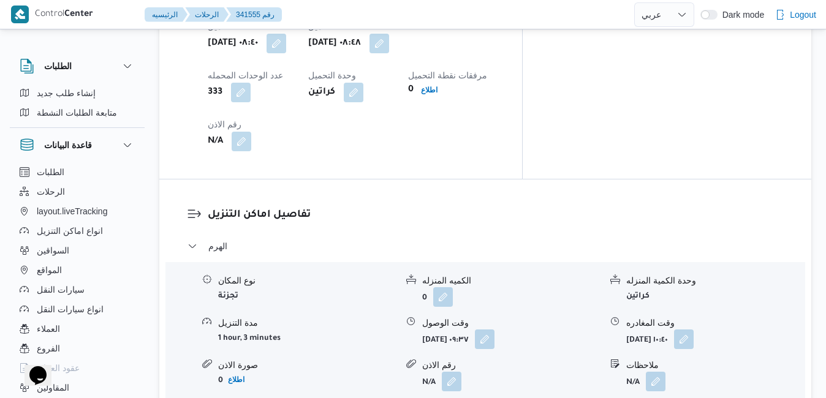
scroll to position [1054, 0]
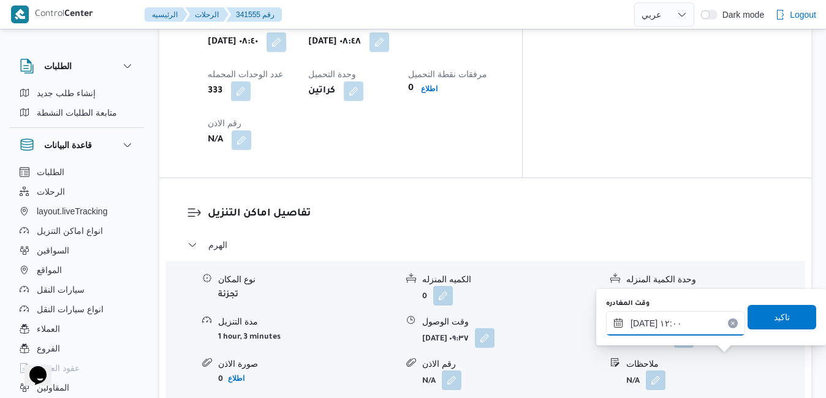
click at [689, 328] on input "[DATE] ١٢:٠٠" at bounding box center [675, 323] width 139 height 25
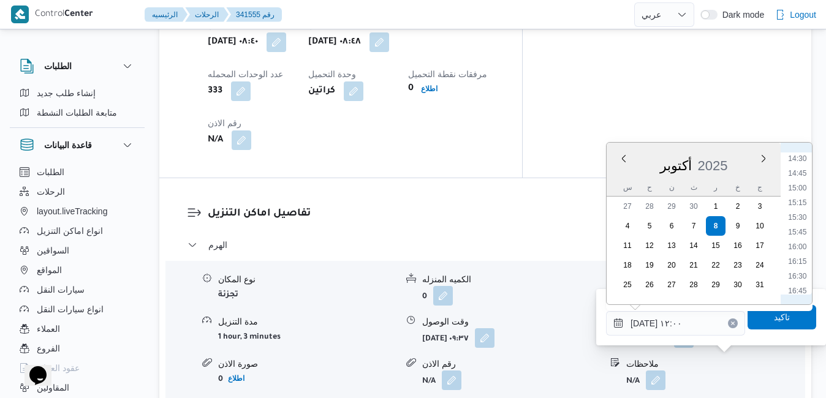
scroll to position [880, 0]
click at [801, 192] on li "15:30" at bounding box center [797, 190] width 28 height 12
type input "[DATE] ١٥:٣٠"
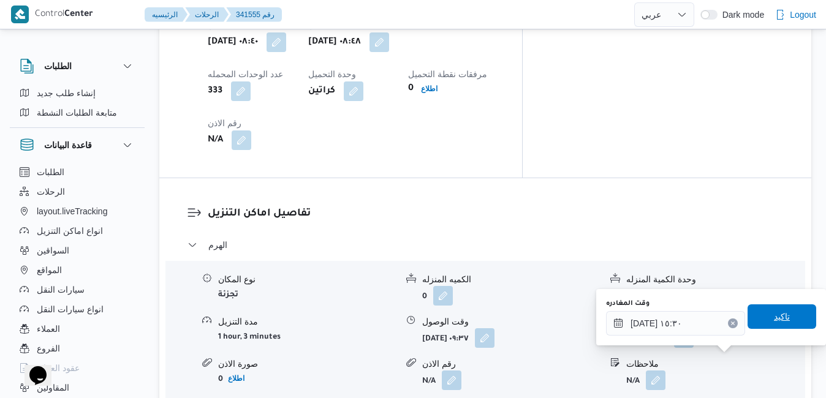
click at [774, 316] on span "تاكيد" at bounding box center [782, 316] width 16 height 15
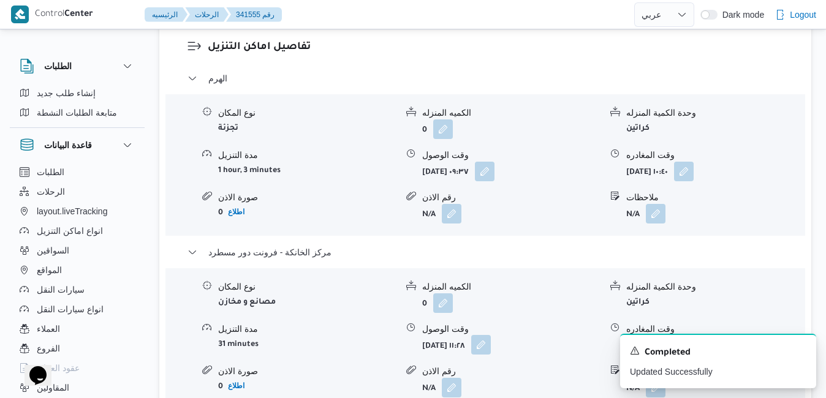
click at [491, 354] on button "button" at bounding box center [481, 345] width 20 height 20
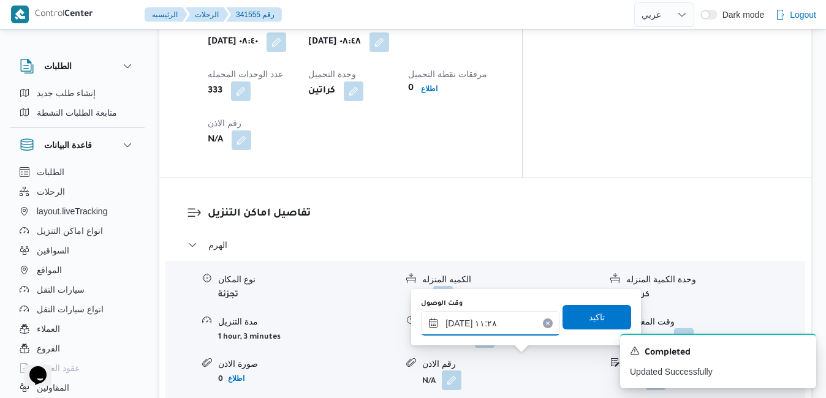
click at [511, 317] on div "[DATE] ١١:٢٨" at bounding box center [490, 323] width 139 height 25
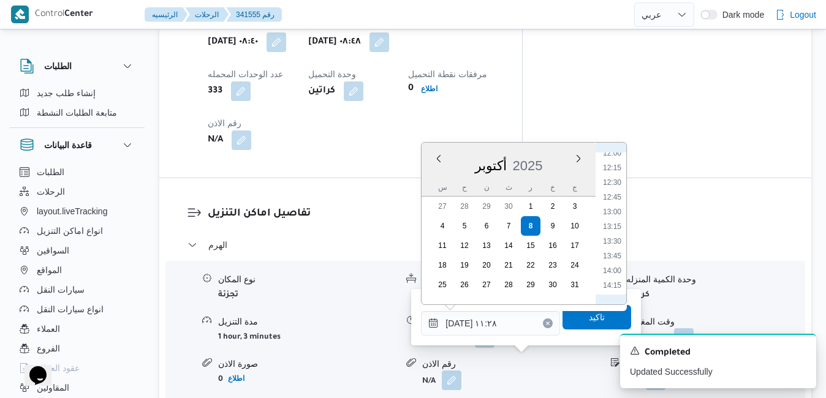
scroll to position [836, 0]
click at [619, 221] on li "15:15" at bounding box center [612, 220] width 28 height 12
type input "[DATE] ١٥:١٥"
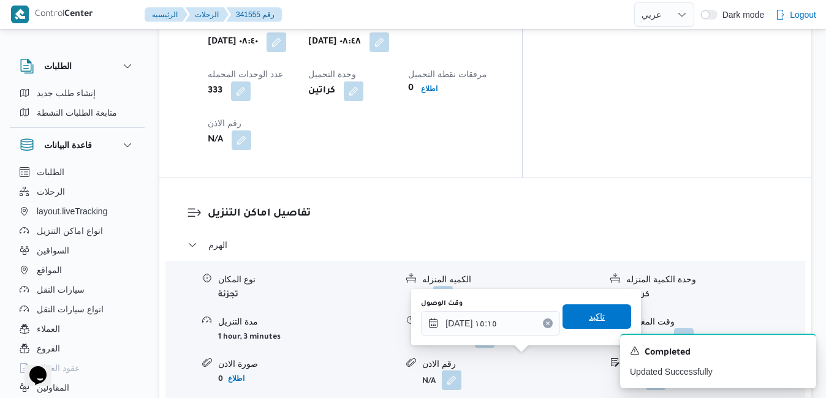
click at [589, 320] on span "تاكيد" at bounding box center [597, 316] width 16 height 15
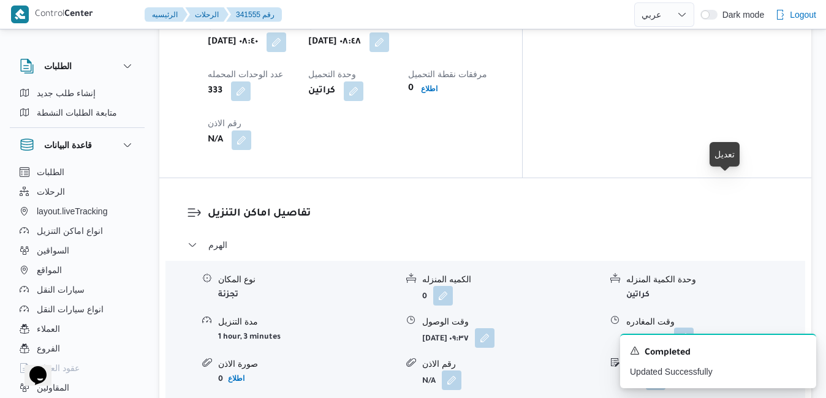
click at [694, 328] on button "button" at bounding box center [684, 338] width 20 height 20
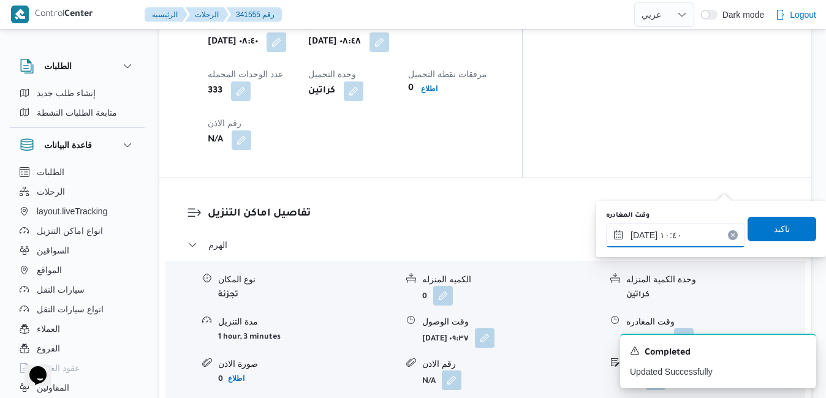
click at [688, 230] on input "[DATE] ١٠:٤٠" at bounding box center [675, 235] width 139 height 25
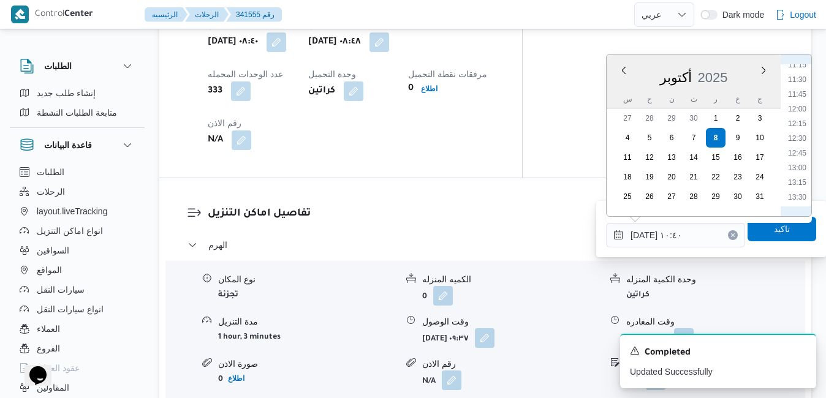
scroll to position [792, 0]
click at [801, 134] on li "14:30" at bounding box center [797, 132] width 28 height 12
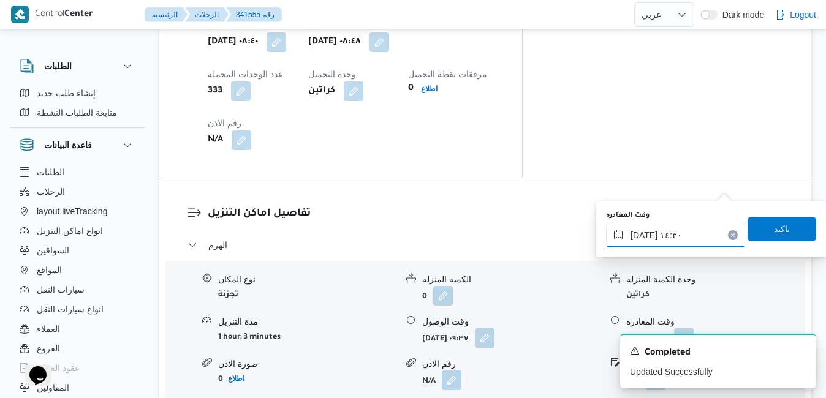
click at [643, 236] on input "[DATE] ١٤:٣٠" at bounding box center [675, 235] width 139 height 25
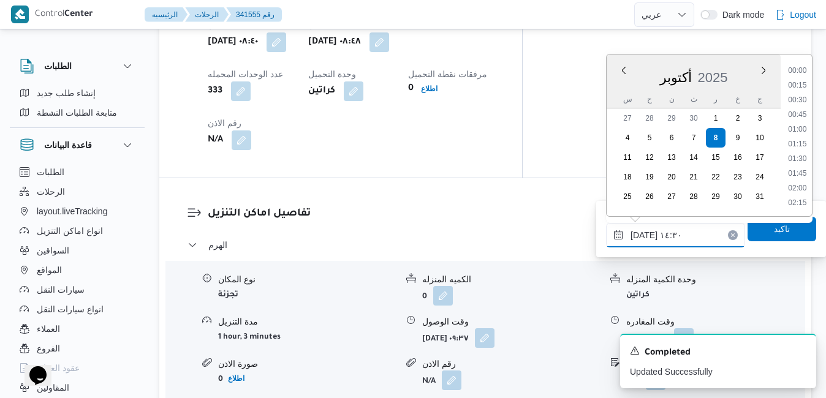
scroll to position [778, 0]
type input "[DATE] ١٤:25"
click at [761, 227] on span "تاكيد" at bounding box center [782, 228] width 69 height 25
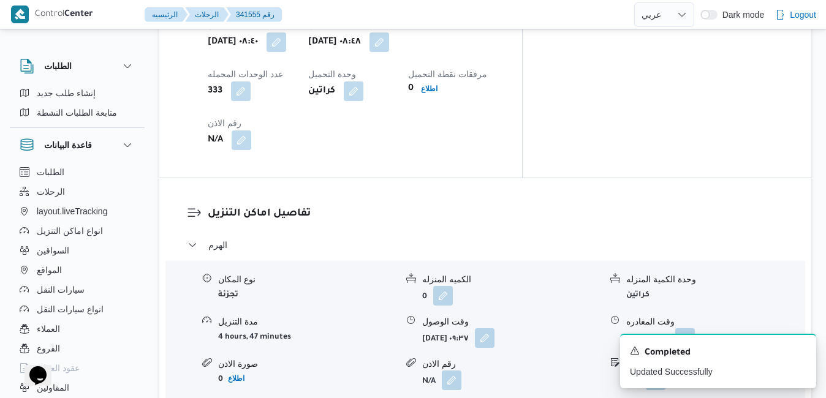
scroll to position [0, 0]
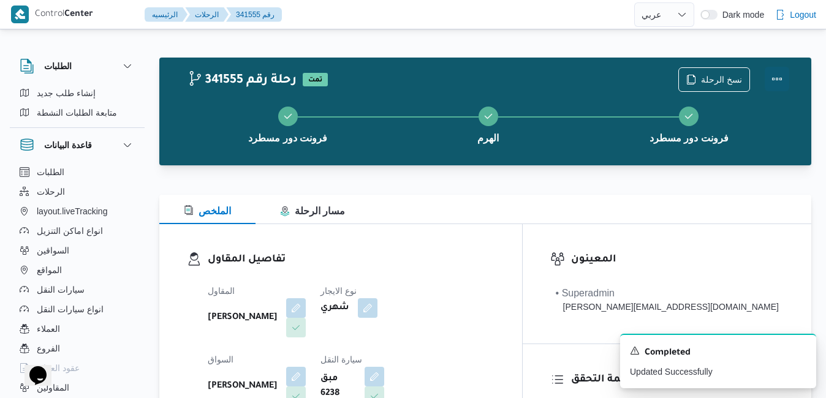
click at [781, 79] on button "Actions" at bounding box center [777, 79] width 25 height 25
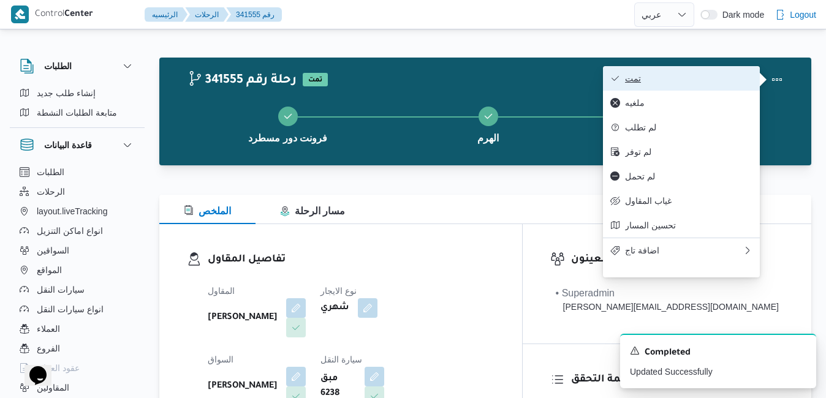
click at [722, 82] on span "تمت" at bounding box center [688, 79] width 127 height 10
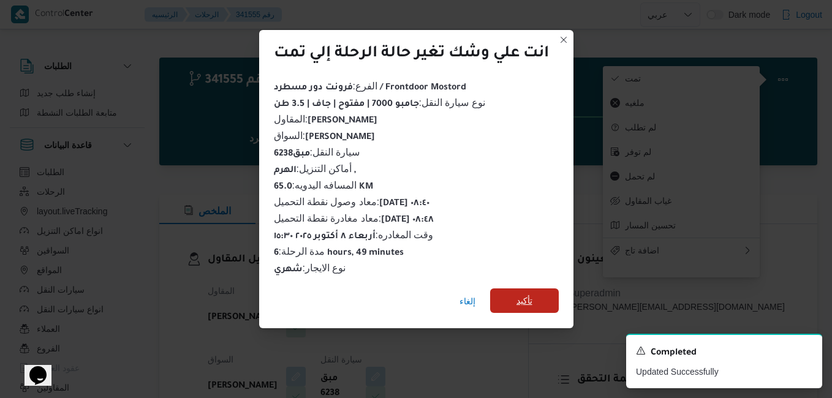
click at [540, 300] on span "تأكيد" at bounding box center [524, 301] width 69 height 25
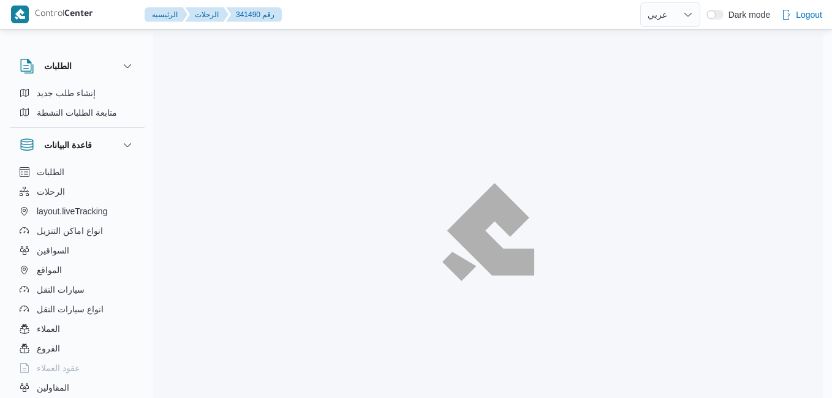
select select "ar"
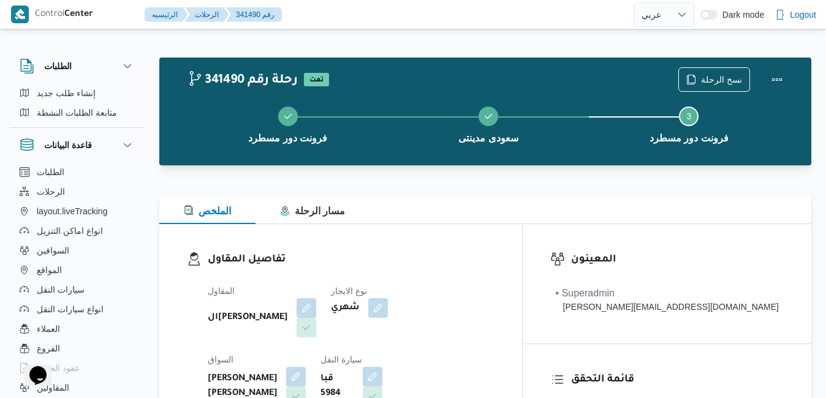
click at [403, 240] on div "تفاصيل المقاول المقاول الهامي [PERSON_NAME] نوع الايجار شهري السواق [PERSON_NAM…" at bounding box center [340, 365] width 363 height 283
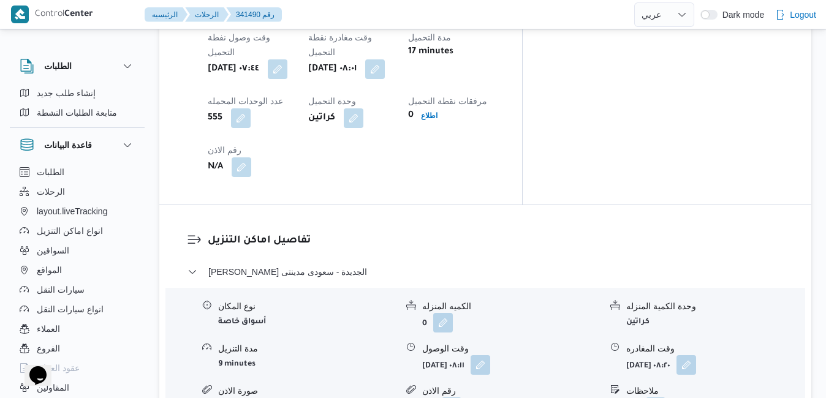
scroll to position [1029, 0]
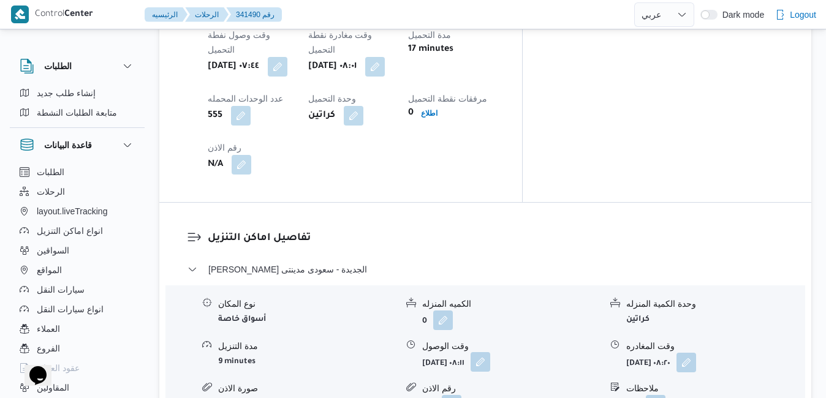
click at [490, 352] on button "button" at bounding box center [481, 362] width 20 height 20
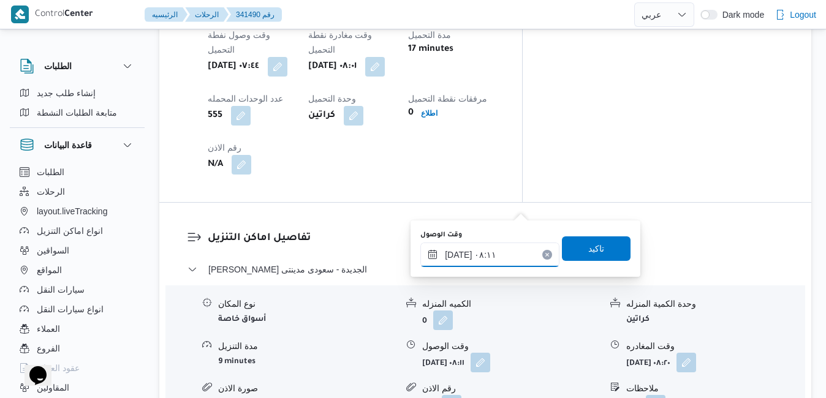
click at [468, 254] on input "[DATE] ٠٨:١١" at bounding box center [489, 255] width 139 height 25
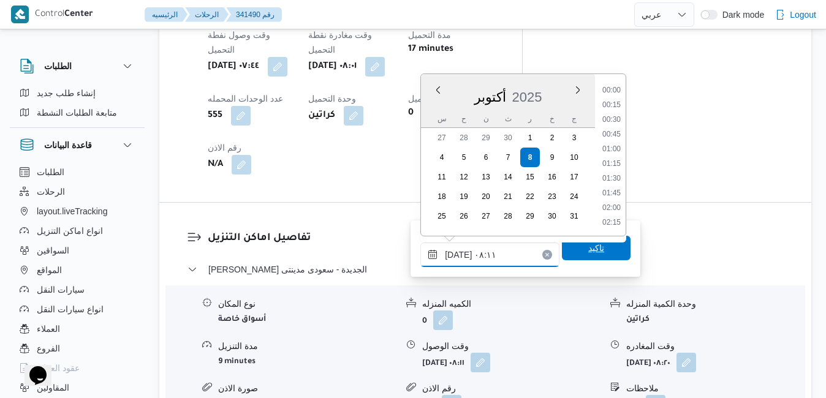
scroll to position [396, 0]
click at [608, 207] on li "08:45" at bounding box center [611, 209] width 28 height 12
type input "[DATE] ٠٨:٤٥"
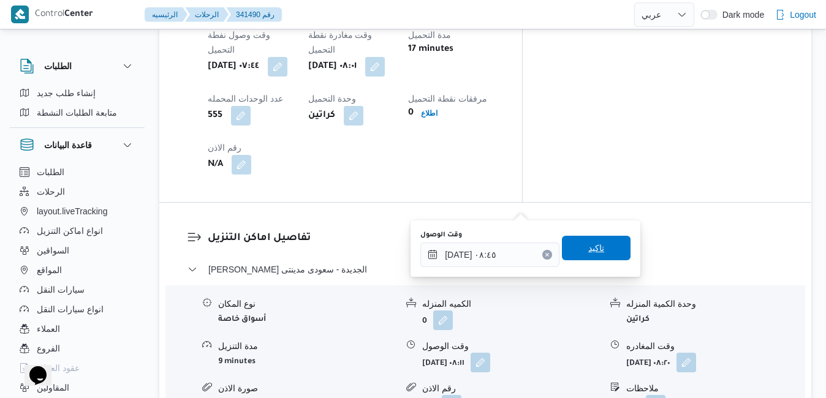
click at [588, 251] on span "تاكيد" at bounding box center [596, 248] width 16 height 15
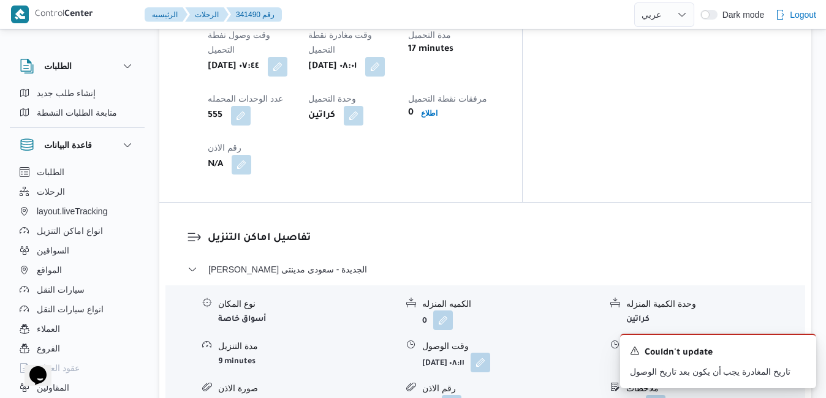
click at [798, 347] on icon "Dismiss toast" at bounding box center [802, 350] width 10 height 10
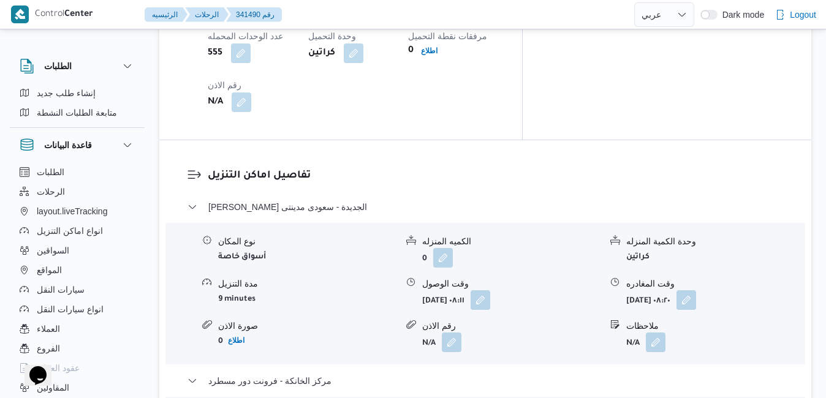
scroll to position [1152, 0]
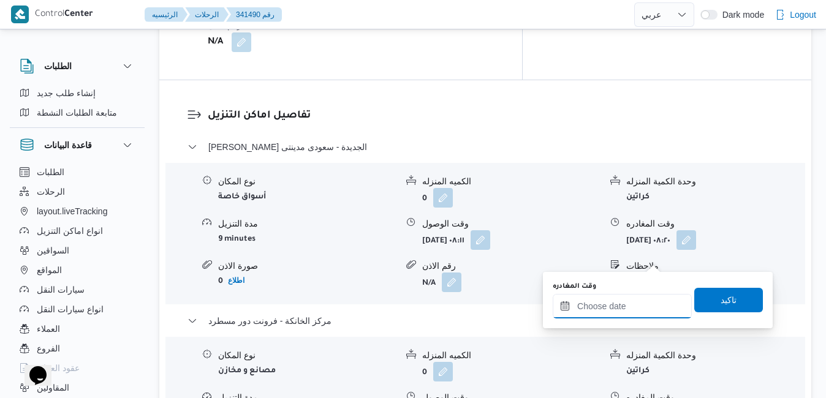
click at [601, 310] on input "وقت المغادره" at bounding box center [622, 306] width 139 height 25
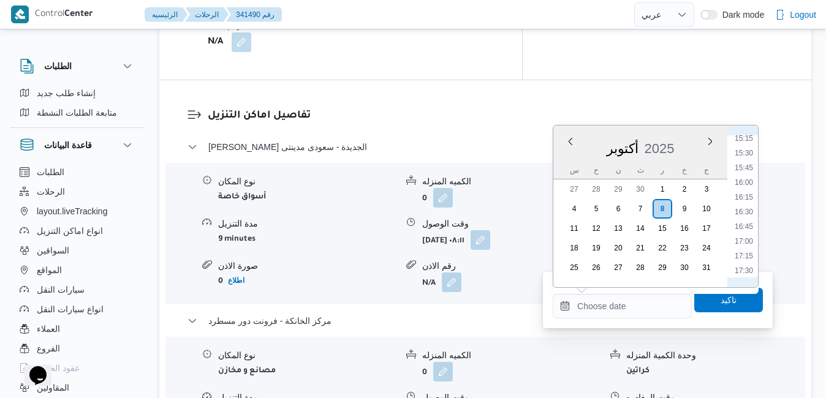
scroll to position [889, 0]
click at [749, 161] on li "15:30" at bounding box center [744, 164] width 28 height 12
type input "[DATE] ١٥:٣٠"
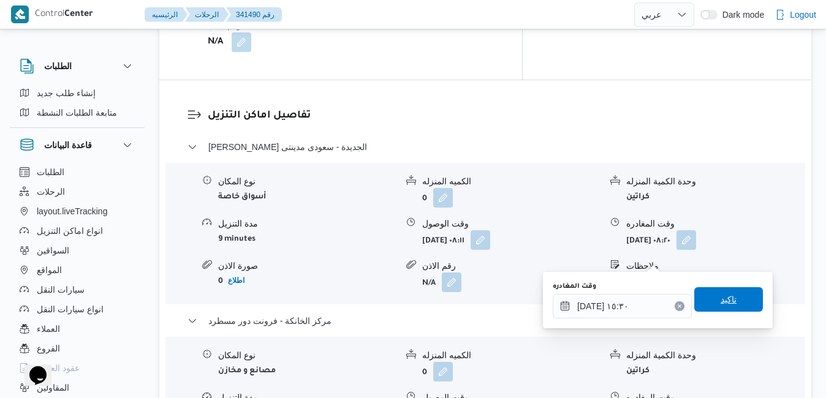
click at [705, 296] on span "تاكيد" at bounding box center [728, 299] width 69 height 25
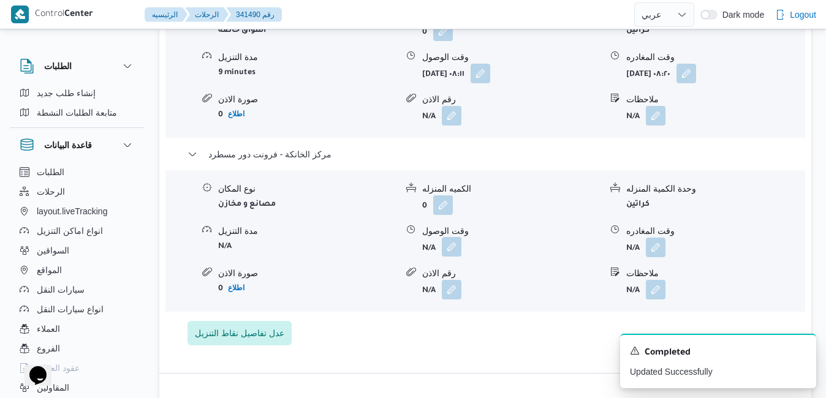
click at [447, 251] on button "button" at bounding box center [452, 247] width 20 height 20
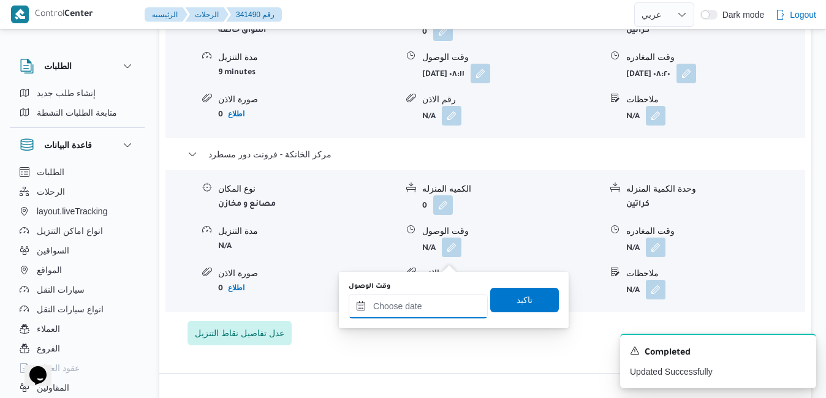
click at [431, 306] on input "وقت الوصول" at bounding box center [418, 306] width 139 height 25
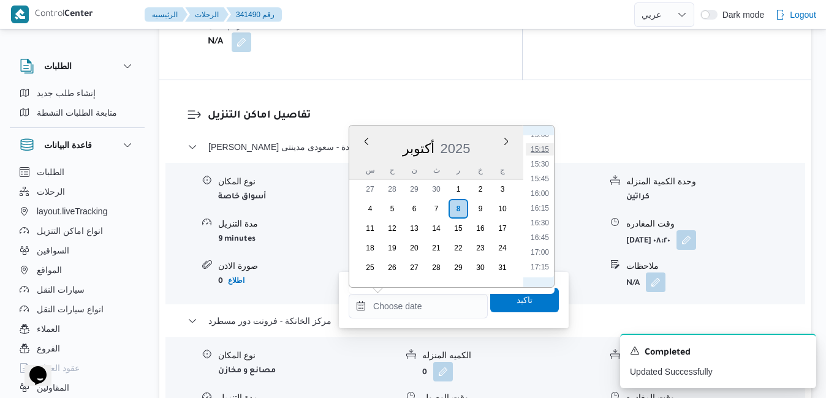
click at [545, 153] on li "15:15" at bounding box center [540, 149] width 28 height 12
type input "[DATE] ١٥:١٥"
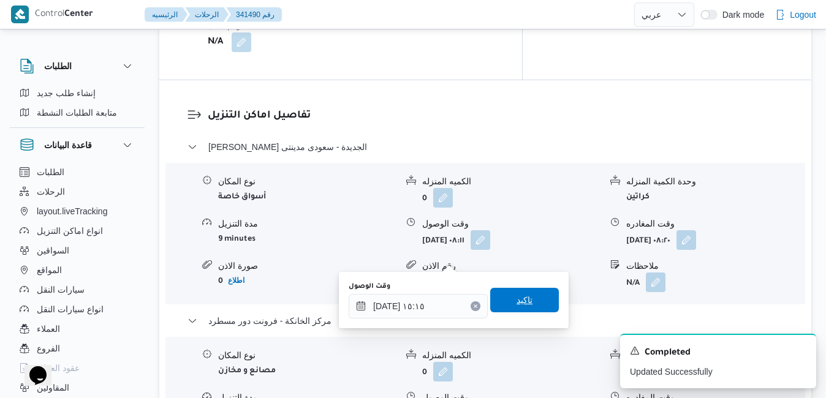
click at [504, 300] on span "تاكيد" at bounding box center [524, 300] width 69 height 25
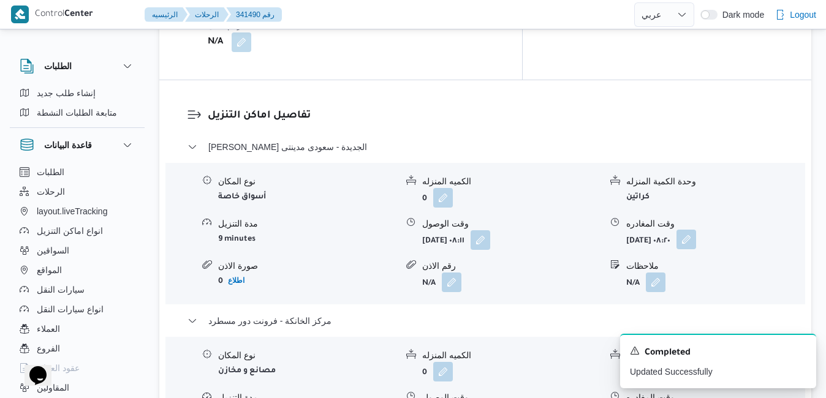
click at [696, 230] on button "button" at bounding box center [686, 240] width 20 height 20
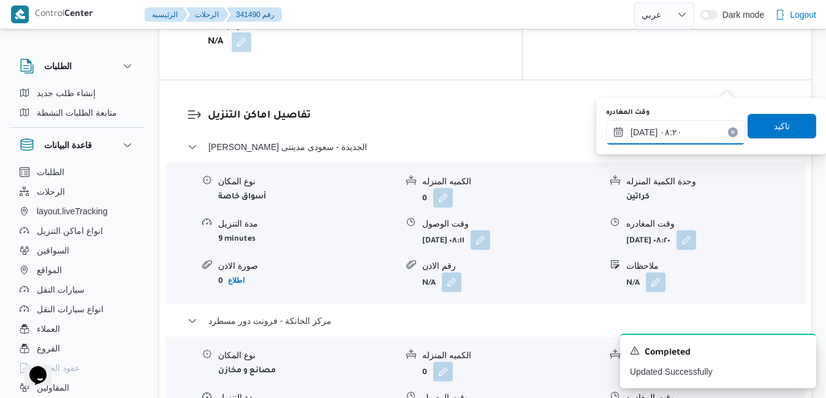
click at [660, 135] on input "[DATE] ٠٨:٢٠" at bounding box center [675, 132] width 139 height 25
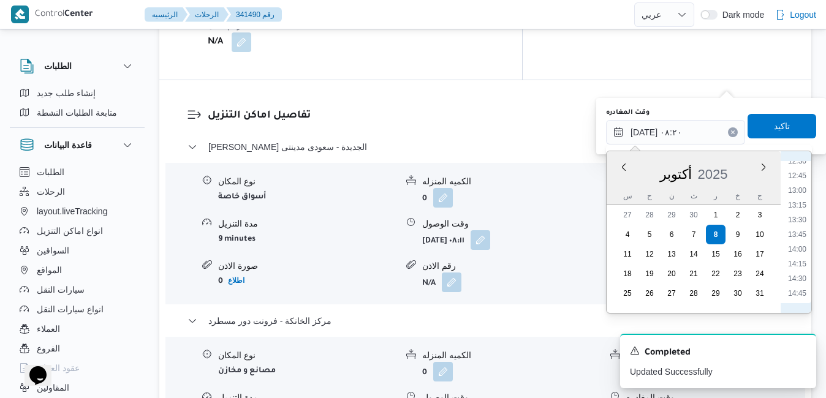
scroll to position [784, 0]
click at [800, 238] on li "14:30" at bounding box center [797, 236] width 28 height 12
type input "[DATE] ١٤:٣٠"
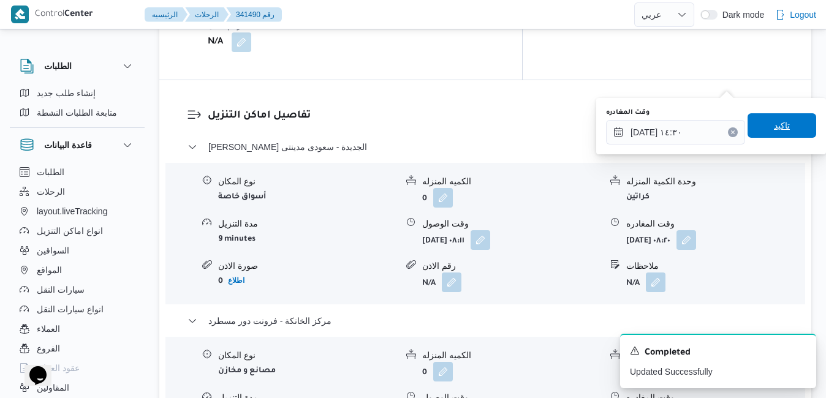
click at [778, 124] on span "تاكيد" at bounding box center [782, 125] width 16 height 15
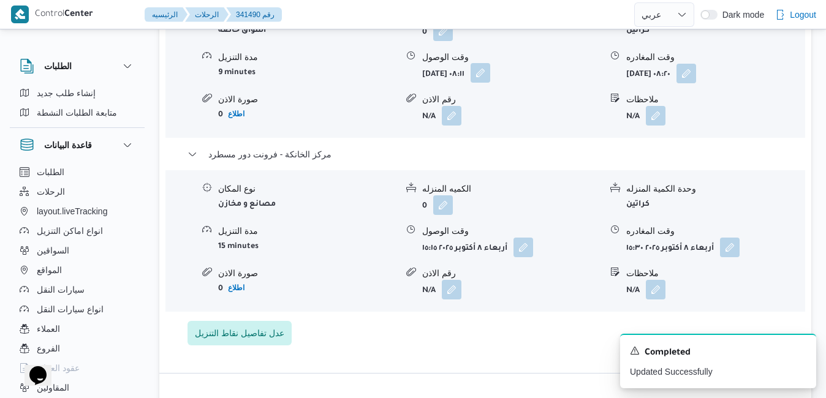
click at [490, 83] on button "button" at bounding box center [481, 73] width 20 height 20
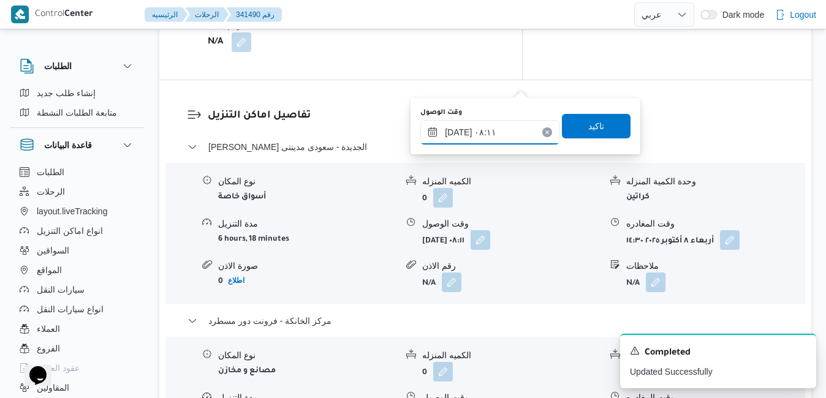
click at [504, 130] on input "[DATE] ٠٨:١١" at bounding box center [489, 132] width 139 height 25
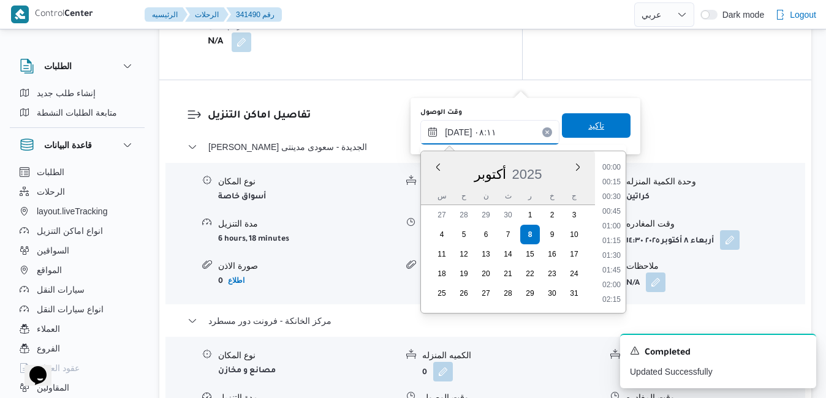
scroll to position [396, 0]
click at [615, 283] on li "08:45" at bounding box center [611, 286] width 28 height 12
type input "[DATE] ٠٨:٤٥"
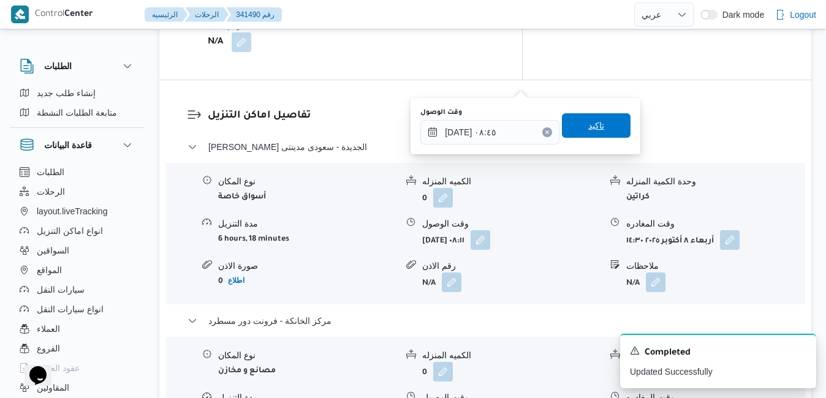
click at [602, 131] on span "تاكيد" at bounding box center [596, 125] width 69 height 25
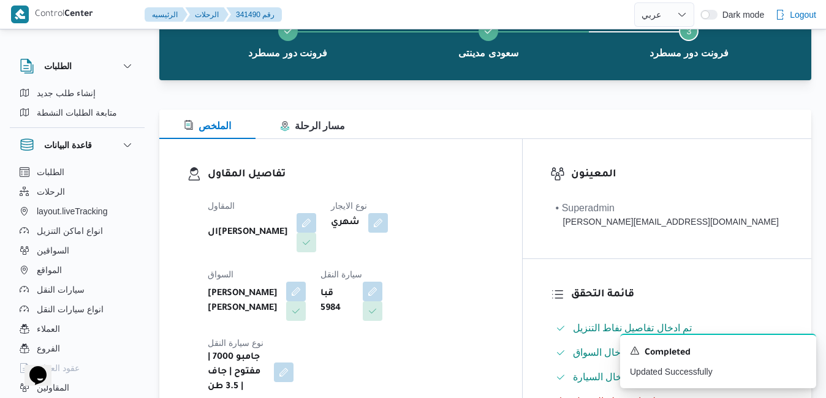
scroll to position [0, 0]
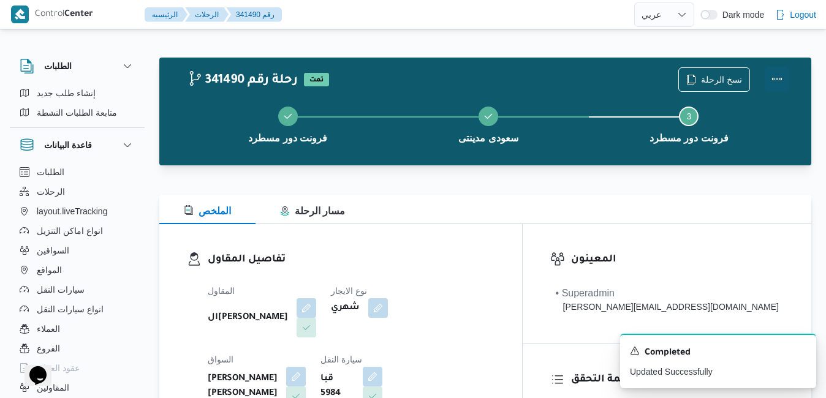
click at [781, 77] on button "Actions" at bounding box center [777, 79] width 25 height 25
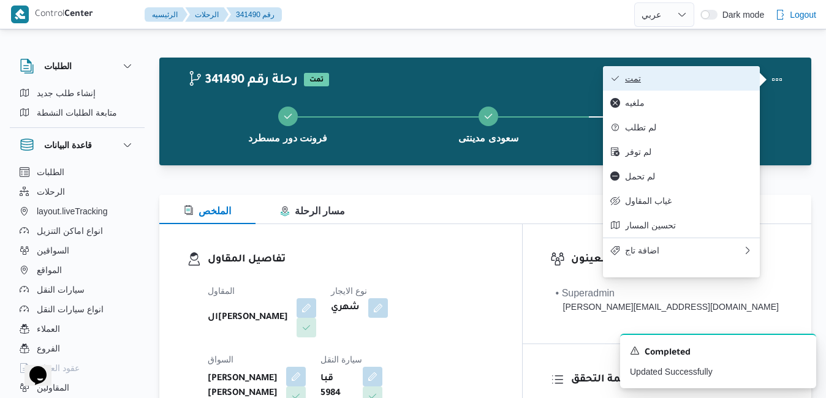
click at [727, 76] on span "تمت" at bounding box center [688, 79] width 127 height 10
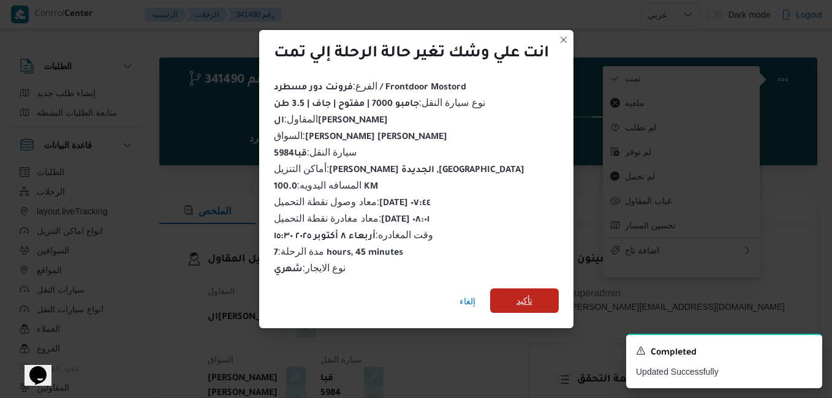
click at [529, 295] on span "تأكيد" at bounding box center [525, 300] width 16 height 15
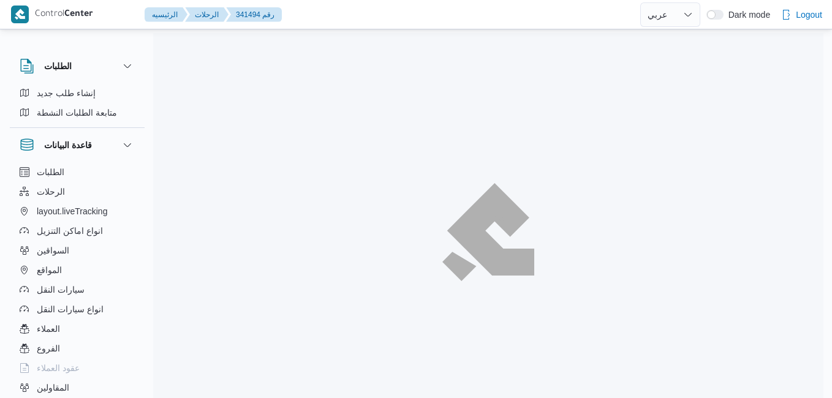
select select "ar"
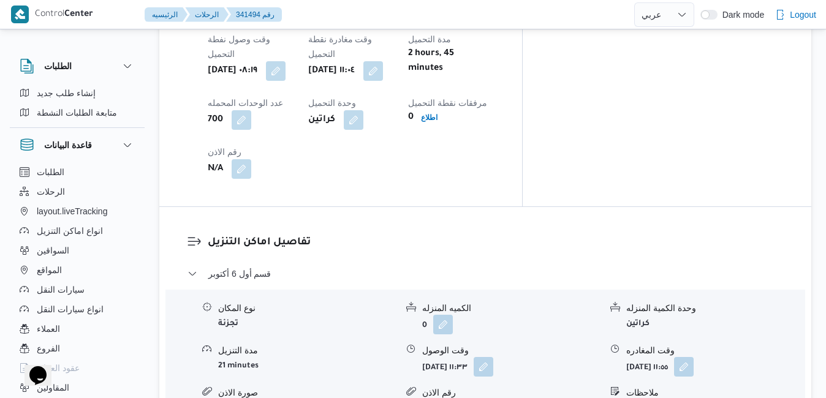
scroll to position [677, 0]
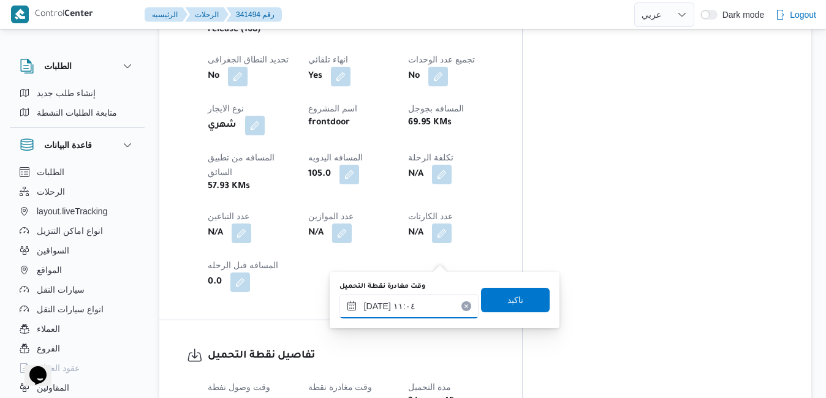
click at [391, 298] on div "[DATE] ١١:٠٤" at bounding box center [408, 306] width 139 height 25
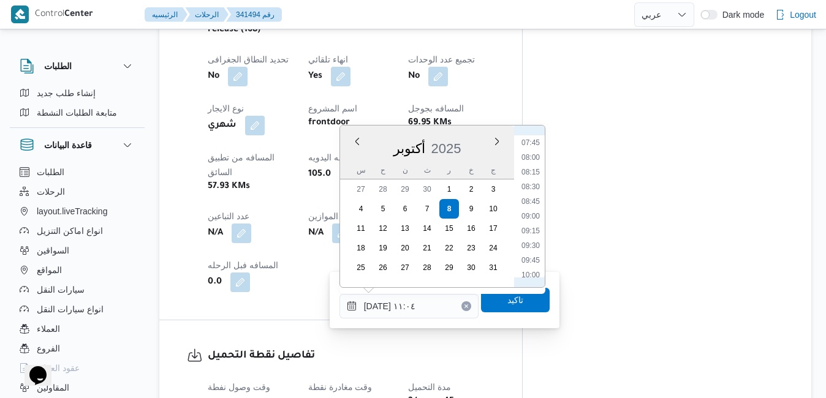
scroll to position [448, 0]
click at [529, 220] on li "09:00" at bounding box center [531, 223] width 28 height 12
type input "[DATE] ٠٩:٠٠"
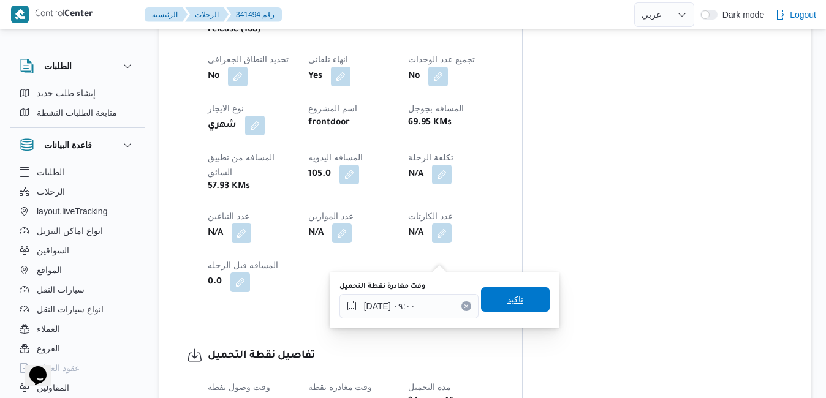
click at [496, 298] on span "تاكيد" at bounding box center [515, 299] width 69 height 25
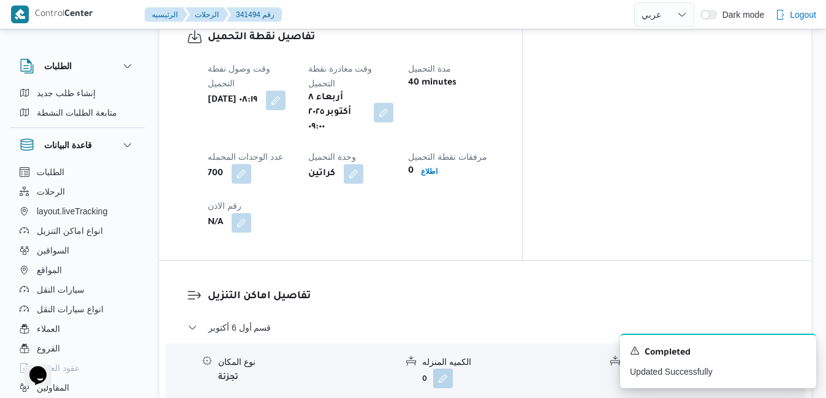
scroll to position [1020, 0]
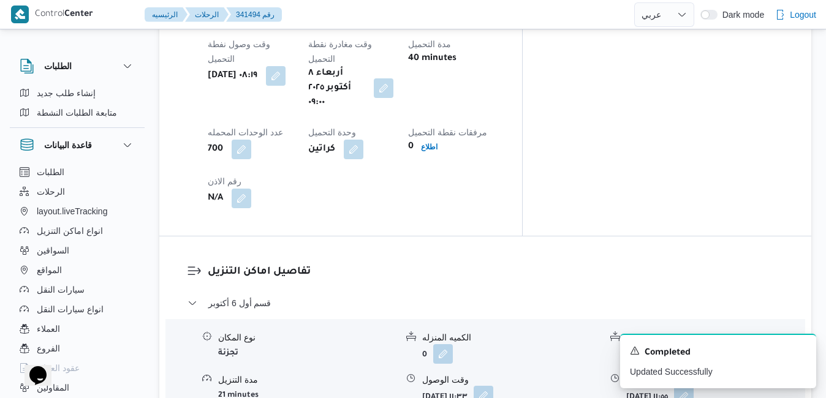
click at [493, 386] on button "button" at bounding box center [484, 396] width 20 height 20
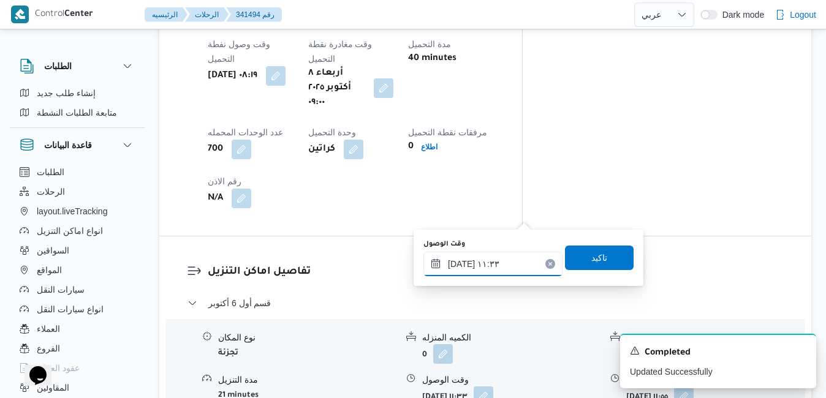
click at [488, 268] on input "٠٨/١٠/٢٠٢٥ ١١:٣٣" at bounding box center [492, 264] width 139 height 25
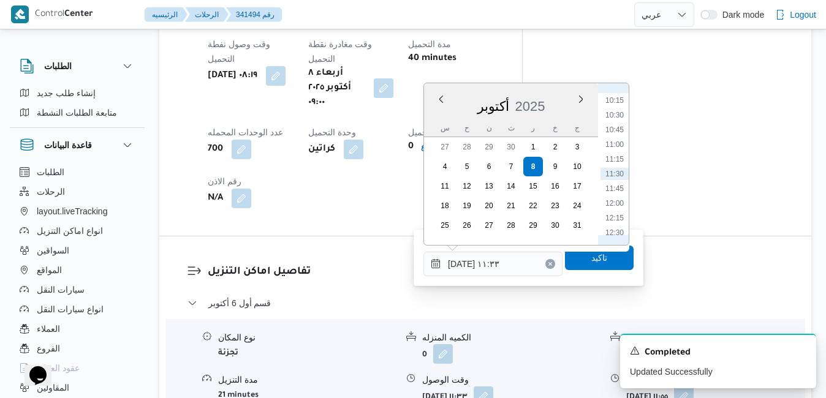
scroll to position [477, 0]
click at [614, 211] on li "10:00" at bounding box center [614, 210] width 28 height 12
type input "٠٨/١٠/٢٠٢٥ ١٠:٠٠"
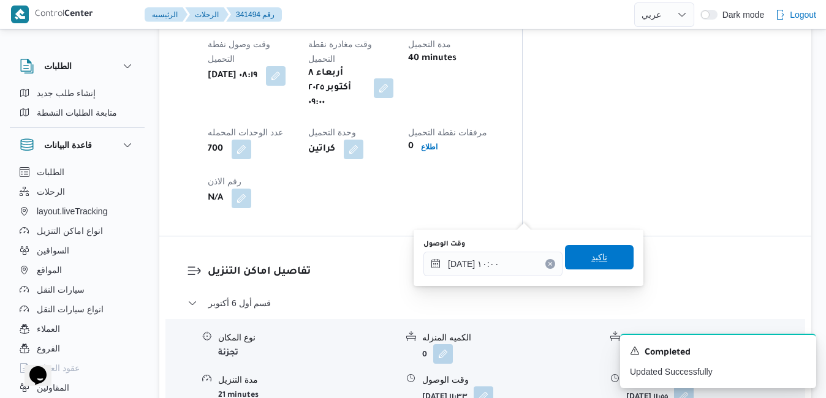
click at [580, 257] on span "تاكيد" at bounding box center [599, 257] width 69 height 25
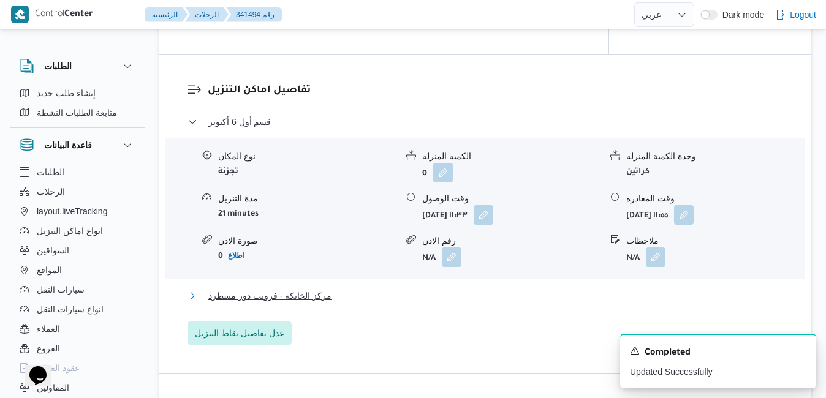
click at [449, 297] on button "مركز الخانكة - فرونت دور مسطرد" at bounding box center [485, 296] width 596 height 15
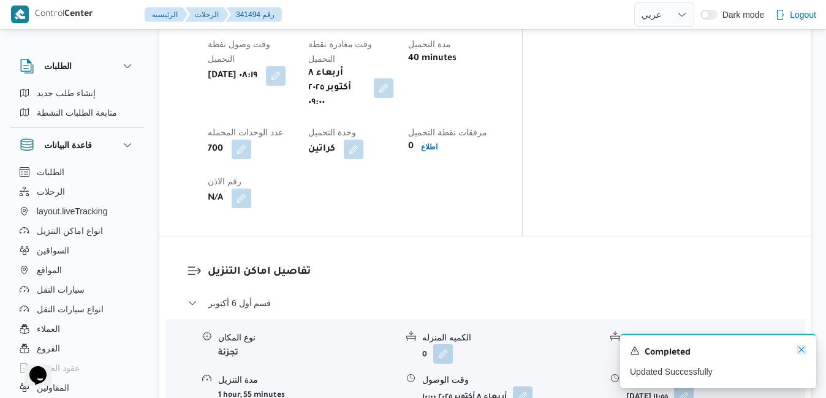
click at [803, 349] on icon "Dismiss toast" at bounding box center [802, 350] width 10 height 10
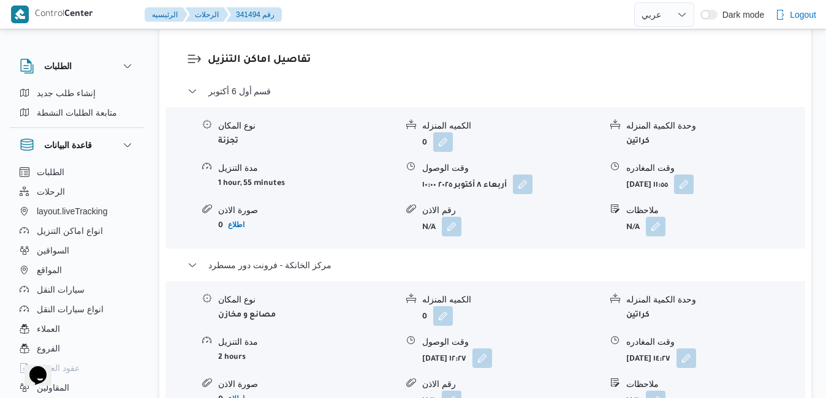
scroll to position [1241, 0]
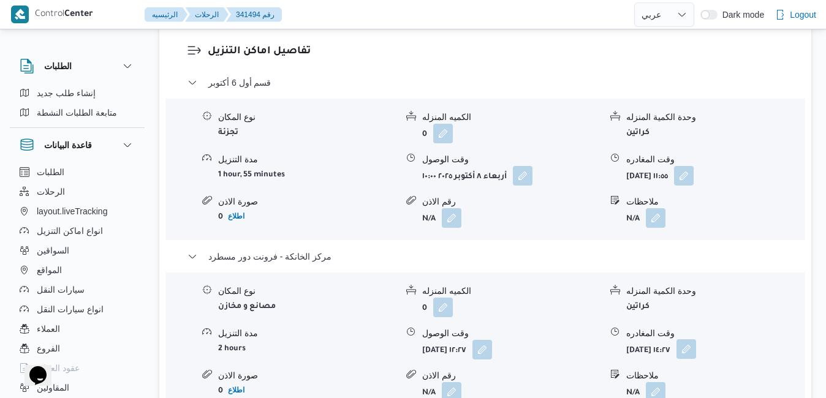
click at [696, 339] on button "button" at bounding box center [686, 349] width 20 height 20
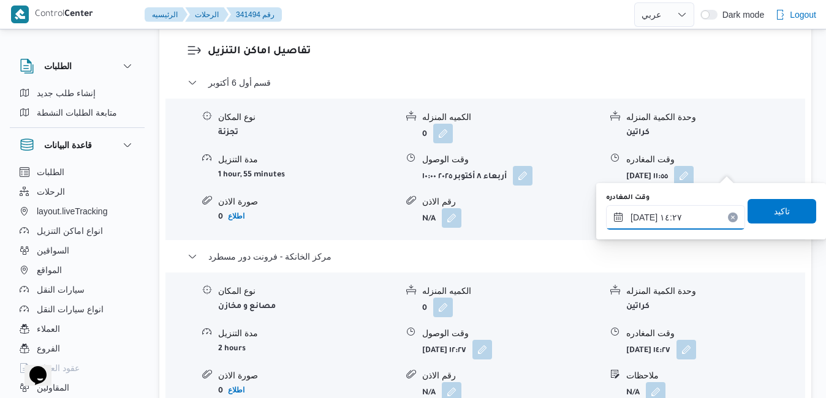
click at [697, 221] on input "٠٨/١٠/٢٠٢٥ ١٤:٢٧" at bounding box center [675, 217] width 139 height 25
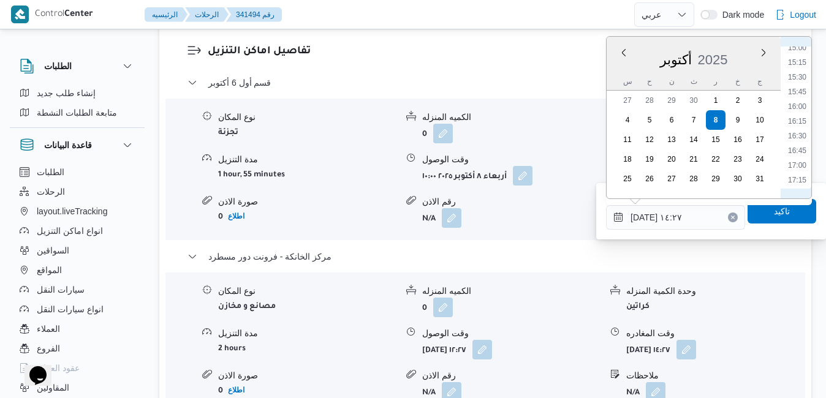
scroll to position [888, 0]
click at [802, 103] on li "16:00" at bounding box center [797, 106] width 28 height 12
type input "٠٨/١٠/٢٠٢٥ ١٦:٠٠"
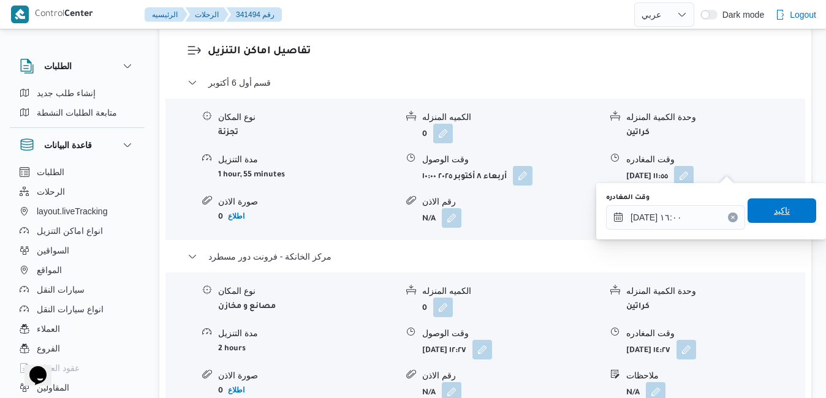
click at [751, 218] on span "تاكيد" at bounding box center [782, 211] width 69 height 25
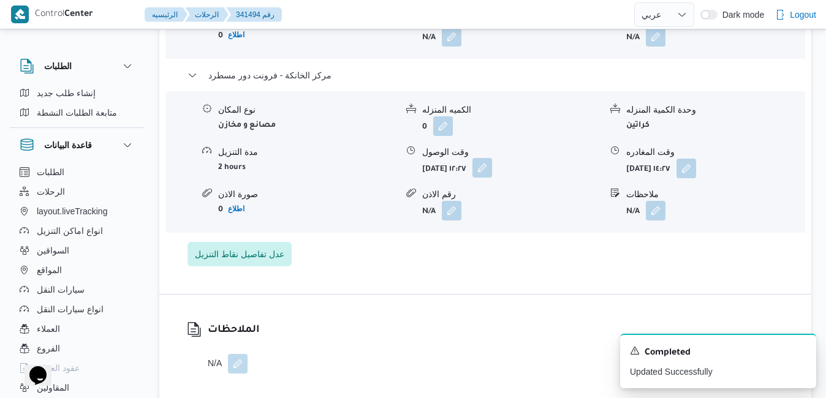
click at [492, 165] on button "button" at bounding box center [482, 168] width 20 height 20
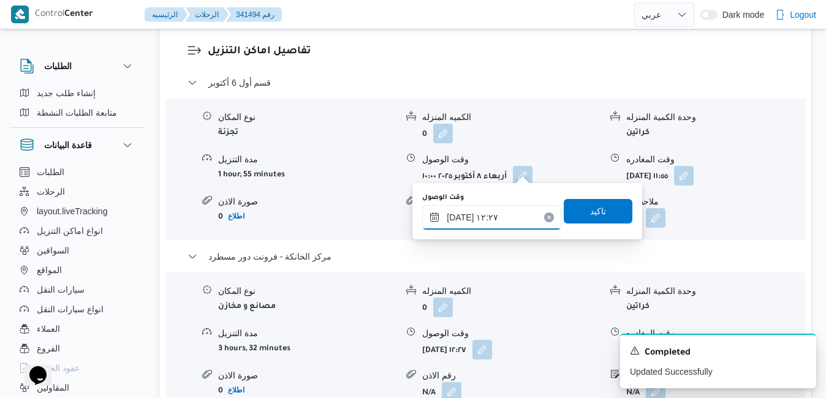
click at [486, 225] on input "٠٨/١٠/٢٠٢٥ ١٢:٢٧" at bounding box center [491, 217] width 139 height 25
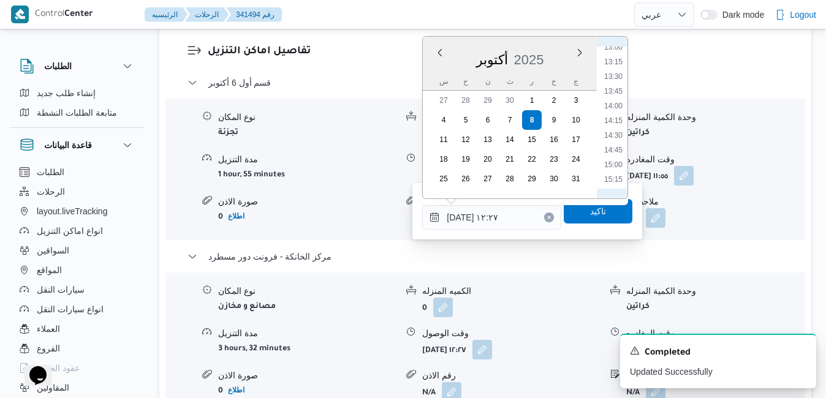
scroll to position [895, 0]
click at [616, 83] on li "15:45" at bounding box center [613, 84] width 28 height 12
type input "٠٨/١٠/٢٠٢٥ ١٥:٤٥"
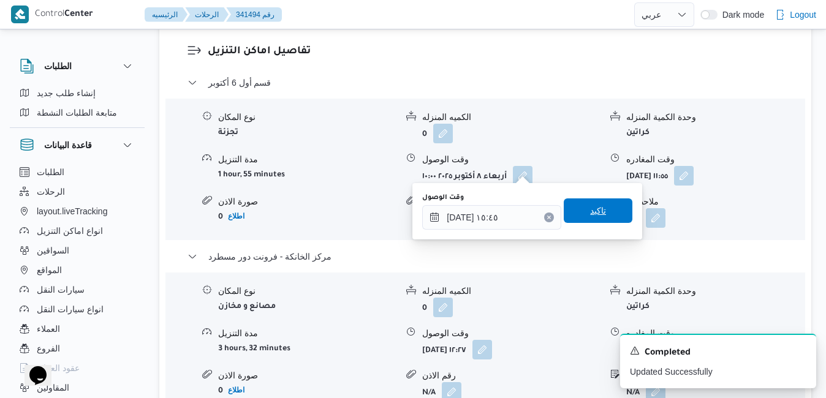
click at [577, 211] on span "تاكيد" at bounding box center [598, 211] width 69 height 25
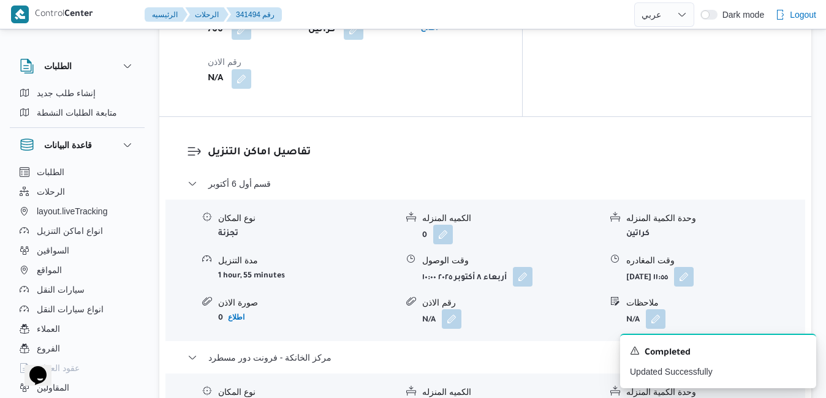
scroll to position [1118, 0]
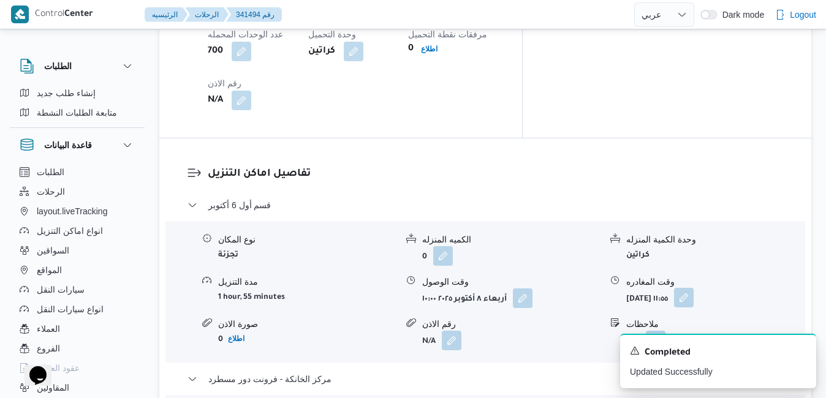
click at [694, 288] on button "button" at bounding box center [684, 298] width 20 height 20
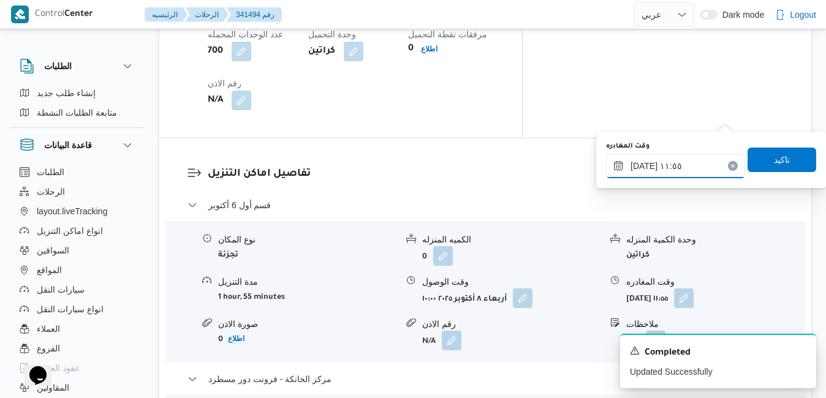
click at [671, 168] on input "٠٨/١٠/٢٠٢٥ ١١:٥٥" at bounding box center [675, 166] width 139 height 25
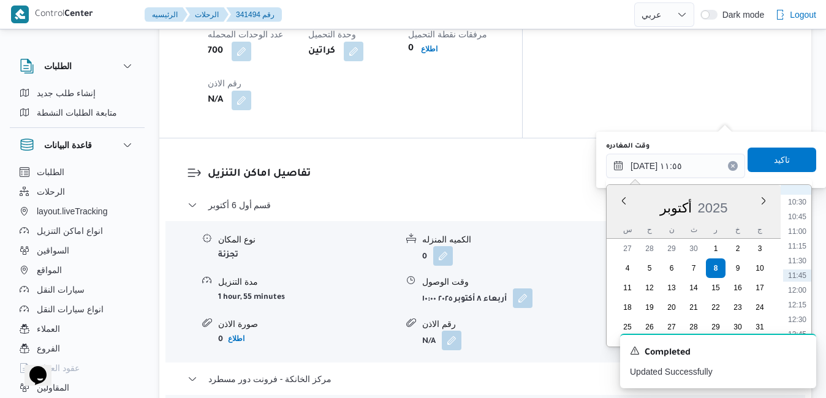
scroll to position [741, 0]
click at [799, 323] on li "14:45" at bounding box center [797, 328] width 28 height 12
type input "[DATE] ١٤:٤٥"
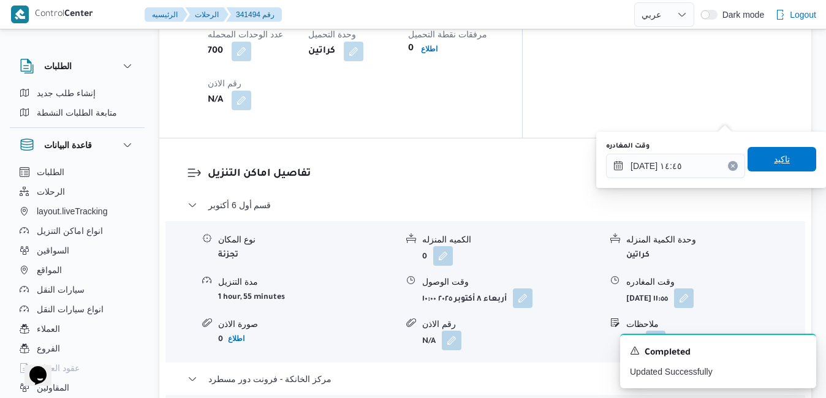
click at [784, 162] on span "تاكيد" at bounding box center [782, 159] width 69 height 25
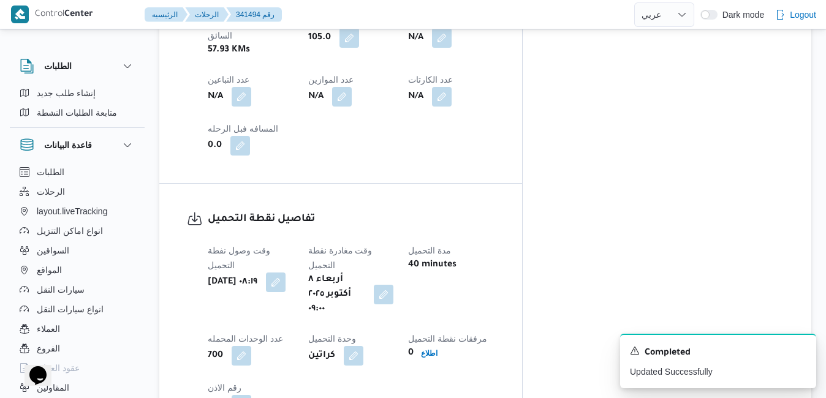
scroll to position [0, 0]
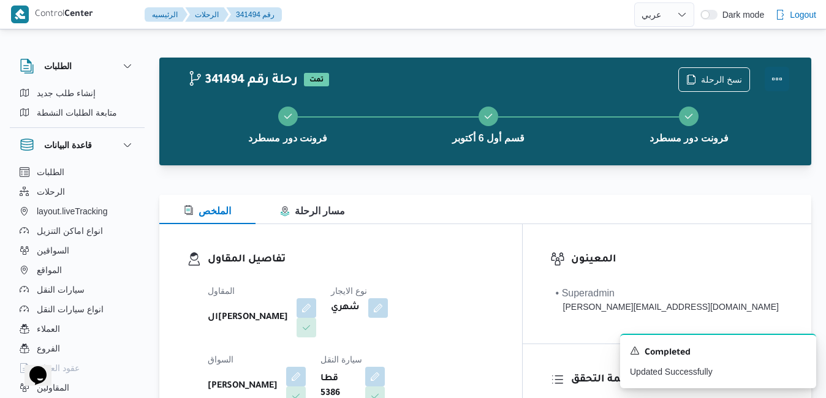
click at [778, 80] on button "Actions" at bounding box center [777, 79] width 25 height 25
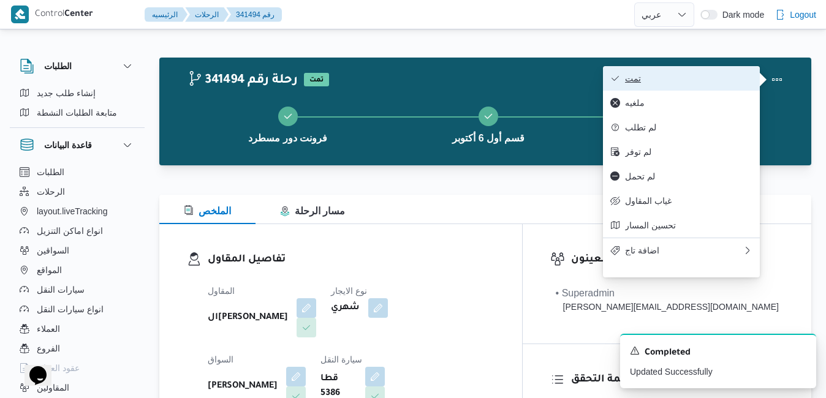
click at [706, 75] on span "تمت" at bounding box center [688, 79] width 127 height 10
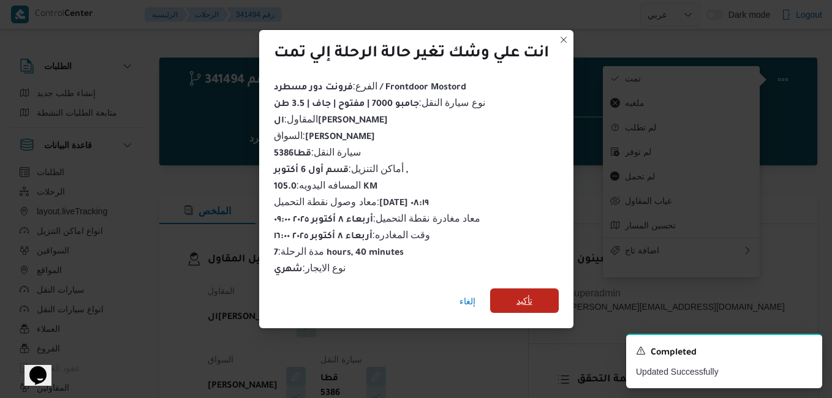
click at [510, 296] on span "تأكيد" at bounding box center [524, 301] width 69 height 25
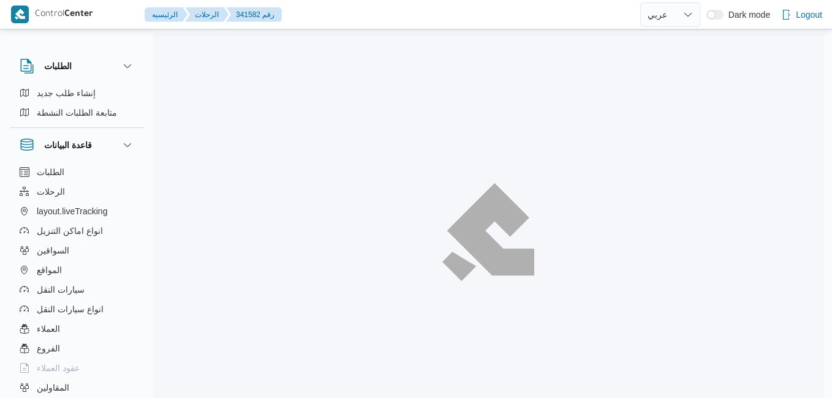
select select "ar"
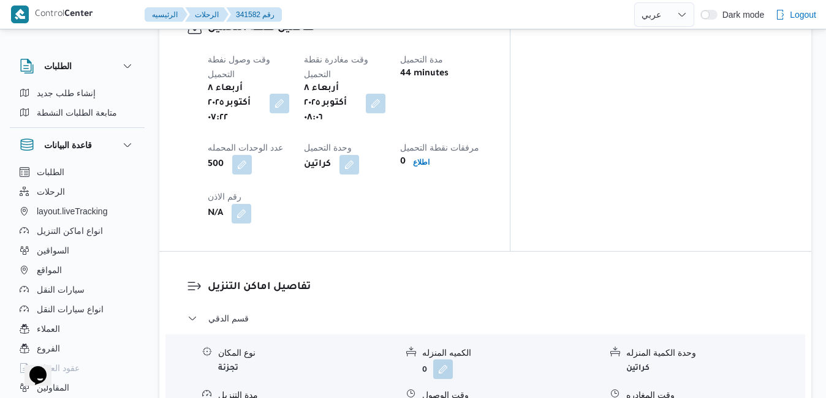
scroll to position [1029, 0]
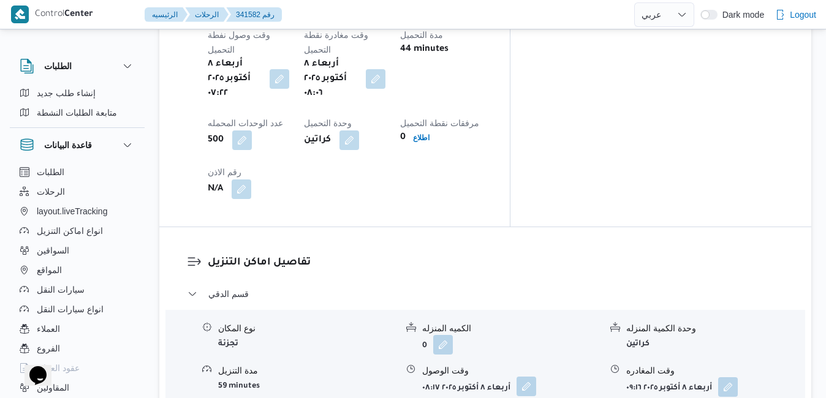
click at [528, 377] on button "button" at bounding box center [527, 387] width 20 height 20
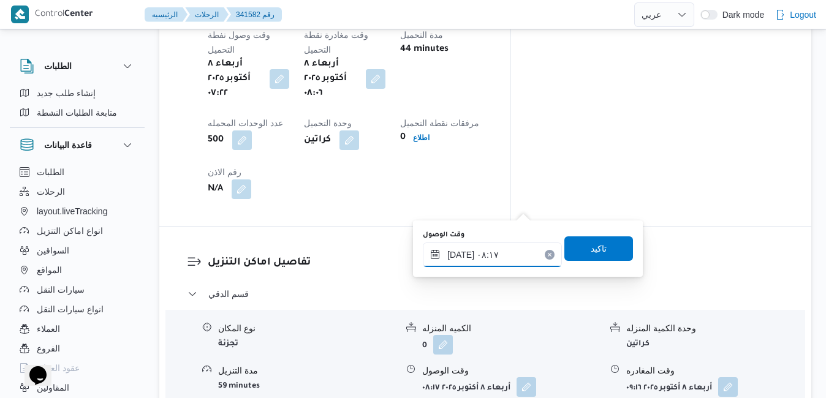
click at [470, 260] on input "[DATE] ٠٨:١٧" at bounding box center [492, 255] width 139 height 25
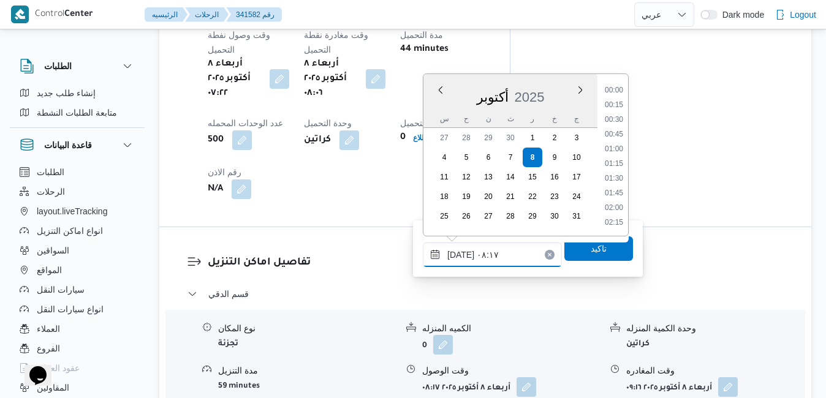
scroll to position [411, 0]
click at [512, 358] on div "تفاصيل اماكن التنزيل قسم الدقي نوع المكان تجزئة الكميه المنزله 0 وحدة الكمية ال…" at bounding box center [485, 386] width 652 height 318
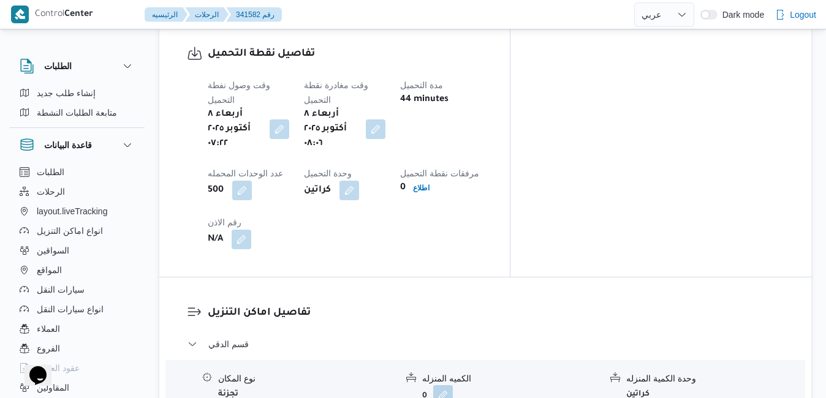
scroll to position [1005, 0]
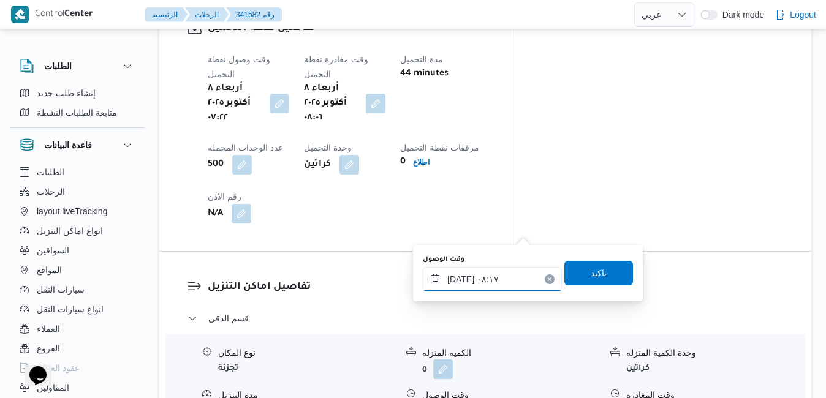
click at [477, 281] on input "[DATE] ٠٨:١٧" at bounding box center [492, 279] width 139 height 25
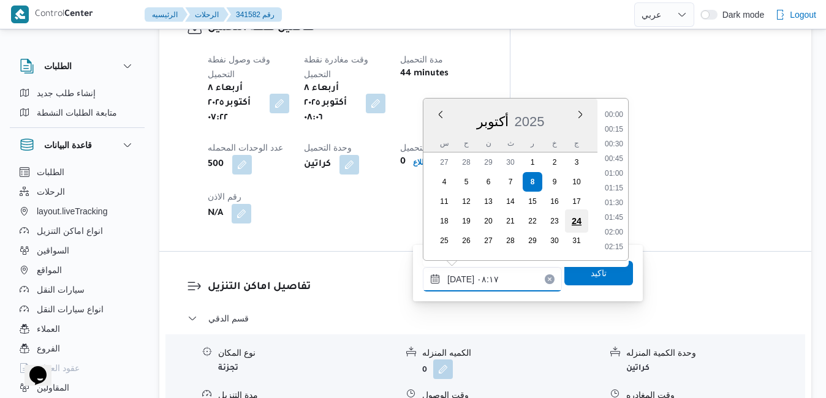
scroll to position [411, 0]
click at [615, 229] on li "09:00" at bounding box center [614, 233] width 28 height 12
type input "[DATE] ٠٩:٠٠"
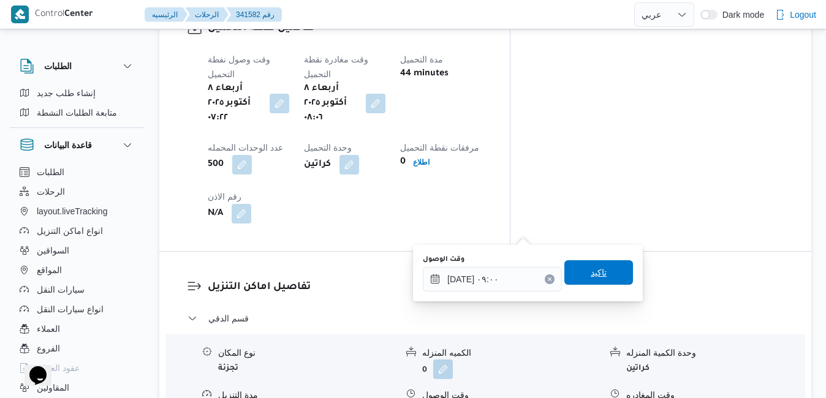
click at [592, 274] on span "تاكيد" at bounding box center [599, 272] width 16 height 15
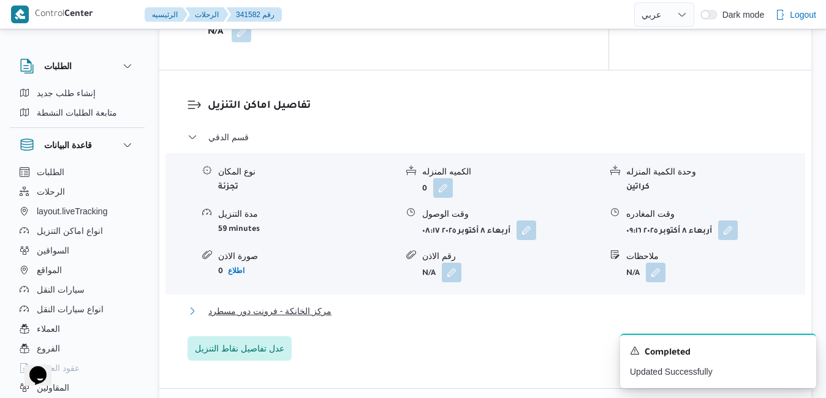
click at [483, 312] on button "مركز الخانكة - فرونت دور مسطرد" at bounding box center [485, 311] width 596 height 15
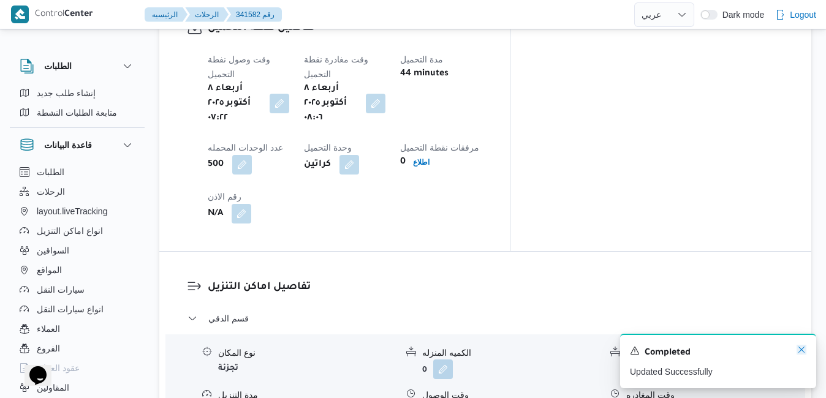
click at [802, 353] on icon "Dismiss toast" at bounding box center [802, 350] width 10 height 10
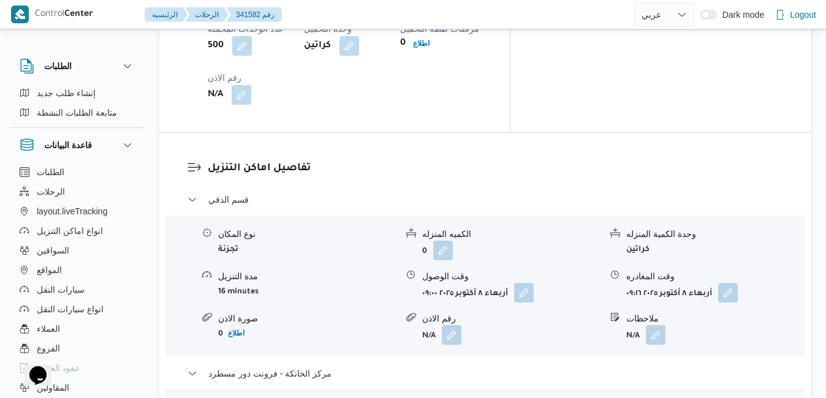
scroll to position [1201, 0]
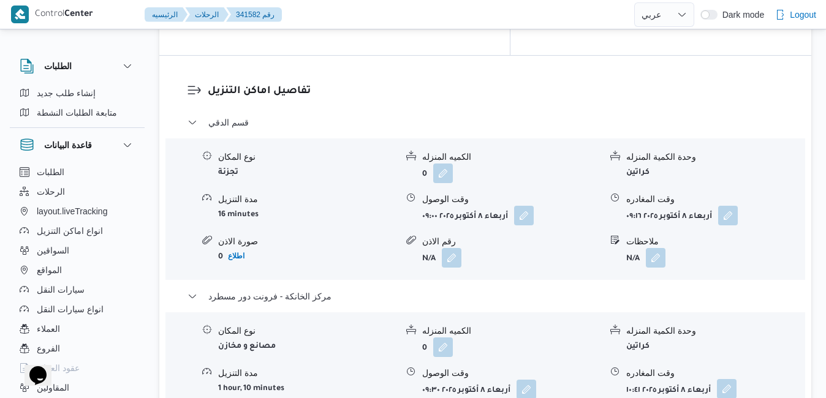
click at [729, 379] on button "button" at bounding box center [727, 389] width 20 height 20
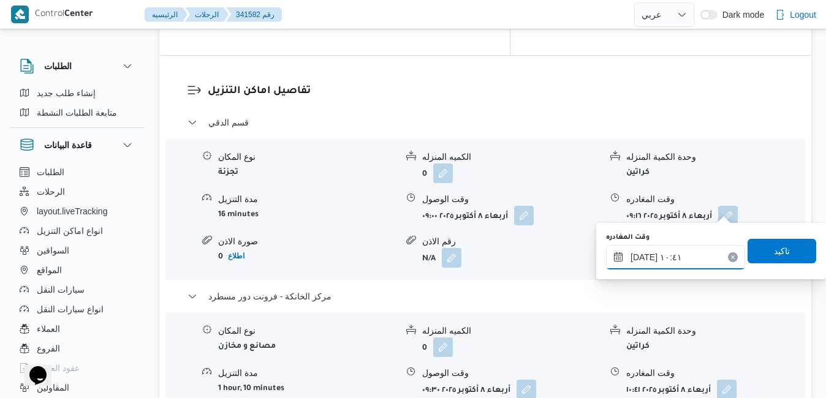
click at [691, 263] on input "٠٨/١٠/٢٠٢٥ ١٠:٤١" at bounding box center [675, 257] width 139 height 25
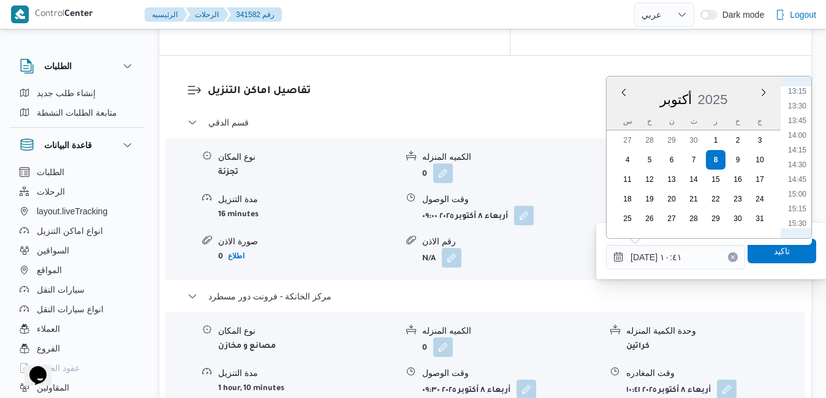
scroll to position [792, 0]
click at [798, 212] on li "15:30" at bounding box center [797, 212] width 28 height 12
type input "٠٨/١٠/٢٠٢٥ ١٥:٣٠"
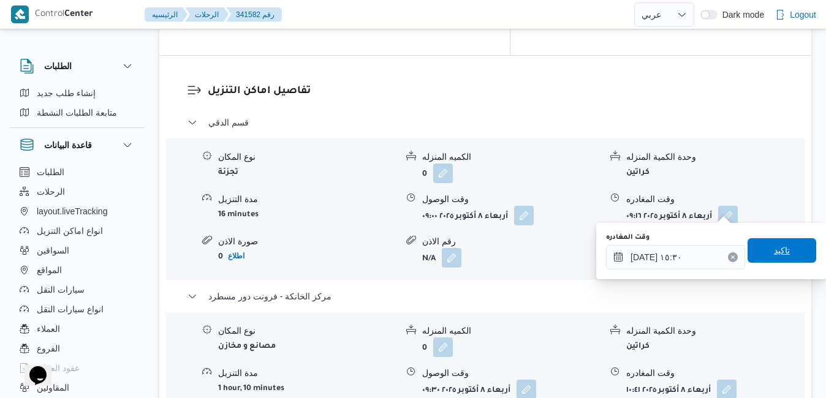
click at [774, 248] on span "تاكيد" at bounding box center [782, 250] width 16 height 15
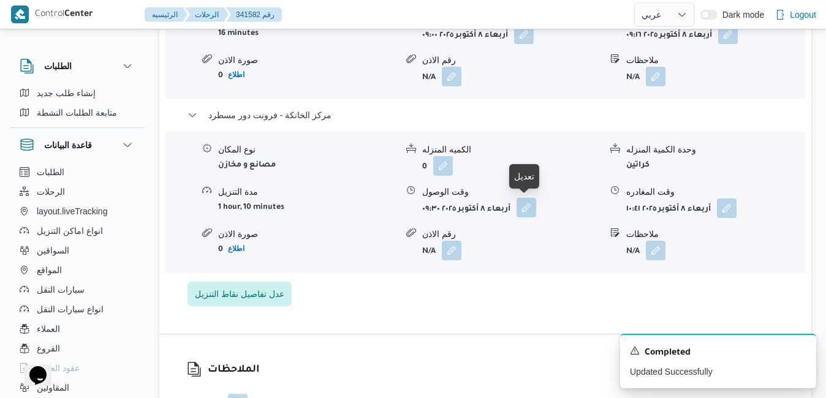
click at [531, 208] on button "button" at bounding box center [527, 208] width 20 height 20
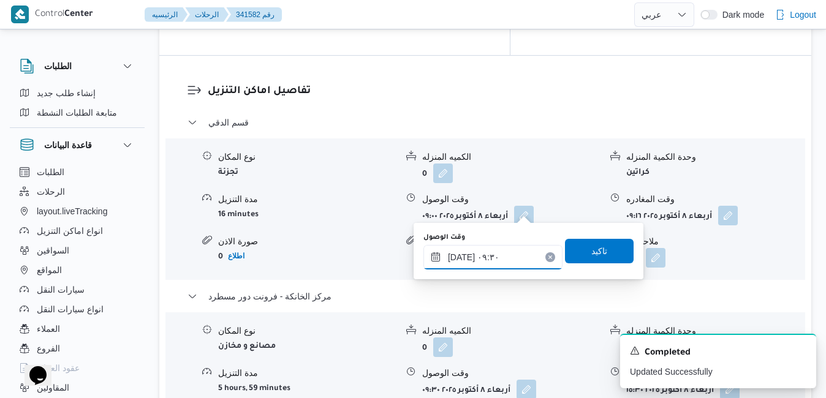
click at [491, 258] on input "٠٨/١٠/٢٠٢٥ ٠٩:٣٠" at bounding box center [492, 257] width 139 height 25
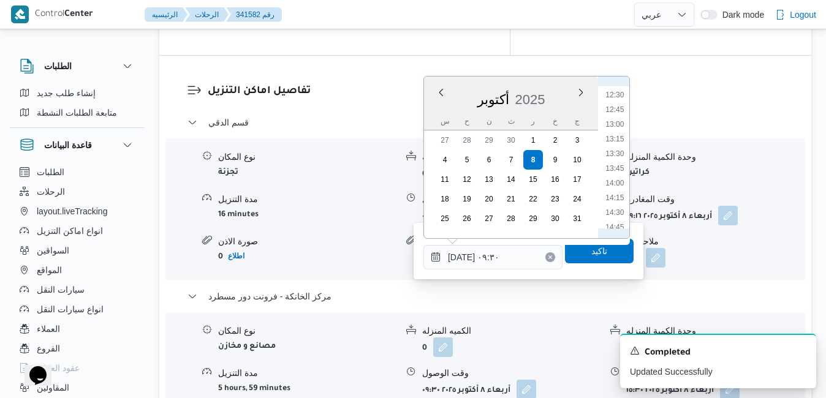
scroll to position [857, 0]
click at [620, 135] on li "15:15" at bounding box center [614, 132] width 28 height 12
type input "٠٨/١٠/٢٠٢٥ ١٥:١٥"
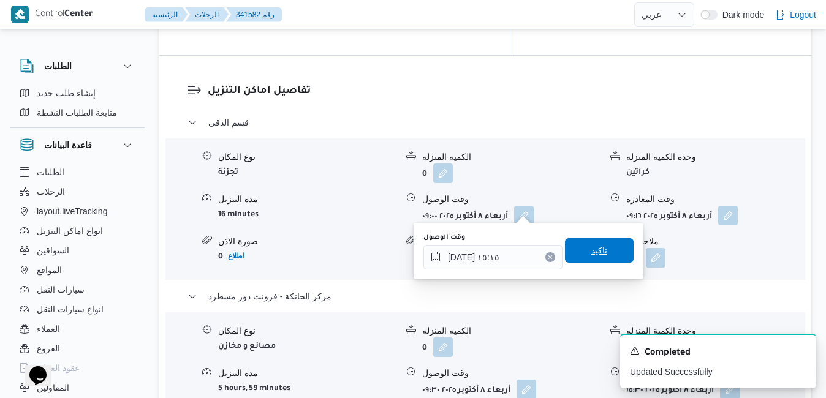
click at [591, 255] on span "تاكيد" at bounding box center [599, 250] width 16 height 15
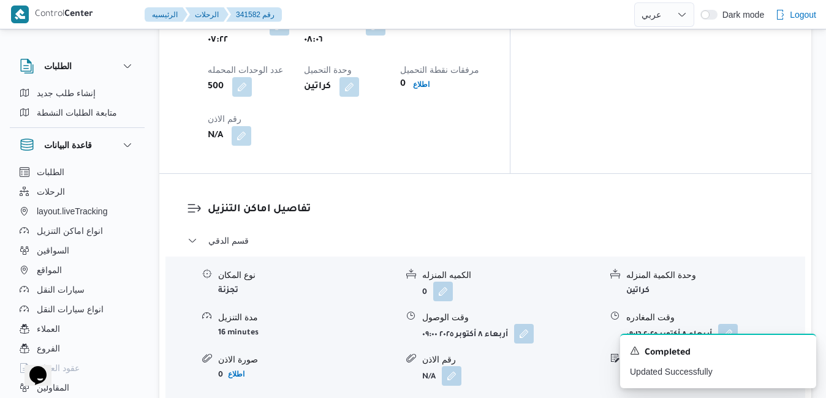
scroll to position [1078, 0]
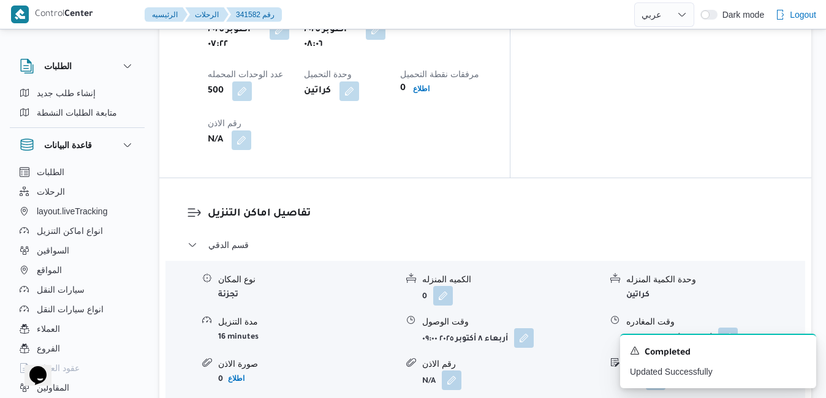
click at [729, 328] on button "button" at bounding box center [728, 338] width 20 height 20
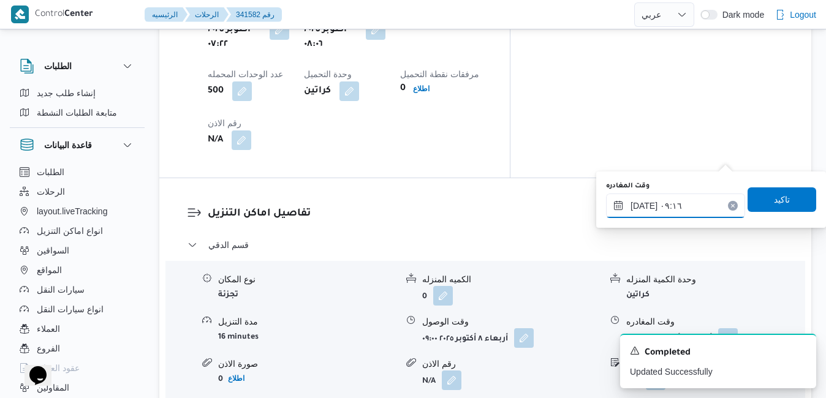
click at [687, 204] on input "٠٨/١٠/٢٠٢٥ ٠٩:١٦" at bounding box center [675, 206] width 139 height 25
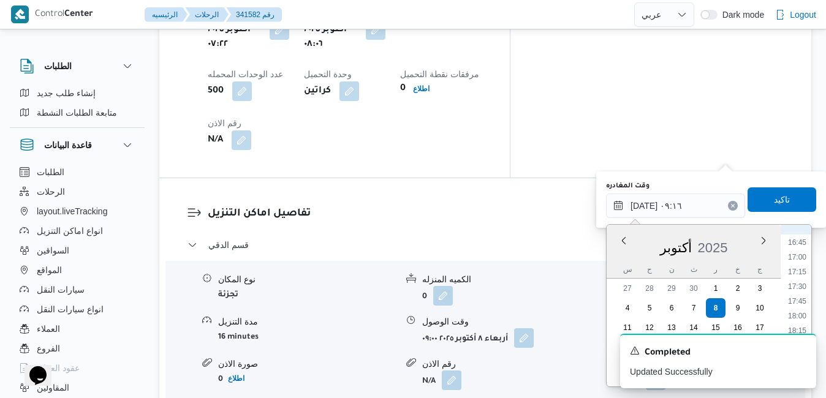
scroll to position [859, 0]
click at [801, 251] on li "14:45" at bounding box center [797, 249] width 28 height 12
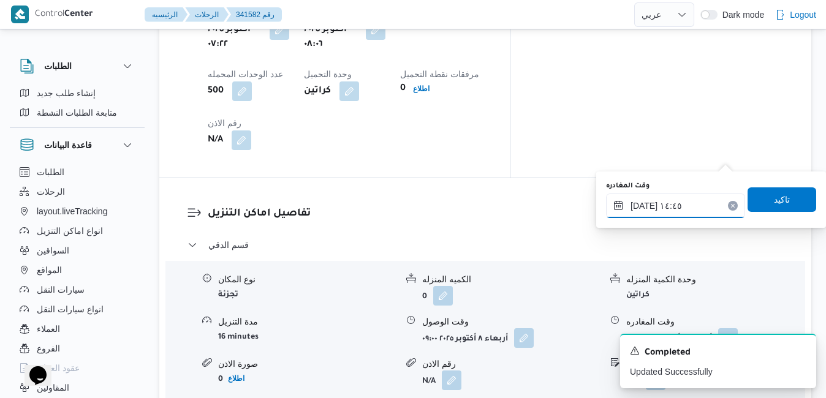
click at [643, 206] on input "٠٨/١٠/٢٠٢٥ ١٤:٤٥" at bounding box center [675, 206] width 139 height 25
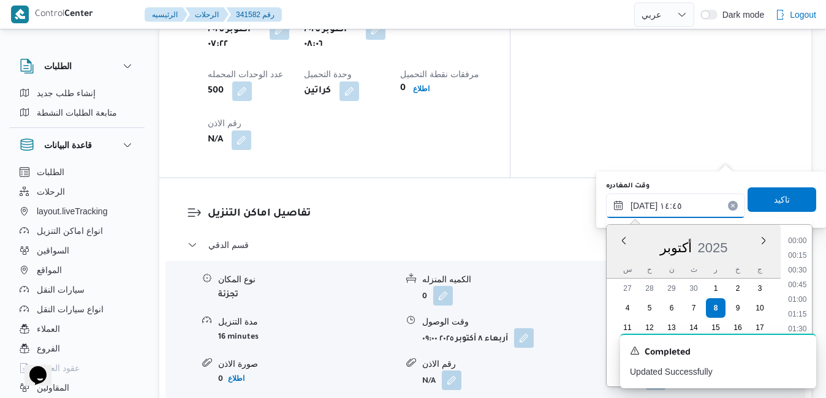
click at [643, 206] on input "٠٨/١٠/٢٠٢٥ ١٤:٤٥" at bounding box center [675, 206] width 139 height 25
type input "٠٨/١٠/٢٠٢٥ ١٤:40"
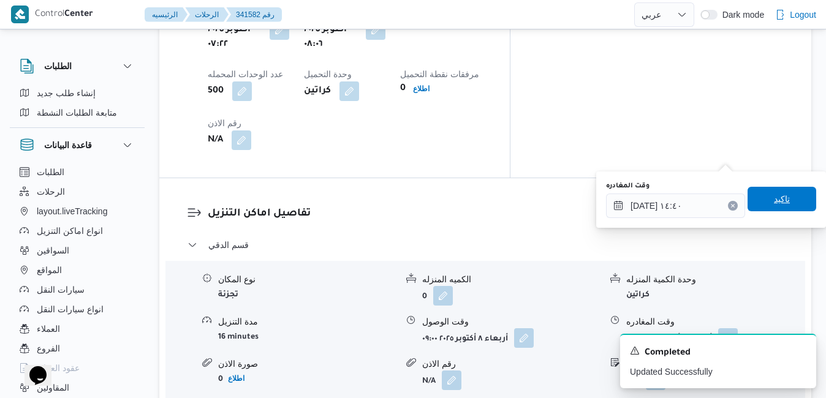
click at [762, 202] on span "تاكيد" at bounding box center [782, 199] width 69 height 25
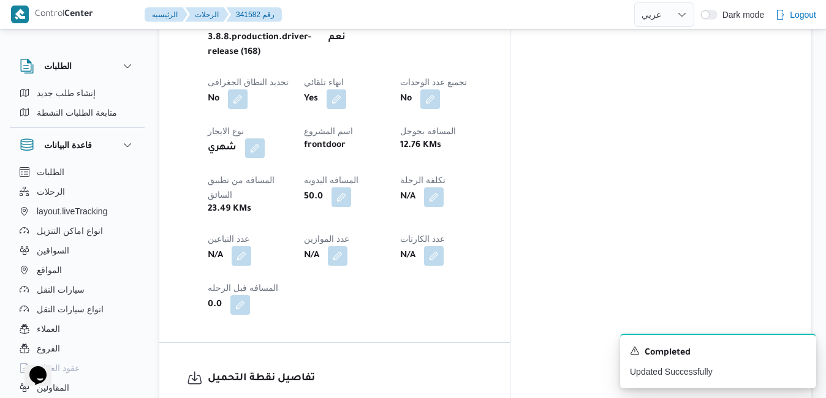
scroll to position [0, 0]
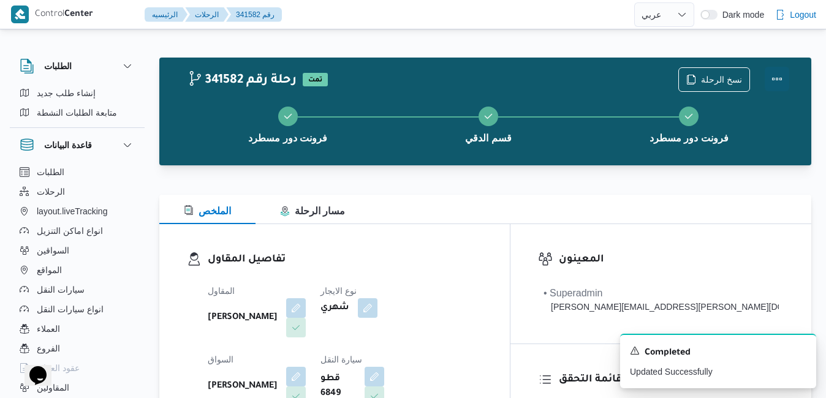
click at [780, 78] on button "Actions" at bounding box center [777, 79] width 25 height 25
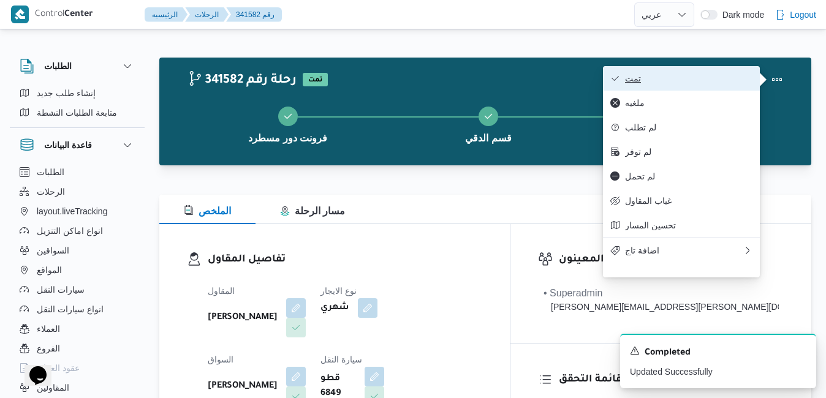
click at [716, 76] on span "تمت" at bounding box center [688, 79] width 127 height 10
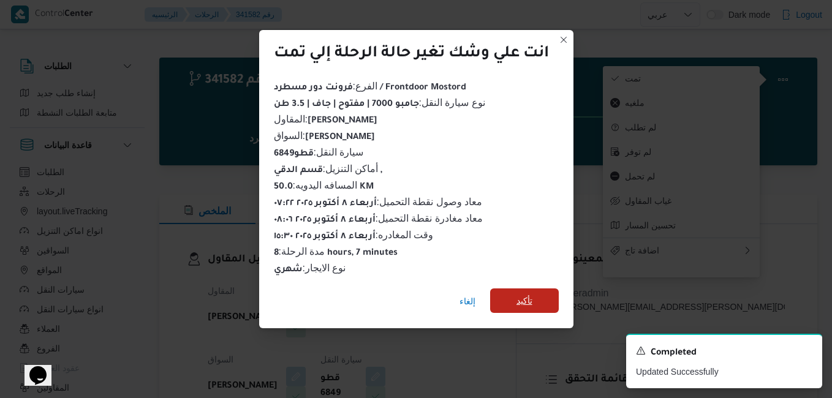
click at [543, 292] on span "تأكيد" at bounding box center [524, 301] width 69 height 25
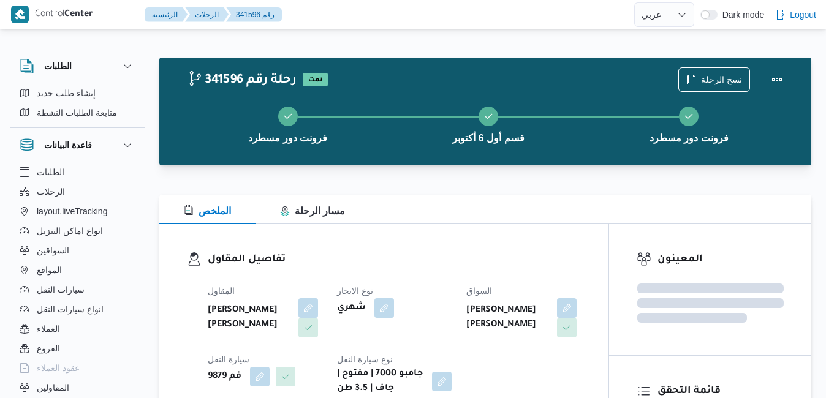
select select "ar"
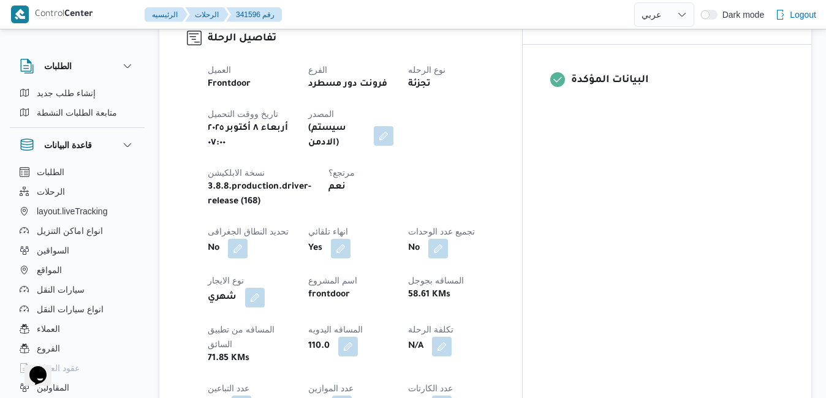
scroll to position [613, 0]
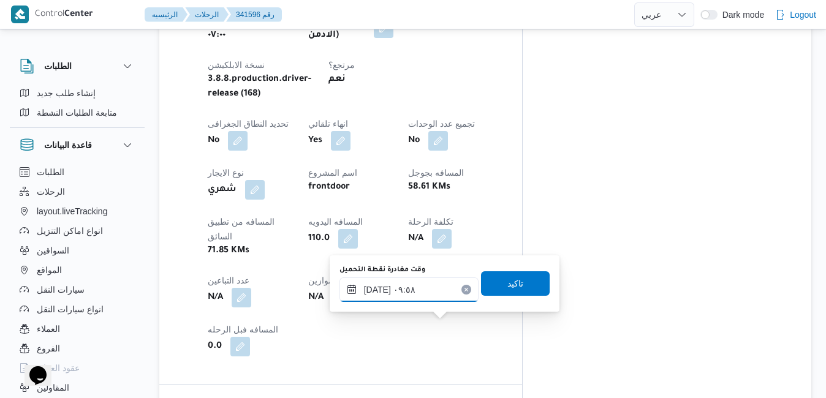
click at [414, 292] on input "[DATE] ٠٩:٥٨" at bounding box center [408, 290] width 139 height 25
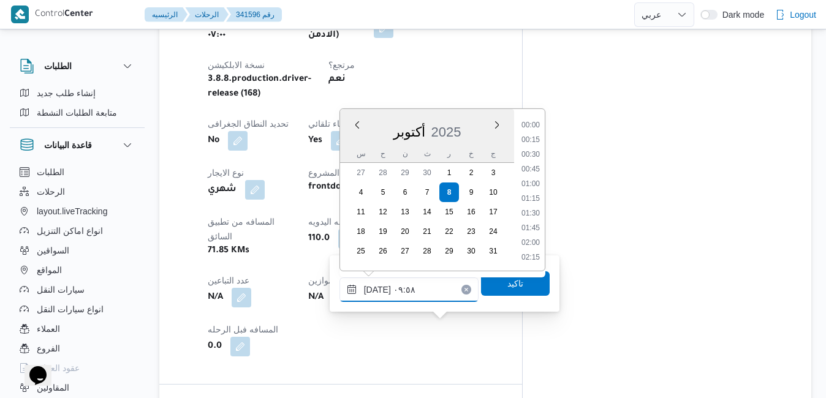
scroll to position [499, 0]
click at [529, 124] on li "08:30" at bounding box center [531, 126] width 28 height 12
type input "[DATE] ٠٨:٣٠"
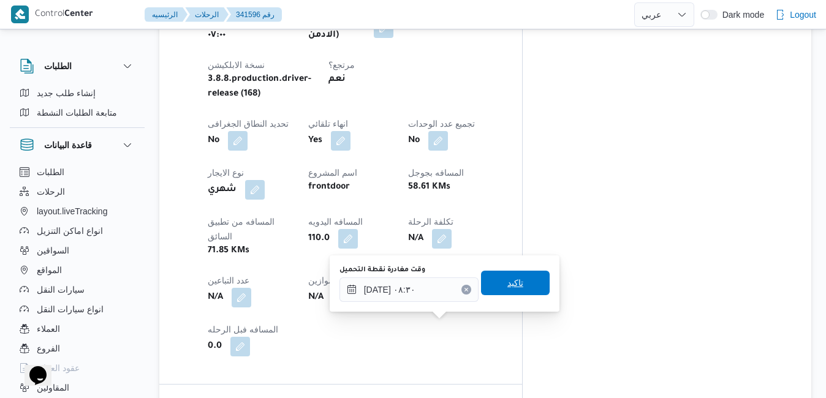
click at [507, 282] on span "تاكيد" at bounding box center [515, 283] width 16 height 15
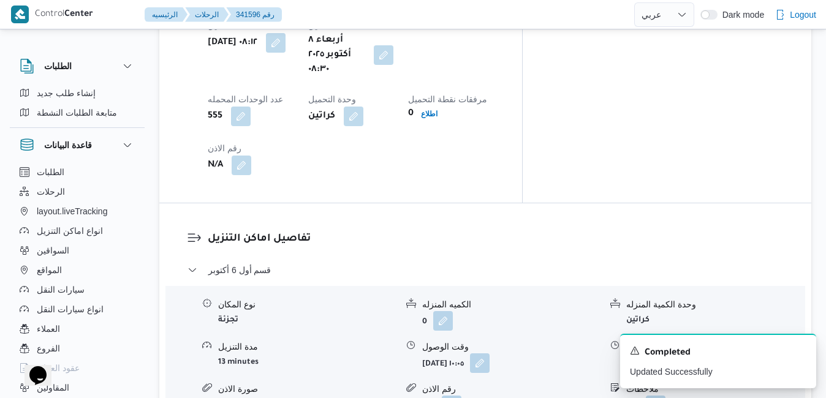
scroll to position [1078, 0]
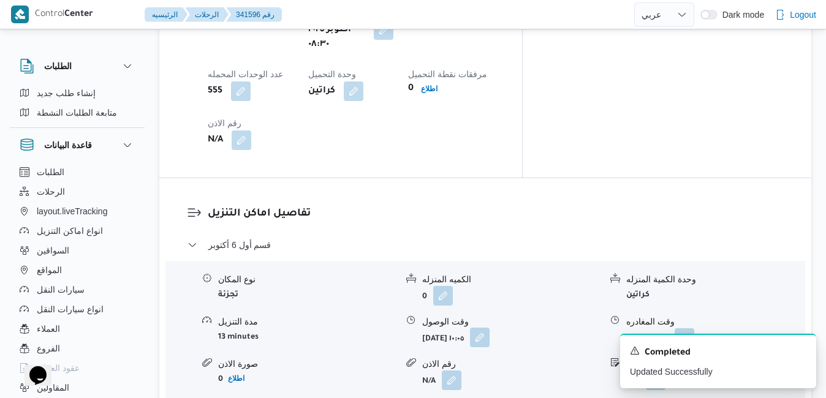
click at [490, 328] on button "button" at bounding box center [480, 338] width 20 height 20
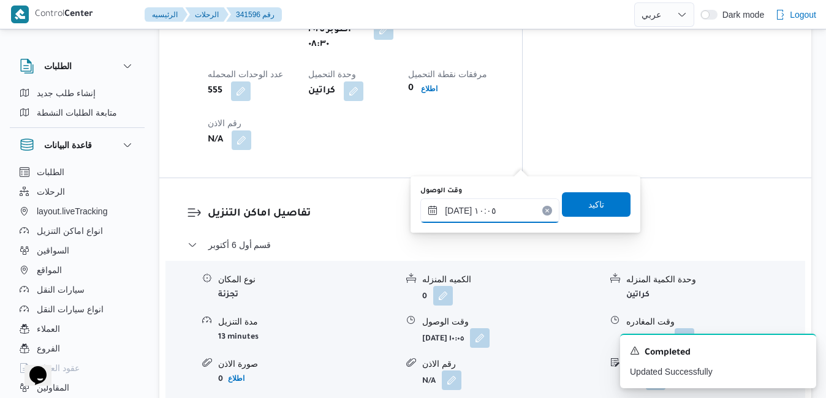
click at [472, 212] on input "[DATE] ١٠:٠٥" at bounding box center [489, 211] width 139 height 25
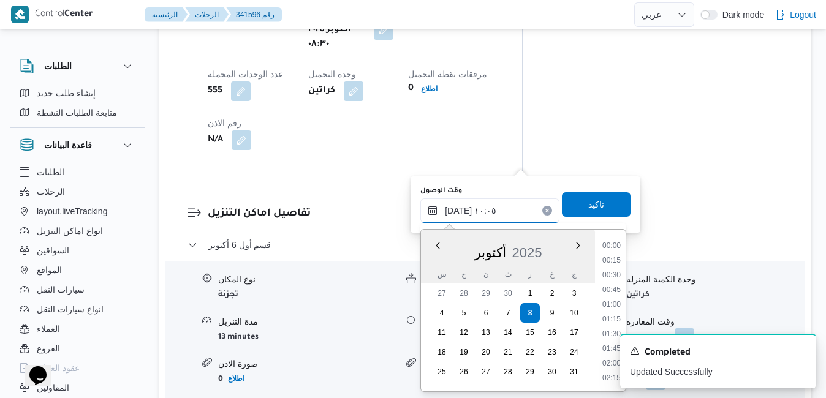
scroll to position [513, 0]
click at [610, 292] on li "09:30" at bounding box center [611, 291] width 28 height 12
type input "[DATE] ٠٩:٣٠"
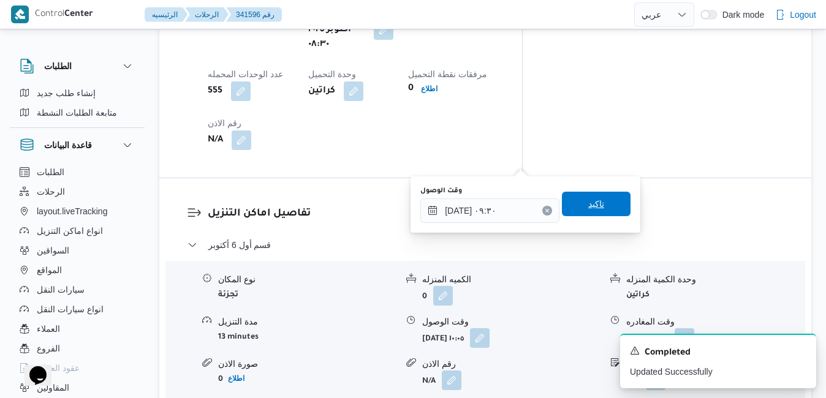
click at [603, 208] on span "تاكيد" at bounding box center [596, 204] width 69 height 25
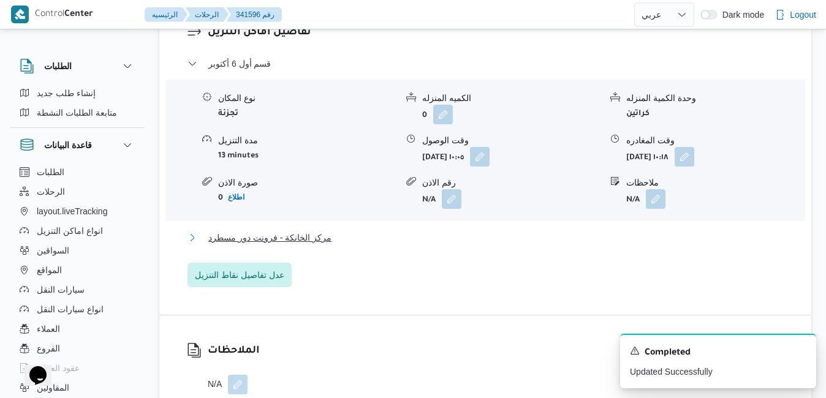
click at [524, 245] on button "مركز الخانكة - فرونت دور مسطرد" at bounding box center [485, 237] width 596 height 15
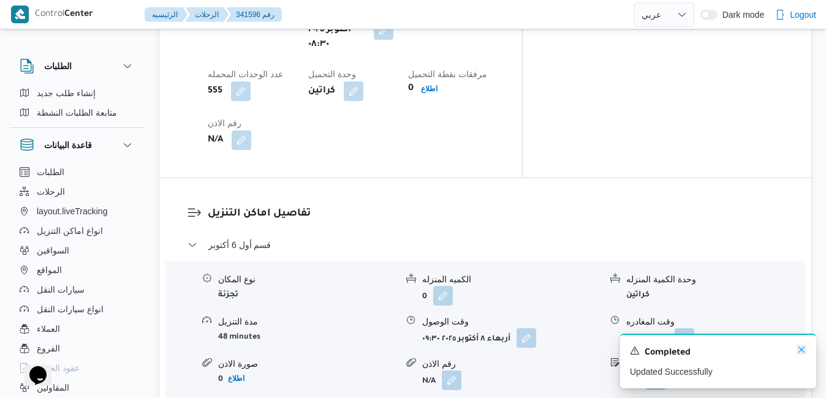
click at [803, 348] on icon "Dismiss toast" at bounding box center [802, 350] width 10 height 10
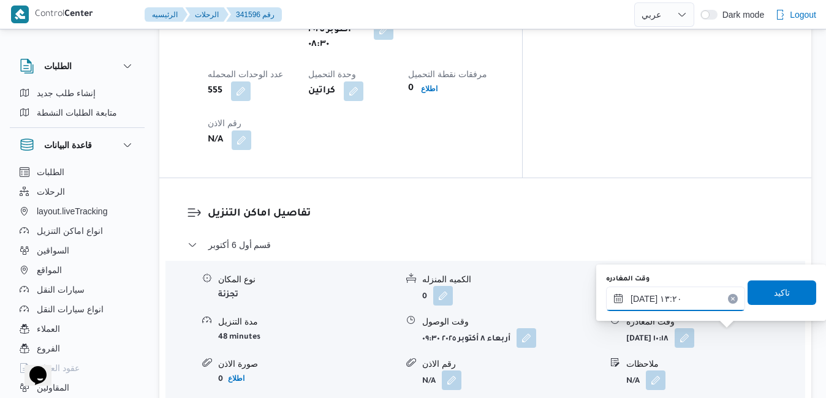
click at [675, 301] on input "[DATE] ١٣:٢٠" at bounding box center [675, 299] width 139 height 25
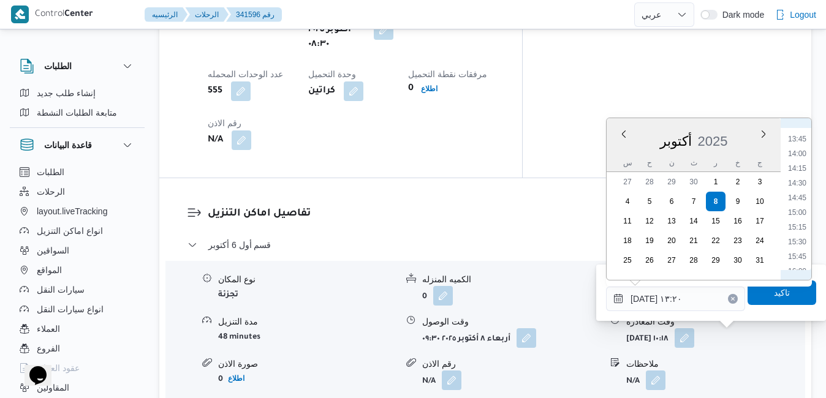
scroll to position [829, 0]
click at [800, 260] on li "16:15" at bounding box center [797, 261] width 28 height 12
type input "[DATE] ١٦:١٥"
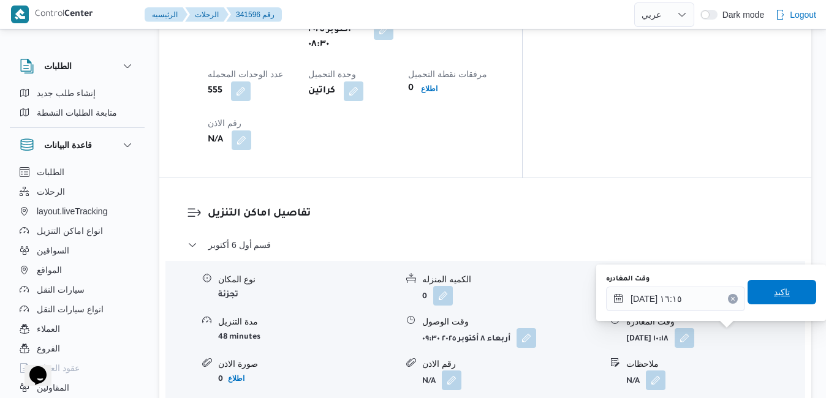
click at [774, 298] on span "تاكيد" at bounding box center [782, 292] width 16 height 15
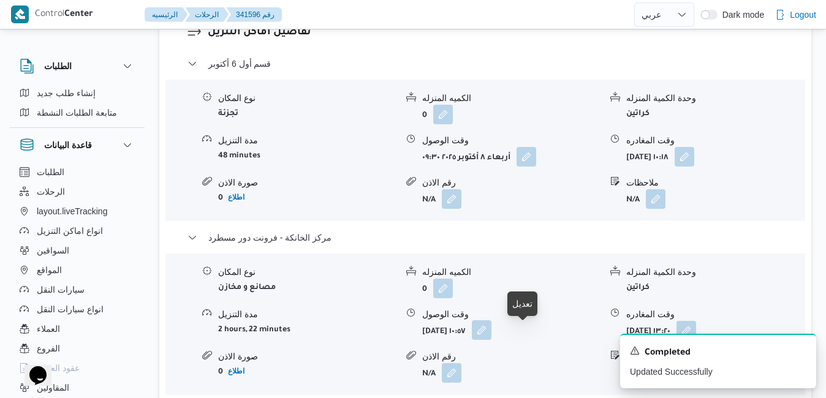
click at [491, 340] on button "button" at bounding box center [482, 330] width 20 height 20
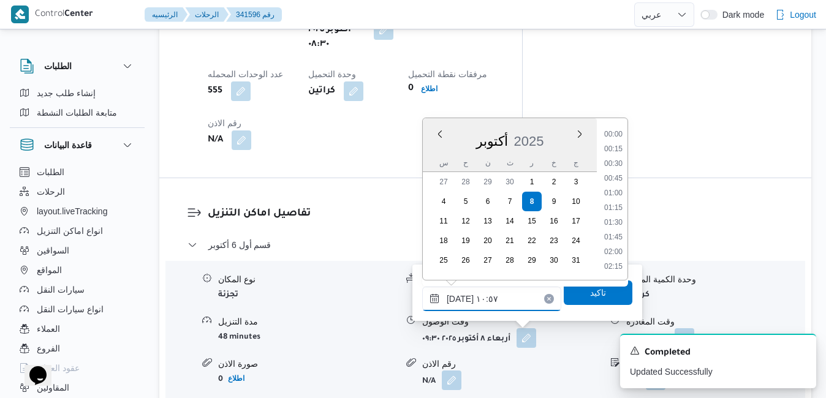
click at [504, 301] on input "[DATE] ١٠:٥٧" at bounding box center [491, 299] width 139 height 25
click at [611, 143] on li "16:00" at bounding box center [613, 144] width 28 height 12
type input "[DATE] ١٦:٠٠"
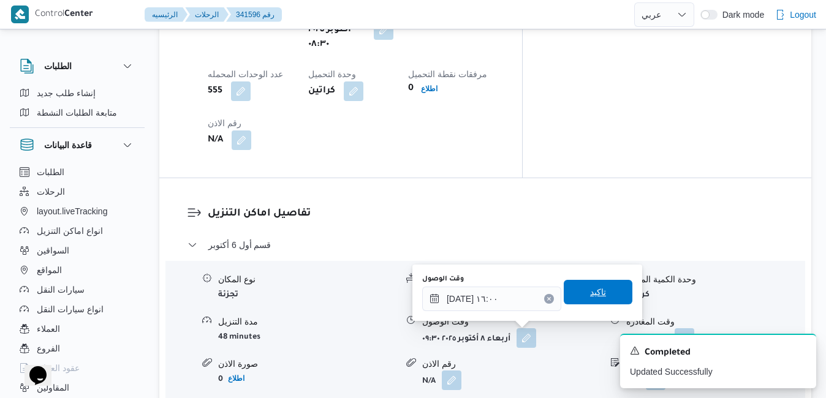
click at [590, 290] on span "تاكيد" at bounding box center [598, 292] width 16 height 15
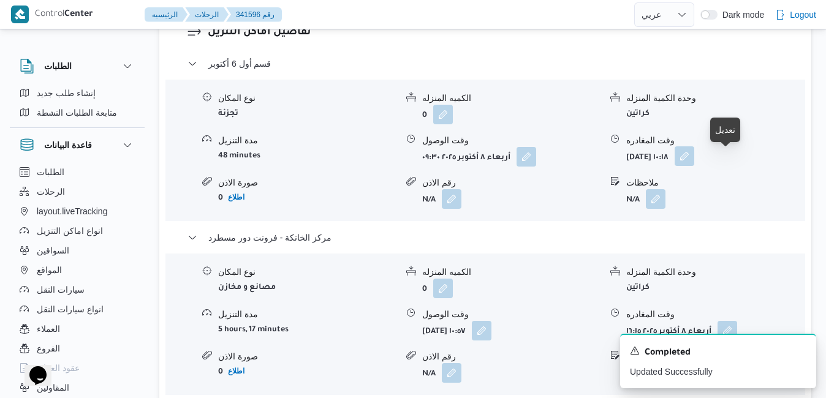
click at [694, 162] on button "button" at bounding box center [685, 156] width 20 height 20
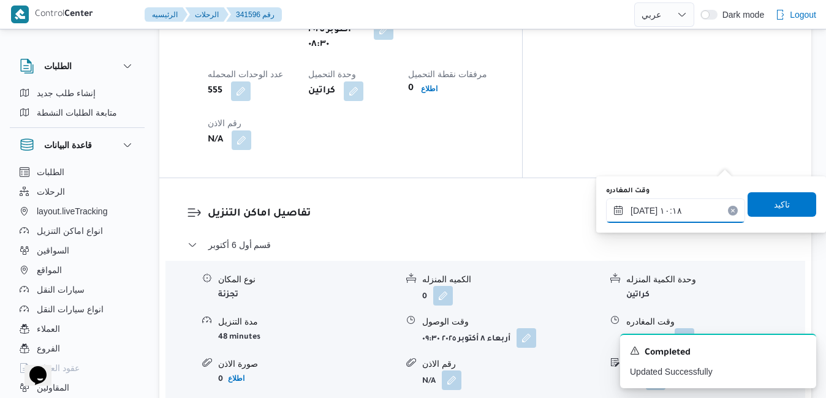
click at [681, 216] on input "[DATE] ١٠:١٨" at bounding box center [675, 211] width 139 height 25
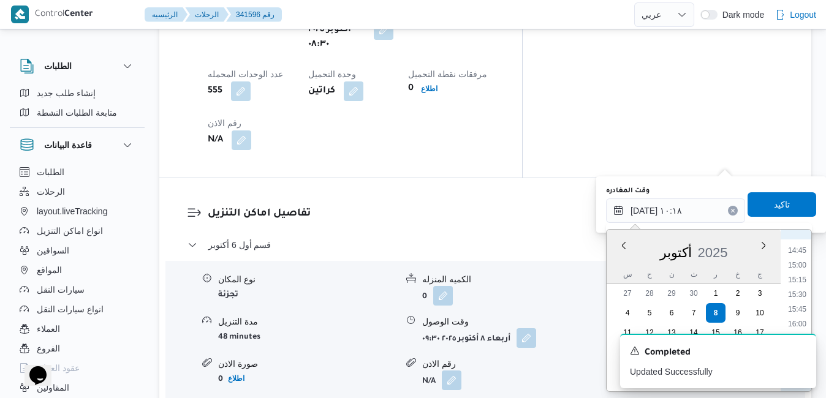
scroll to position [870, 0]
click at [801, 257] on li "15:00" at bounding box center [797, 258] width 28 height 12
type input "[DATE] ١٥:٠٠"
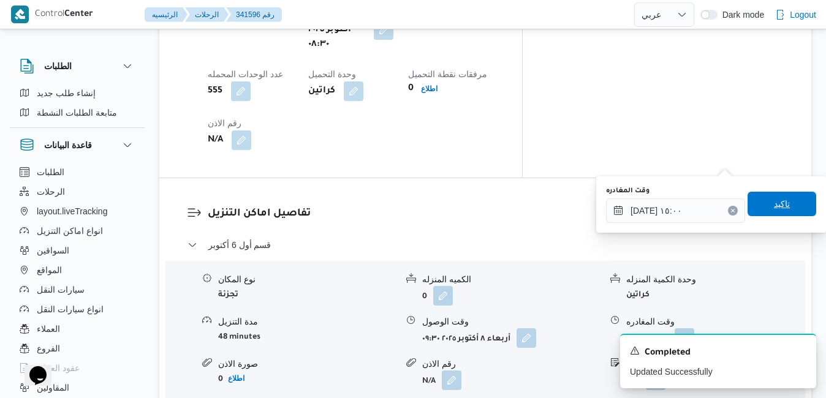
click at [787, 202] on span "تاكيد" at bounding box center [782, 204] width 69 height 25
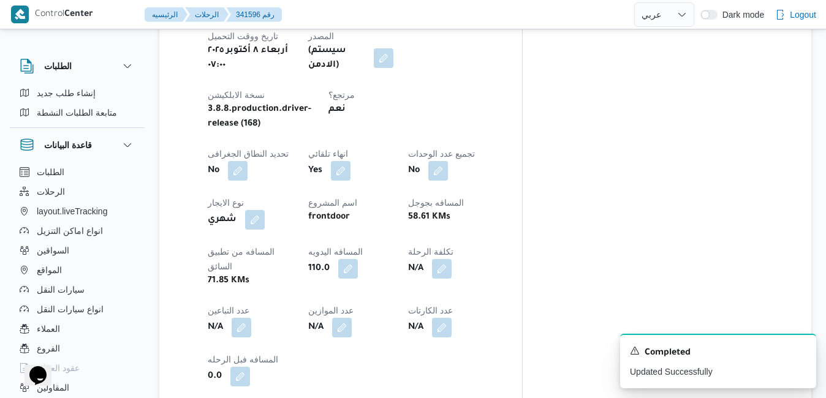
scroll to position [0, 0]
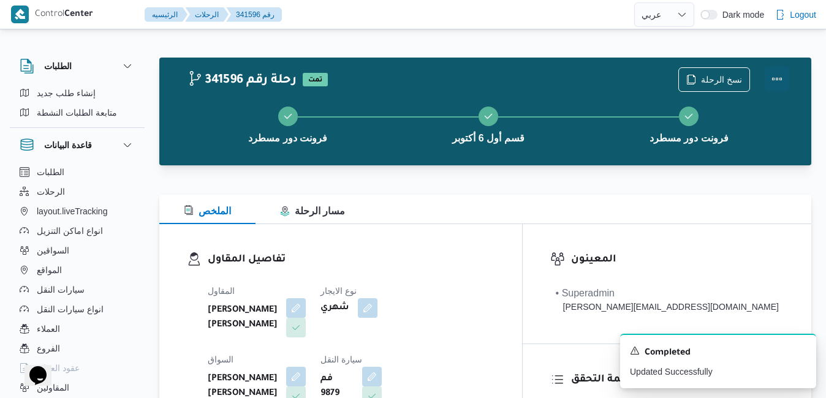
click at [779, 78] on button "Actions" at bounding box center [777, 79] width 25 height 25
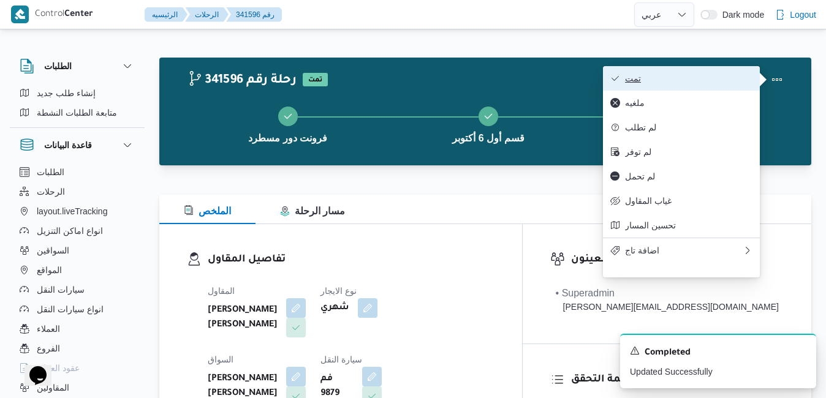
click at [750, 78] on span "تمت" at bounding box center [688, 79] width 127 height 10
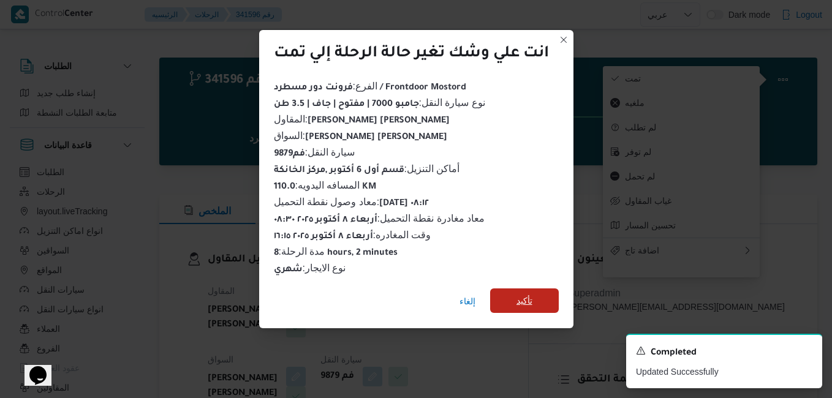
click at [528, 298] on span "تأكيد" at bounding box center [525, 300] width 16 height 15
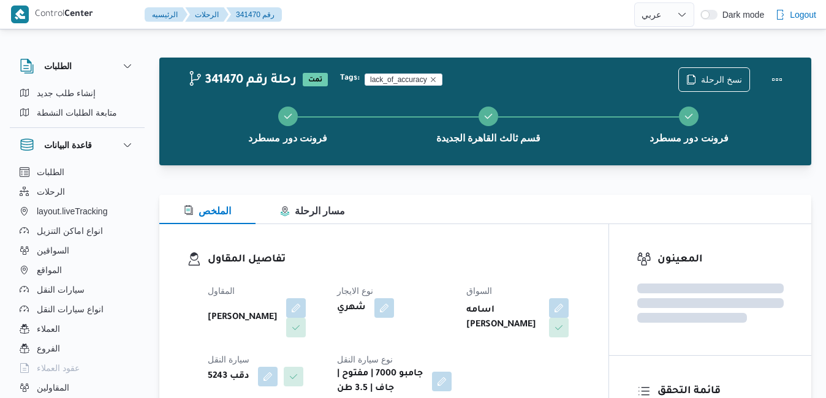
select select "ar"
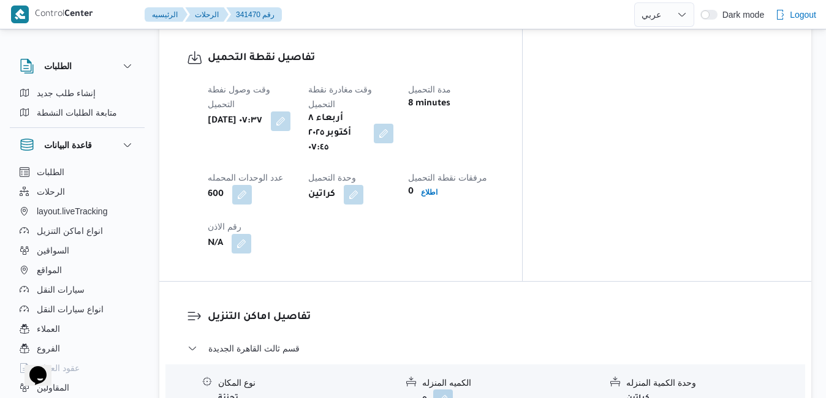
scroll to position [1078, 0]
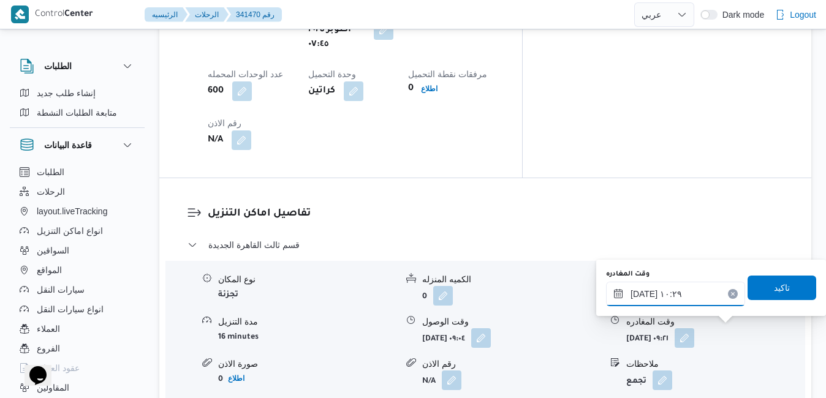
click at [694, 297] on input "[DATE] ١٠:٢٩" at bounding box center [675, 294] width 139 height 25
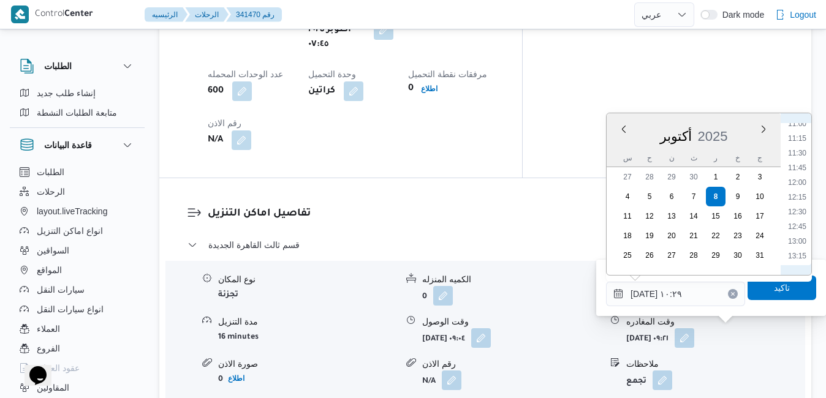
scroll to position [819, 0]
click at [797, 251] on li "16:00" at bounding box center [797, 252] width 28 height 12
type input "[DATE] ١٦:٠٠"
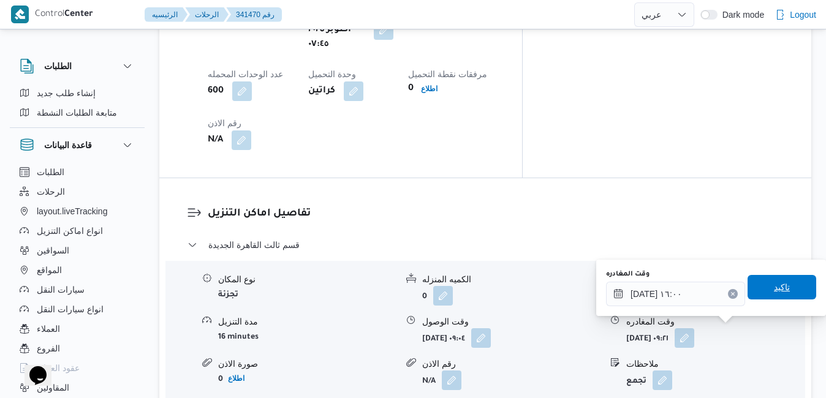
click at [774, 289] on span "تاكيد" at bounding box center [782, 287] width 16 height 15
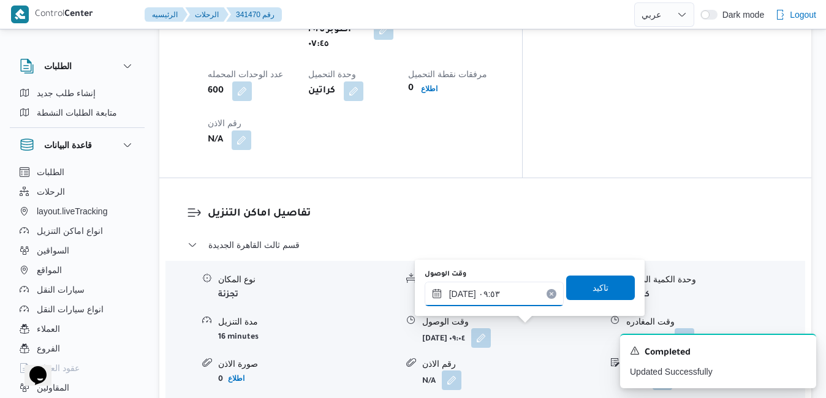
click at [506, 300] on input "[DATE] ٠٩:٥٣" at bounding box center [494, 294] width 139 height 25
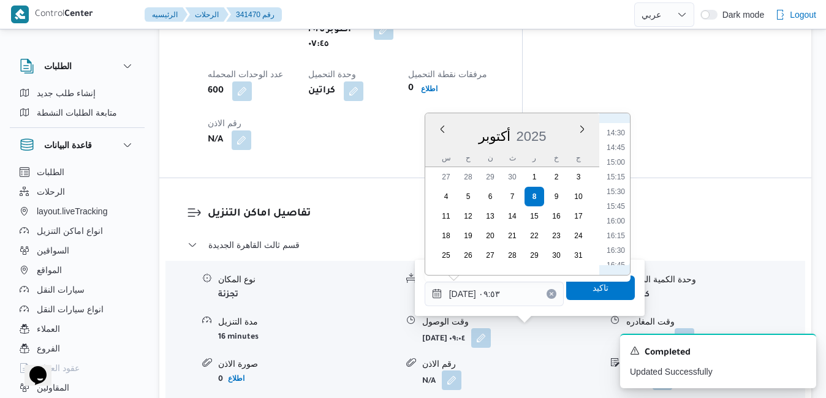
scroll to position [872, 0]
click at [620, 184] on li "15:45" at bounding box center [616, 184] width 28 height 12
type input "[DATE] ١٥:٤٥"
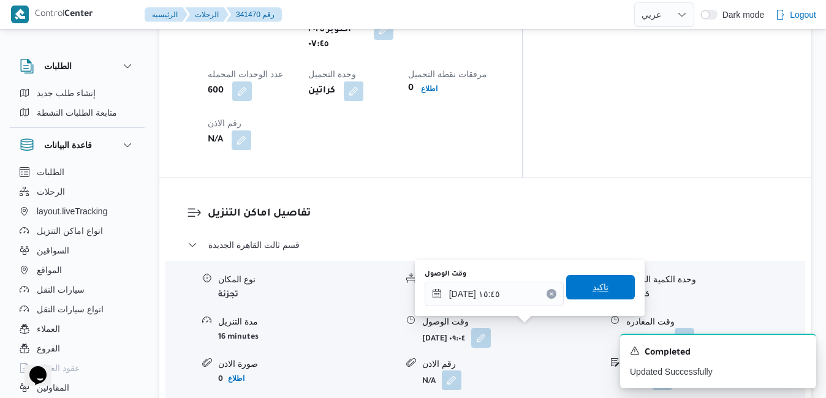
click at [594, 293] on span "تاكيد" at bounding box center [600, 287] width 16 height 15
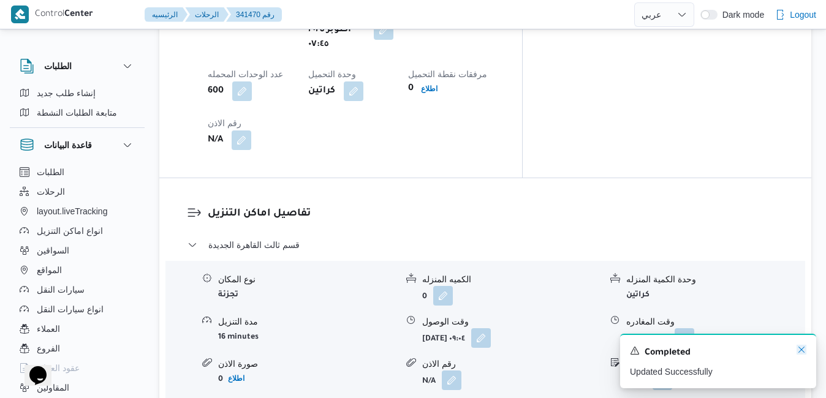
click at [800, 352] on icon "Dismiss toast" at bounding box center [802, 350] width 10 height 10
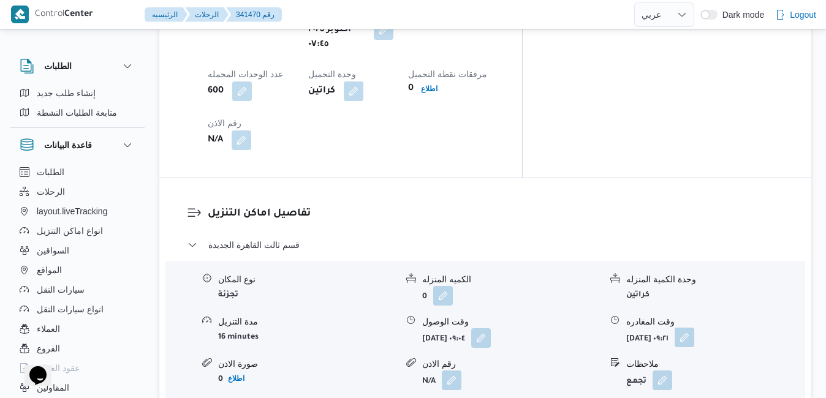
click at [694, 328] on button "button" at bounding box center [685, 338] width 20 height 20
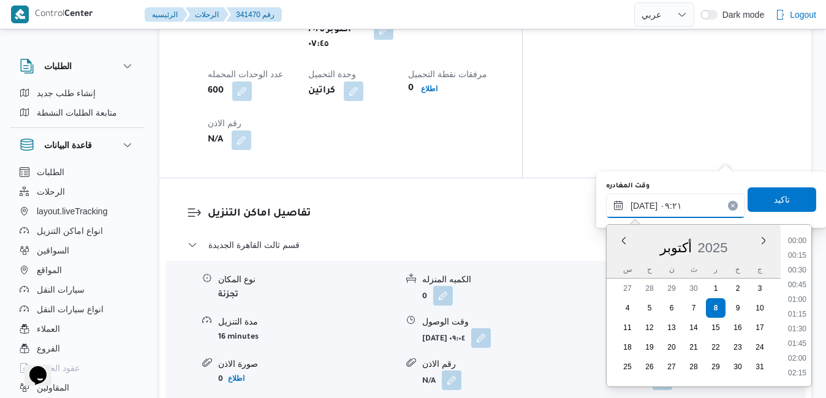
click at [687, 210] on input "[DATE] ٠٩:٢١" at bounding box center [675, 206] width 139 height 25
click at [799, 280] on li "15:00" at bounding box center [797, 280] width 28 height 12
type input "[DATE] ١٥:٠٠"
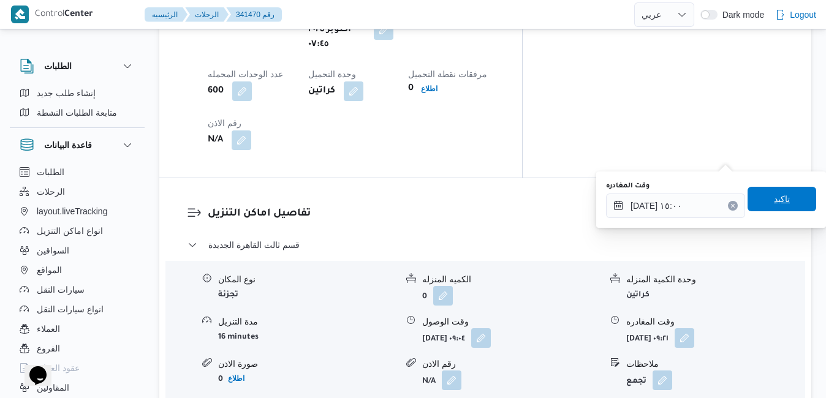
click at [778, 203] on span "تاكيد" at bounding box center [782, 199] width 16 height 15
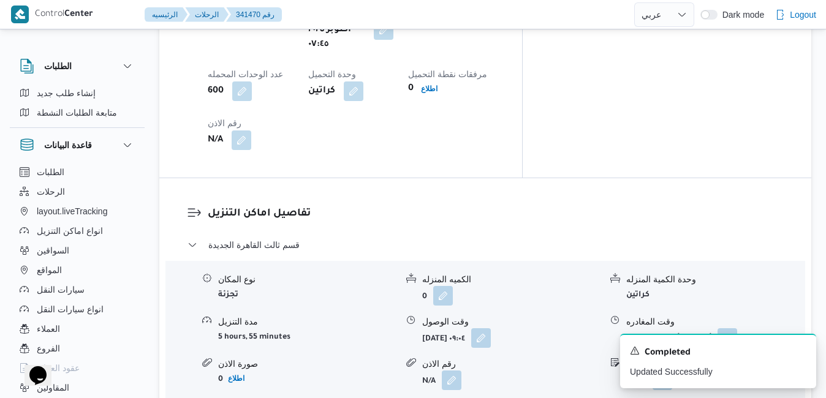
scroll to position [0, 0]
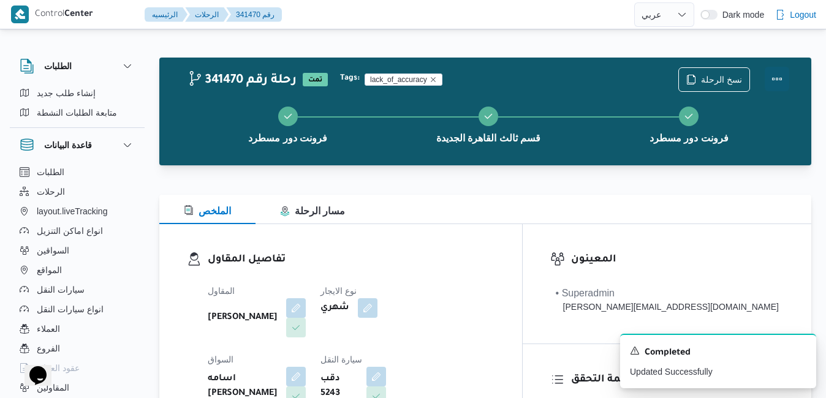
click at [772, 74] on button "Actions" at bounding box center [777, 79] width 25 height 25
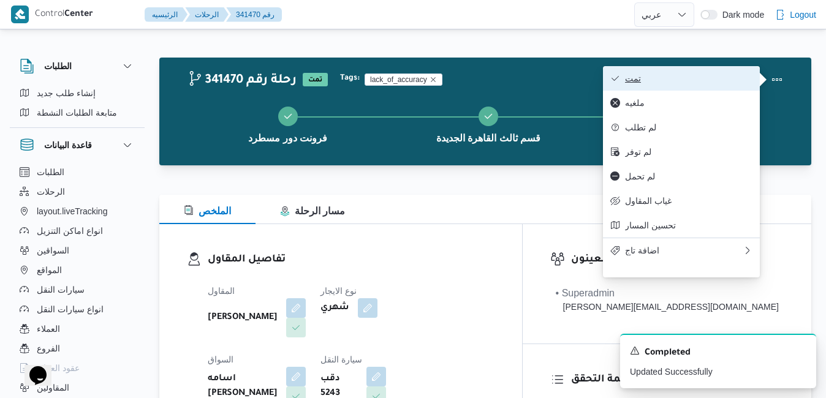
click at [721, 71] on button "تمت" at bounding box center [681, 78] width 157 height 25
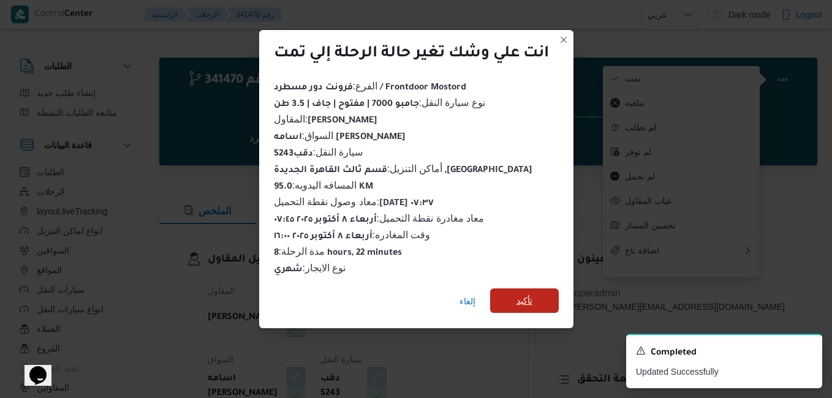
click at [521, 296] on span "تأكيد" at bounding box center [525, 300] width 16 height 15
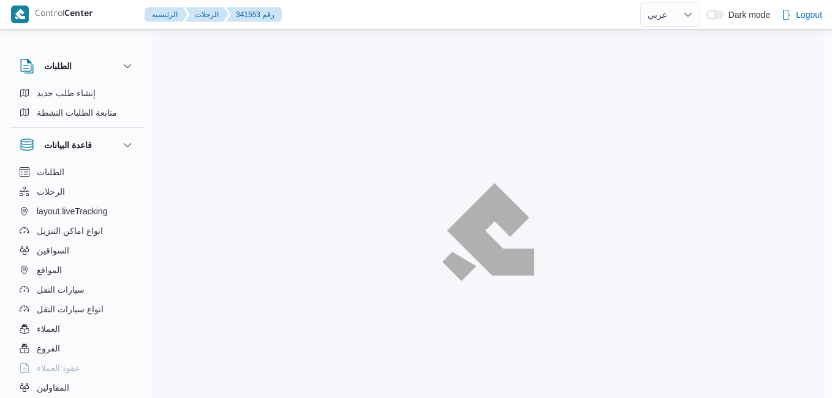
select select "ar"
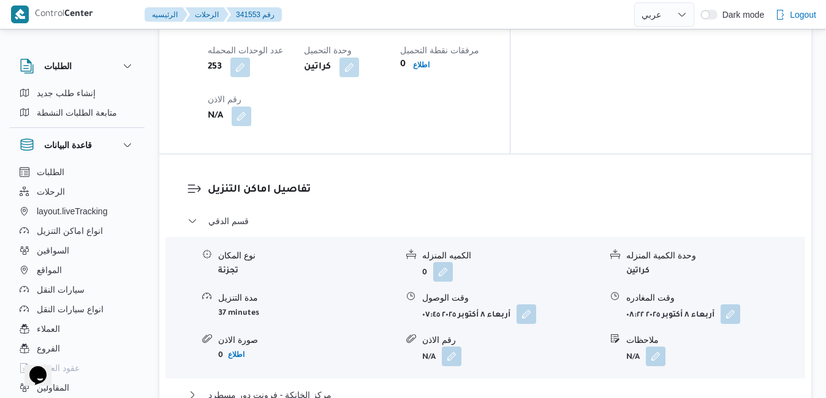
scroll to position [1103, 0]
click at [528, 303] on button "button" at bounding box center [527, 313] width 20 height 20
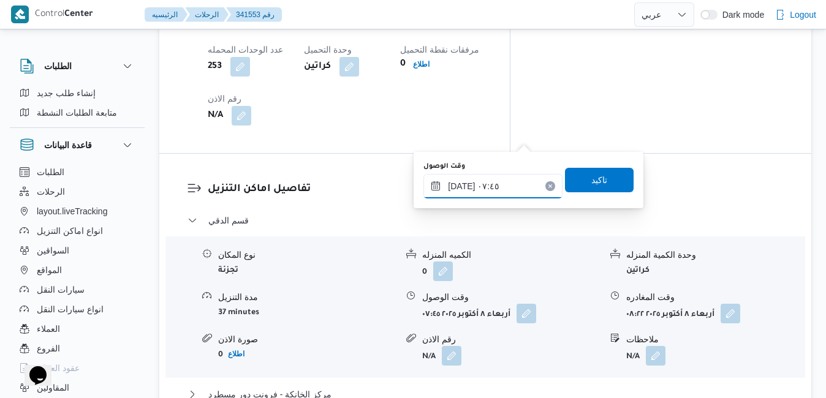
click at [498, 185] on input "[DATE] ٠٧:٤٥" at bounding box center [492, 186] width 139 height 25
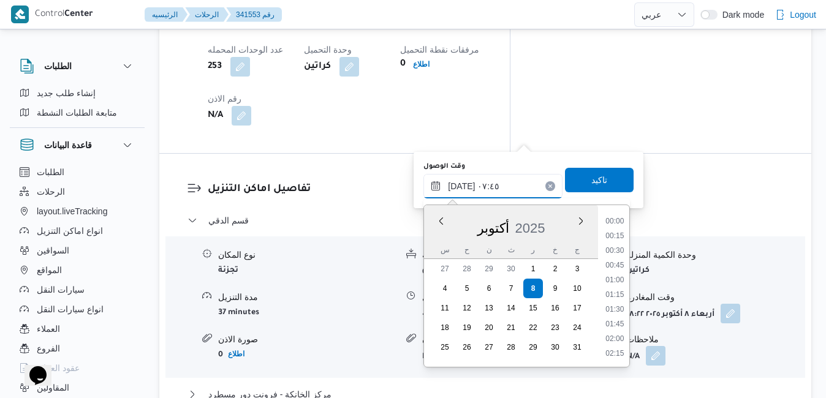
scroll to position [381, 0]
click at [615, 320] on li "08:15" at bounding box center [615, 325] width 28 height 12
type input "[DATE] ٠٨:١٥"
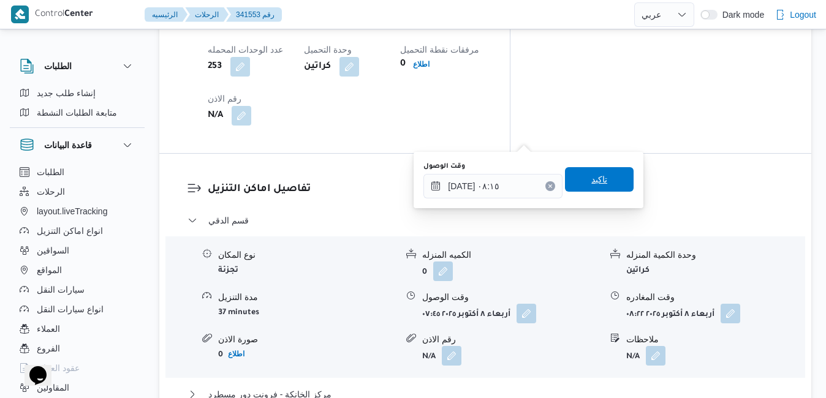
click at [607, 176] on span "تاكيد" at bounding box center [599, 179] width 69 height 25
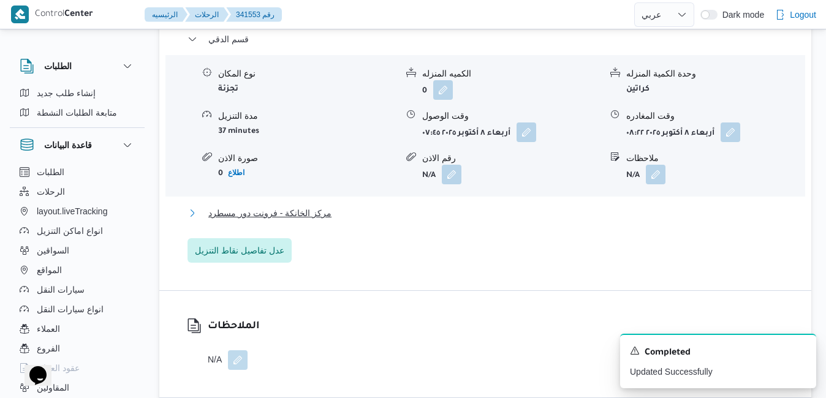
click at [561, 216] on button "مركز الخانكة - فرونت دور مسطرد" at bounding box center [485, 213] width 596 height 15
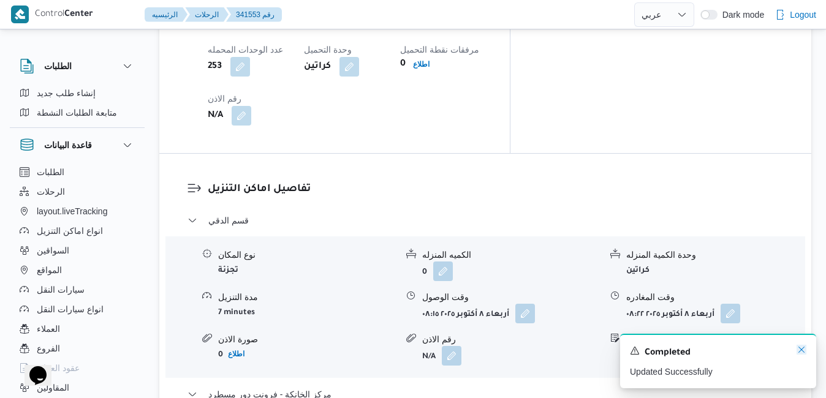
click at [803, 349] on icon "Dismiss toast" at bounding box center [802, 350] width 10 height 10
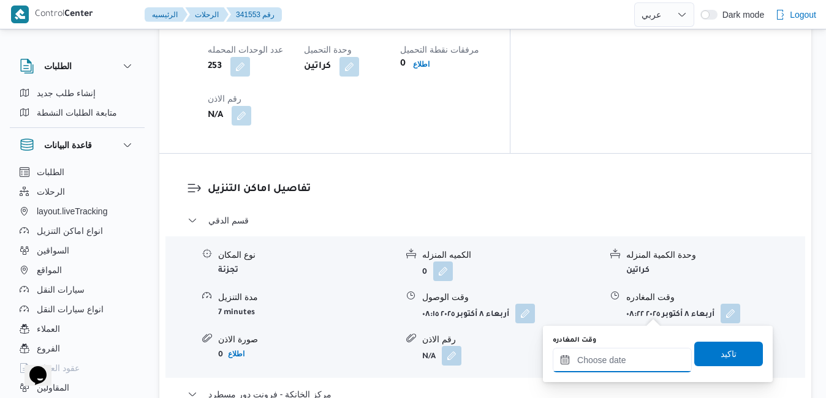
drag, startPoint x: 632, startPoint y: 360, endPoint x: 638, endPoint y: 354, distance: 9.5
click at [632, 360] on input "وقت المغادره" at bounding box center [622, 360] width 139 height 25
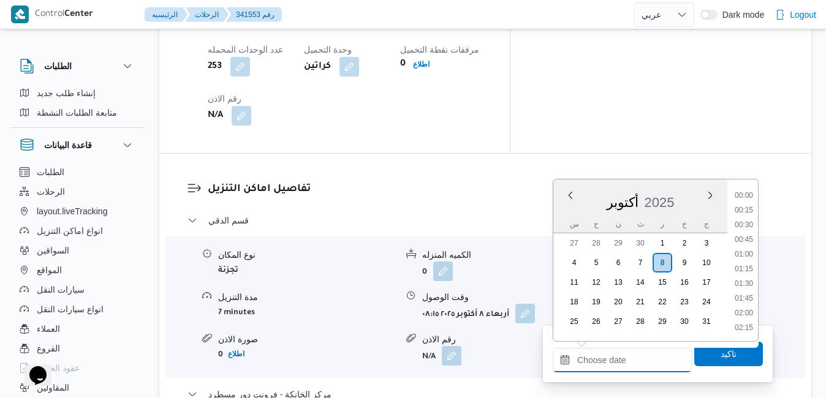
scroll to position [1043, 0]
drag, startPoint x: 566, startPoint y: 222, endPoint x: 572, endPoint y: 221, distance: 6.2
click at [566, 222] on div "س" at bounding box center [574, 224] width 20 height 17
click at [747, 218] on li "16:00" at bounding box center [744, 218] width 28 height 12
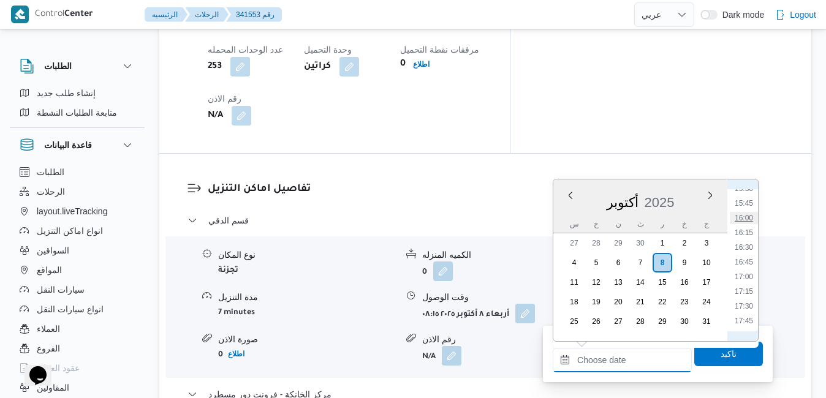
type input "[DATE] ١٦:٠٠"
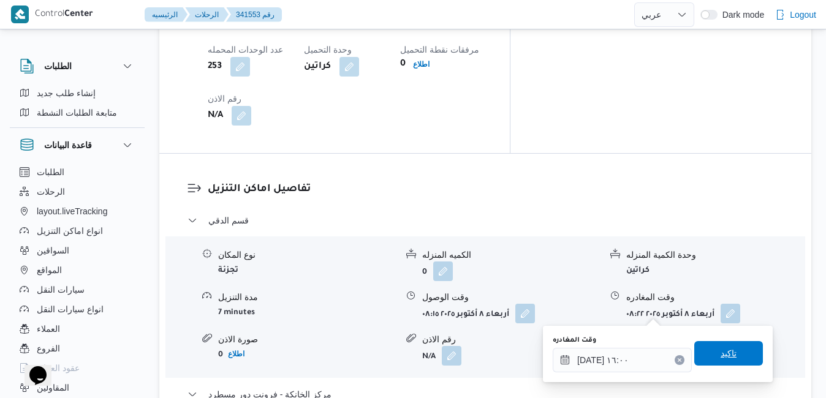
click at [736, 357] on span "تاكيد" at bounding box center [728, 353] width 69 height 25
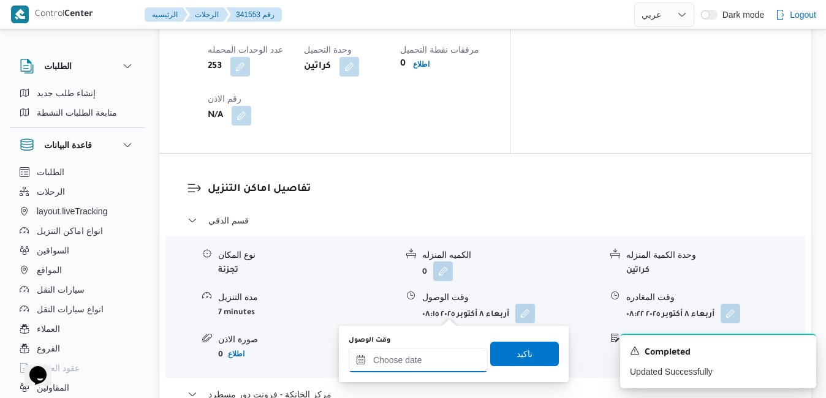
click at [425, 358] on input "وقت الوصول" at bounding box center [418, 360] width 139 height 25
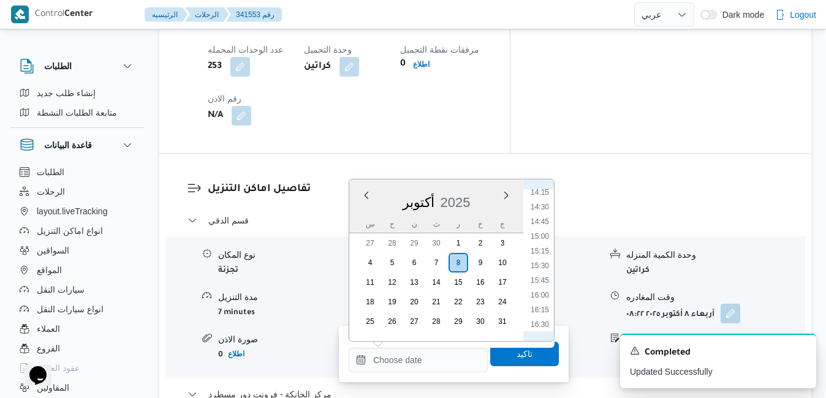
scroll to position [794, 0]
click at [538, 324] on li "15:45" at bounding box center [540, 328] width 28 height 12
type input "[DATE] ١٥:٤٥"
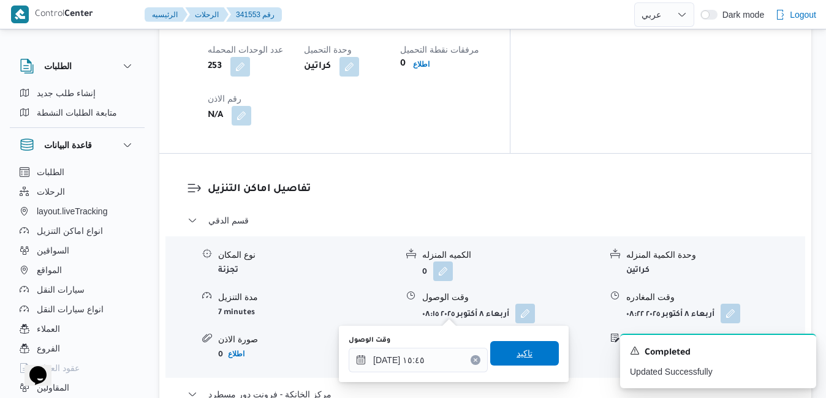
click at [525, 360] on span "تاكيد" at bounding box center [524, 353] width 69 height 25
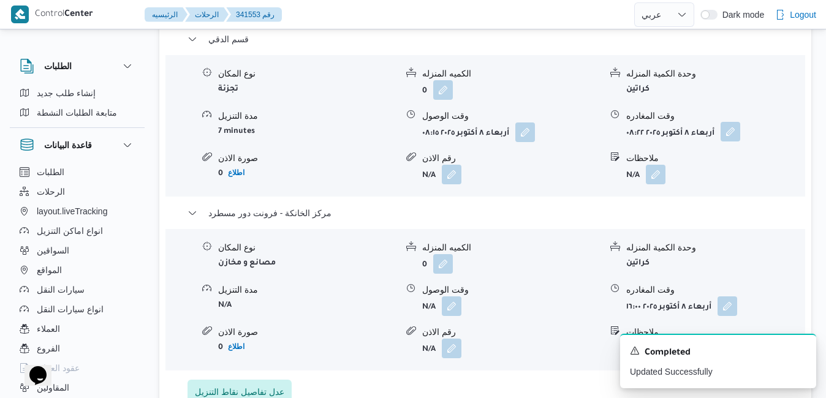
click at [732, 141] on button "button" at bounding box center [731, 132] width 20 height 20
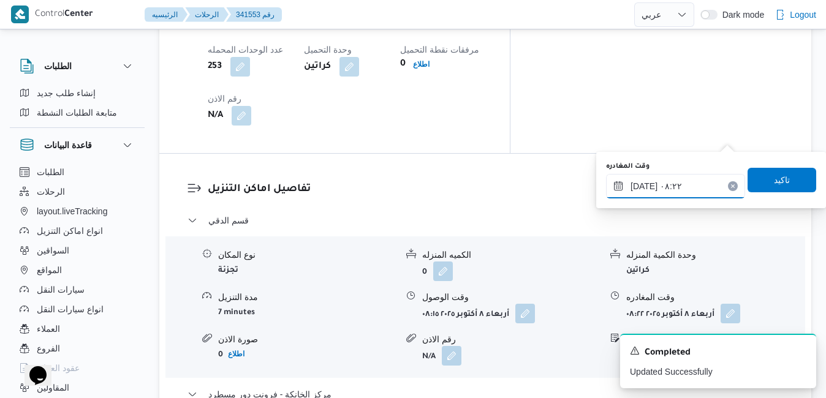
click at [706, 185] on input "[DATE] ٠٨:٢٢" at bounding box center [675, 186] width 139 height 25
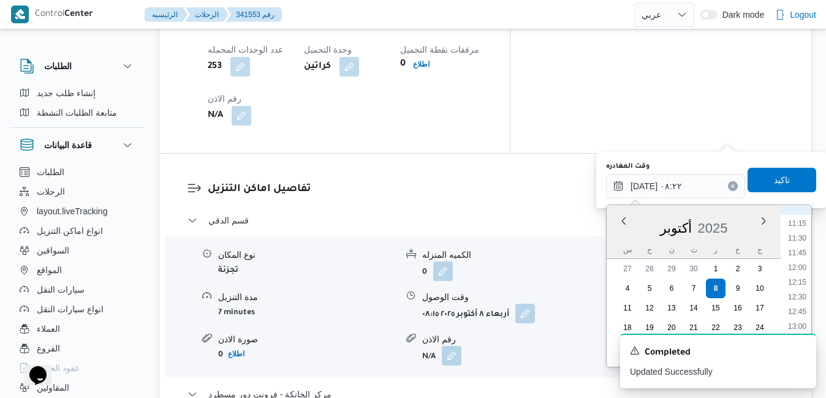
scroll to position [784, 0]
click at [800, 320] on li "15:00" at bounding box center [797, 320] width 28 height 12
type input "[DATE] ١٥:٠٠"
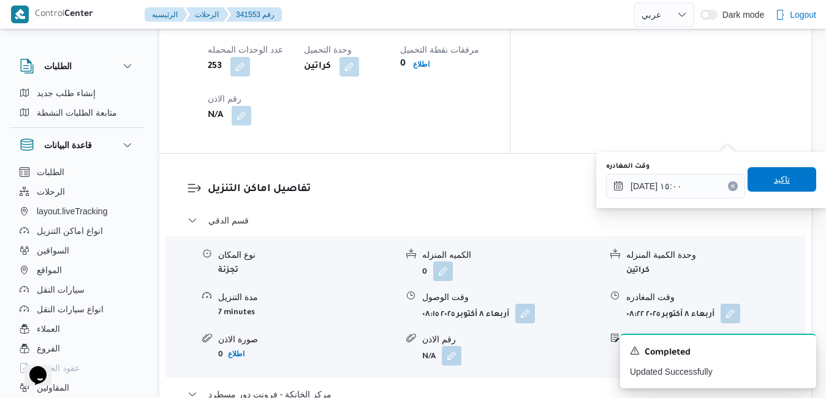
click at [776, 184] on span "تاكيد" at bounding box center [782, 179] width 16 height 15
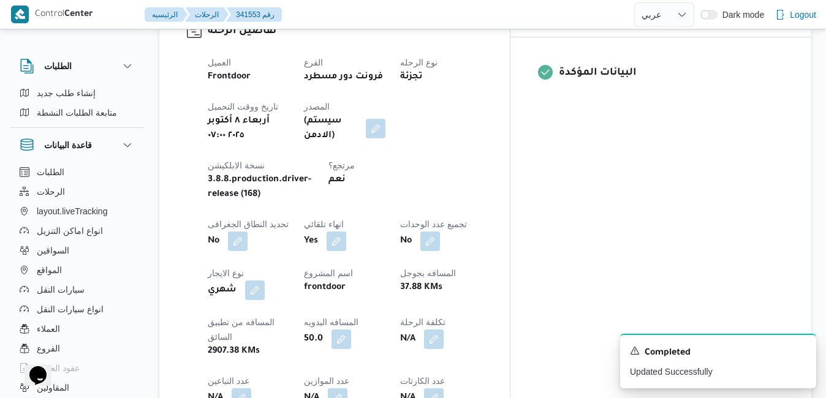
scroll to position [0, 0]
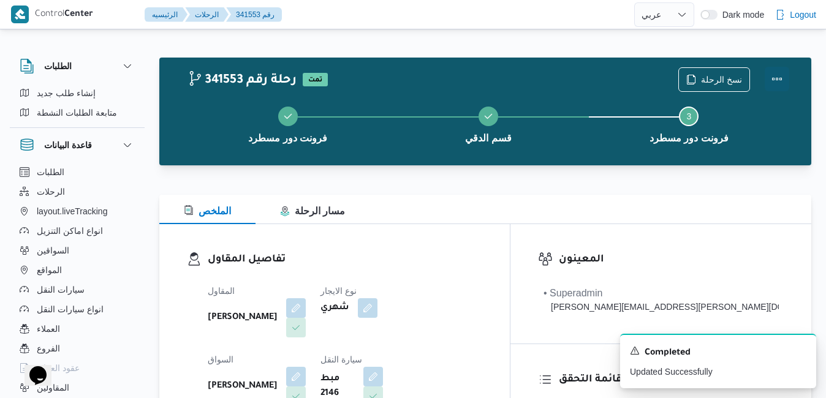
click at [771, 78] on button "Actions" at bounding box center [777, 79] width 25 height 25
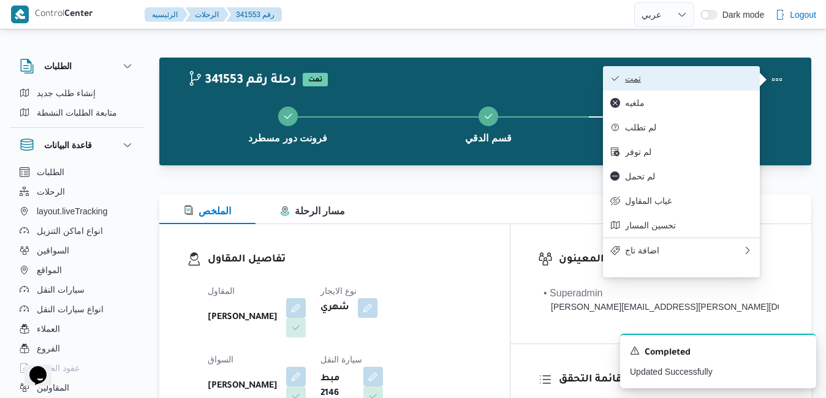
click at [693, 81] on span "تمت" at bounding box center [688, 79] width 127 height 10
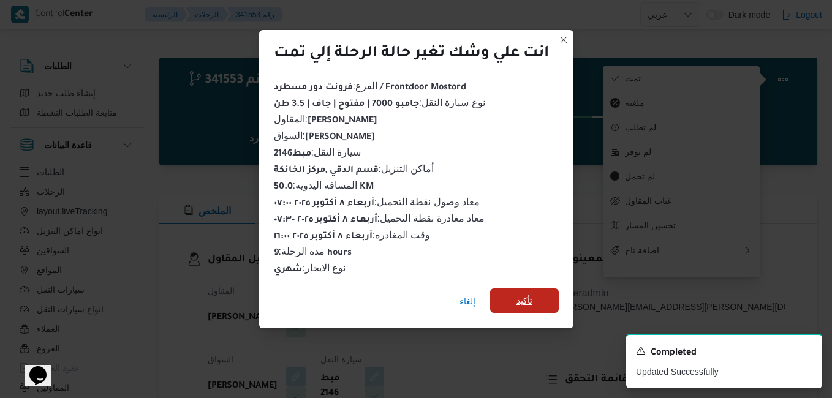
click at [543, 298] on span "تأكيد" at bounding box center [524, 301] width 69 height 25
